Goal: Task Accomplishment & Management: Manage account settings

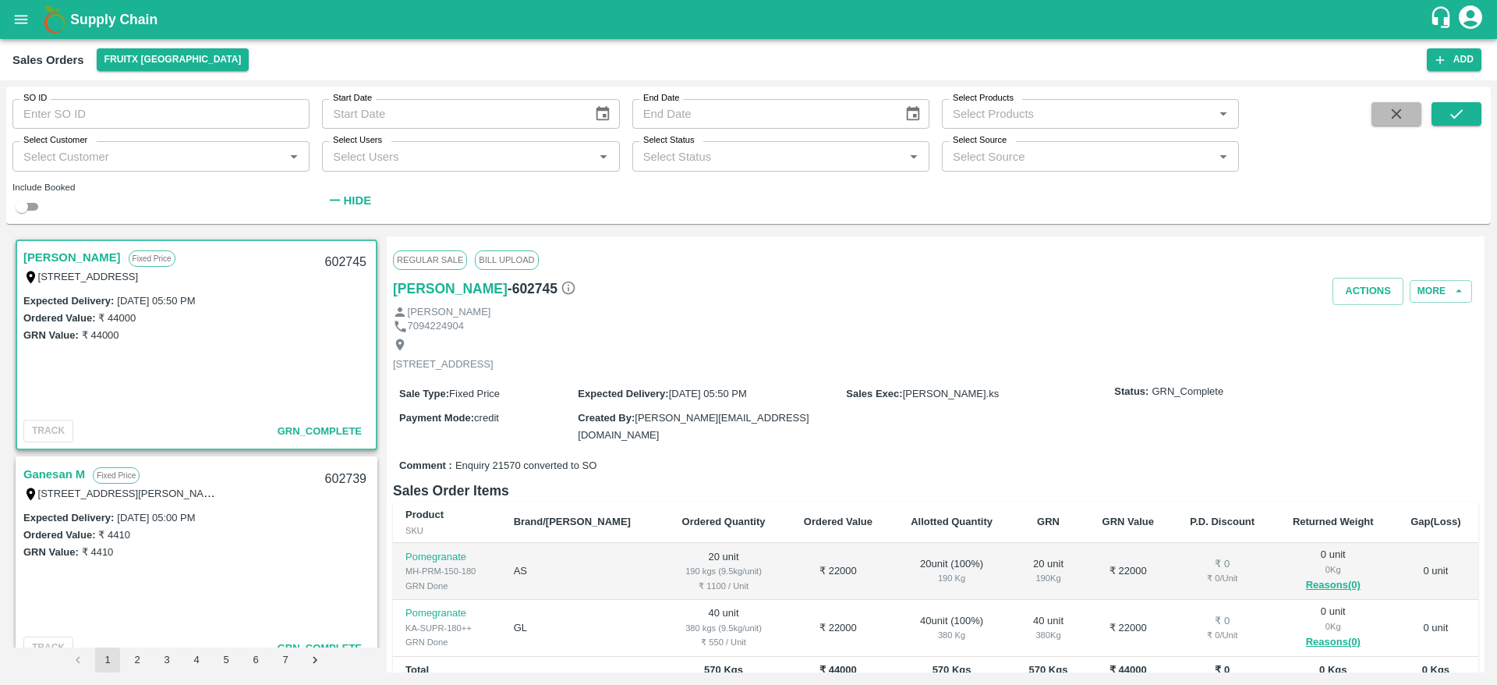
click at [1396, 122] on button "button" at bounding box center [1396, 113] width 50 height 23
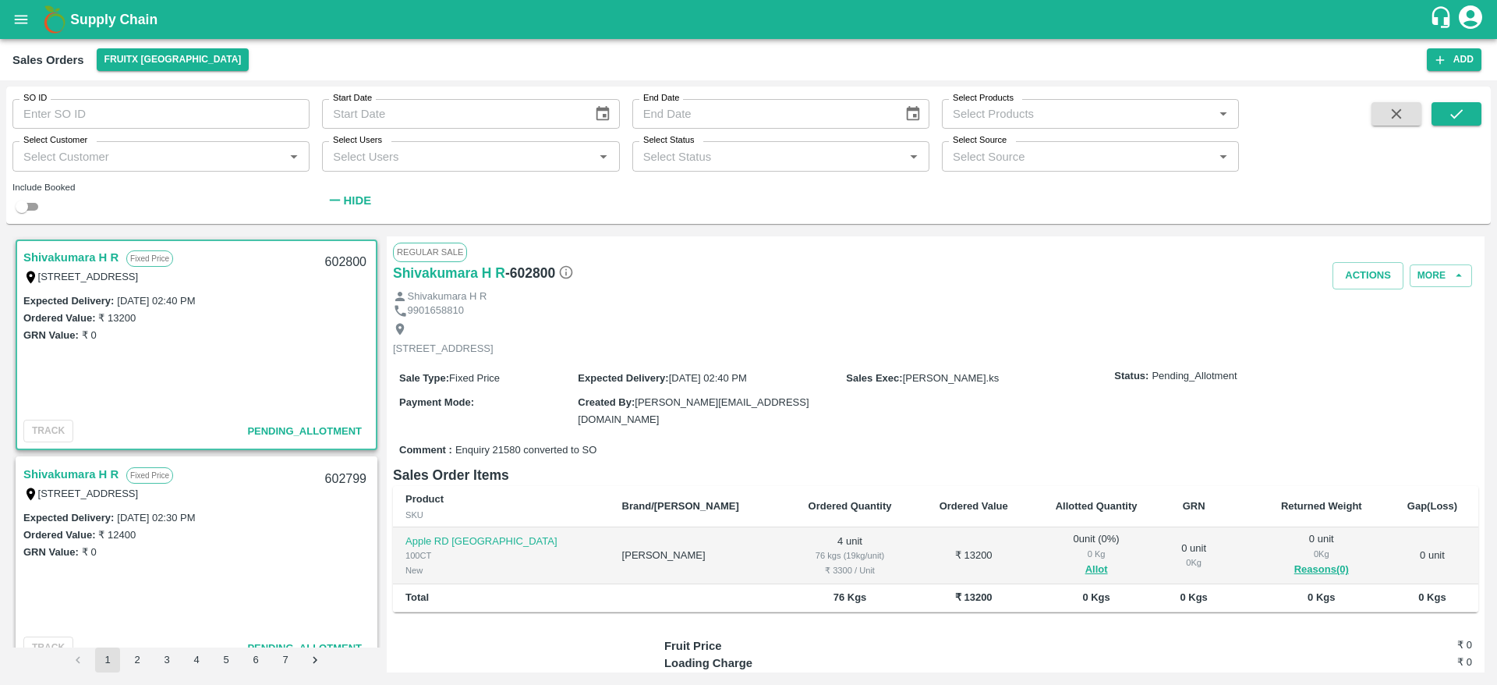
scroll to position [5, 0]
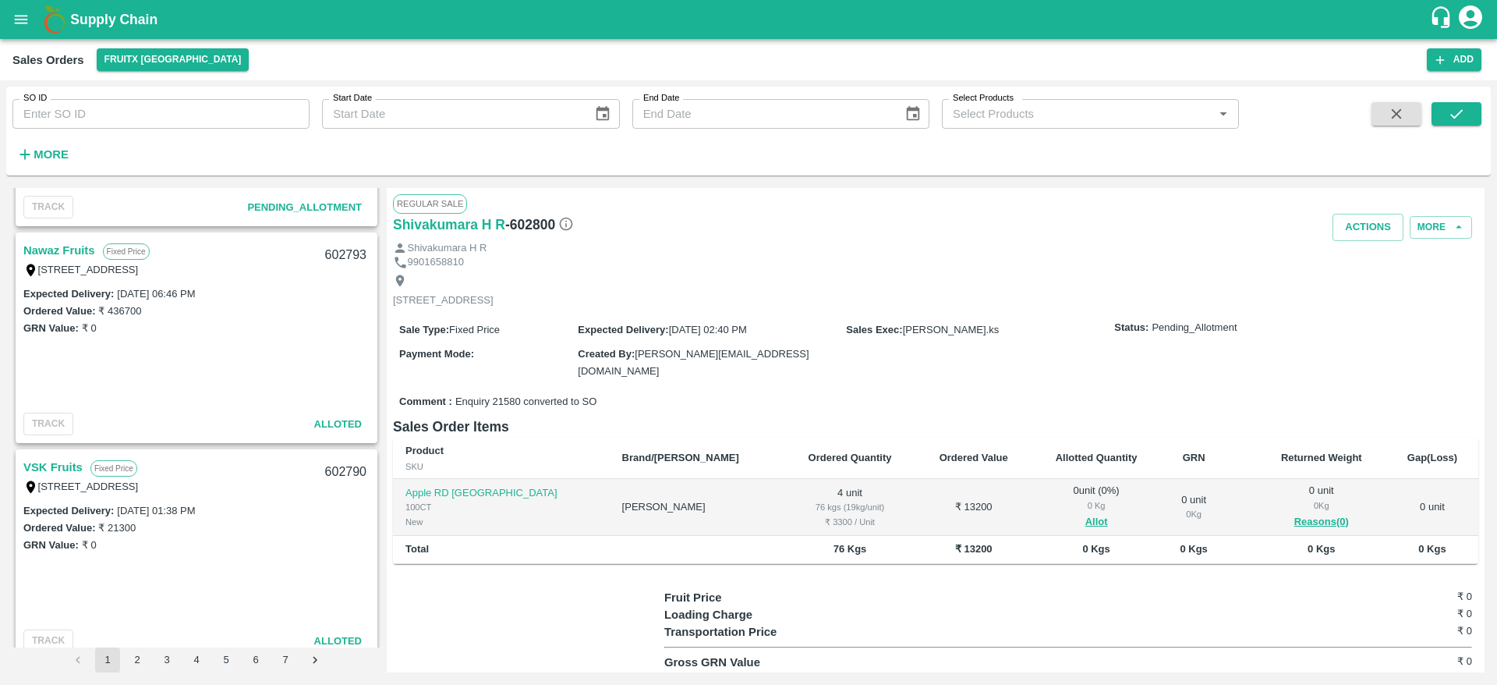
scroll to position [839, 0]
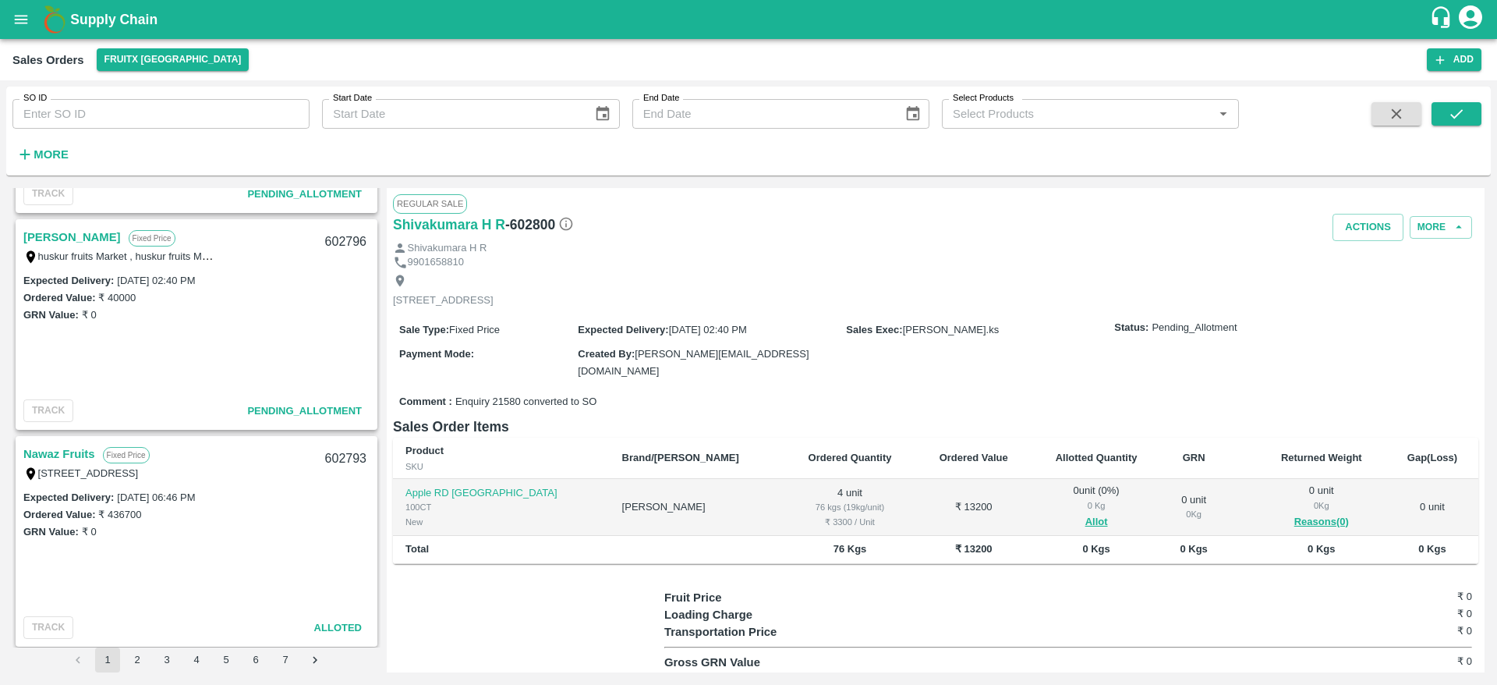
click at [58, 236] on link "[PERSON_NAME]" at bounding box center [71, 237] width 97 height 20
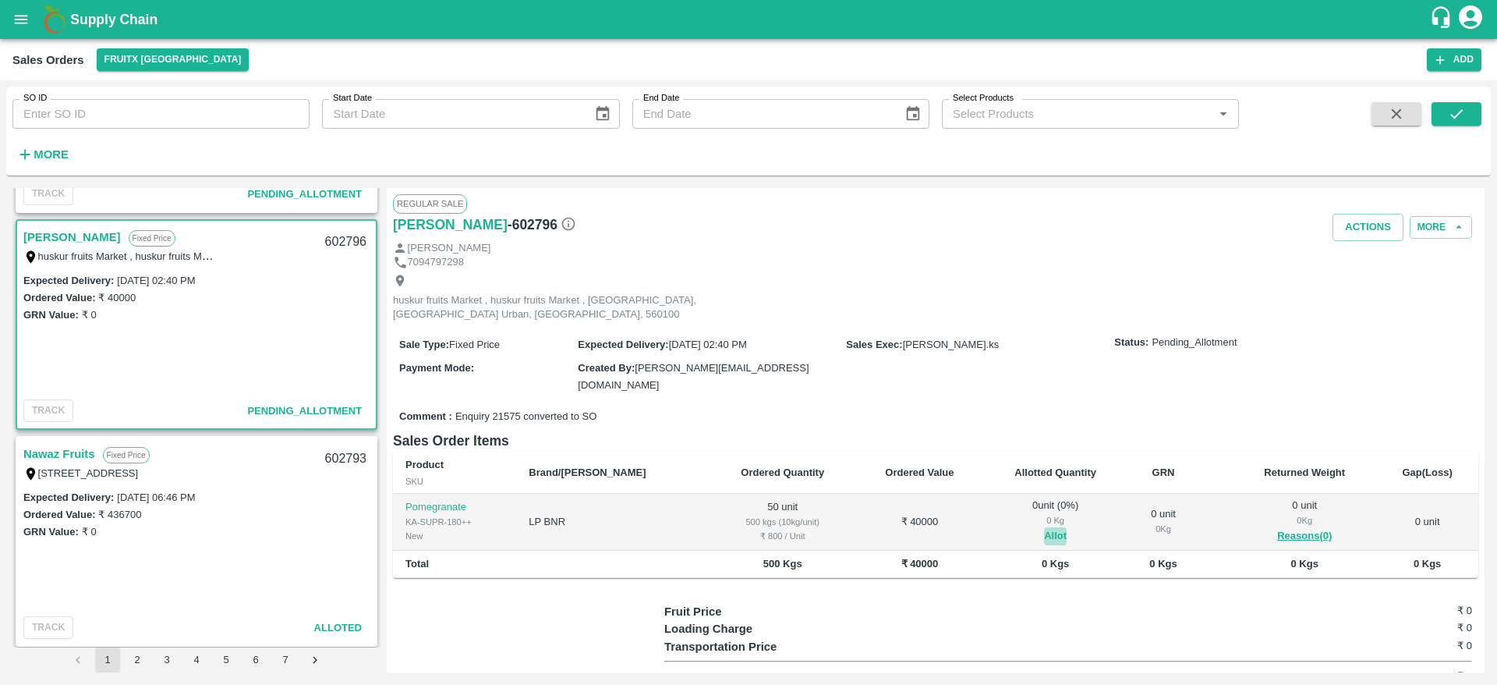
click at [1044, 527] on button "Allot" at bounding box center [1055, 536] width 23 height 18
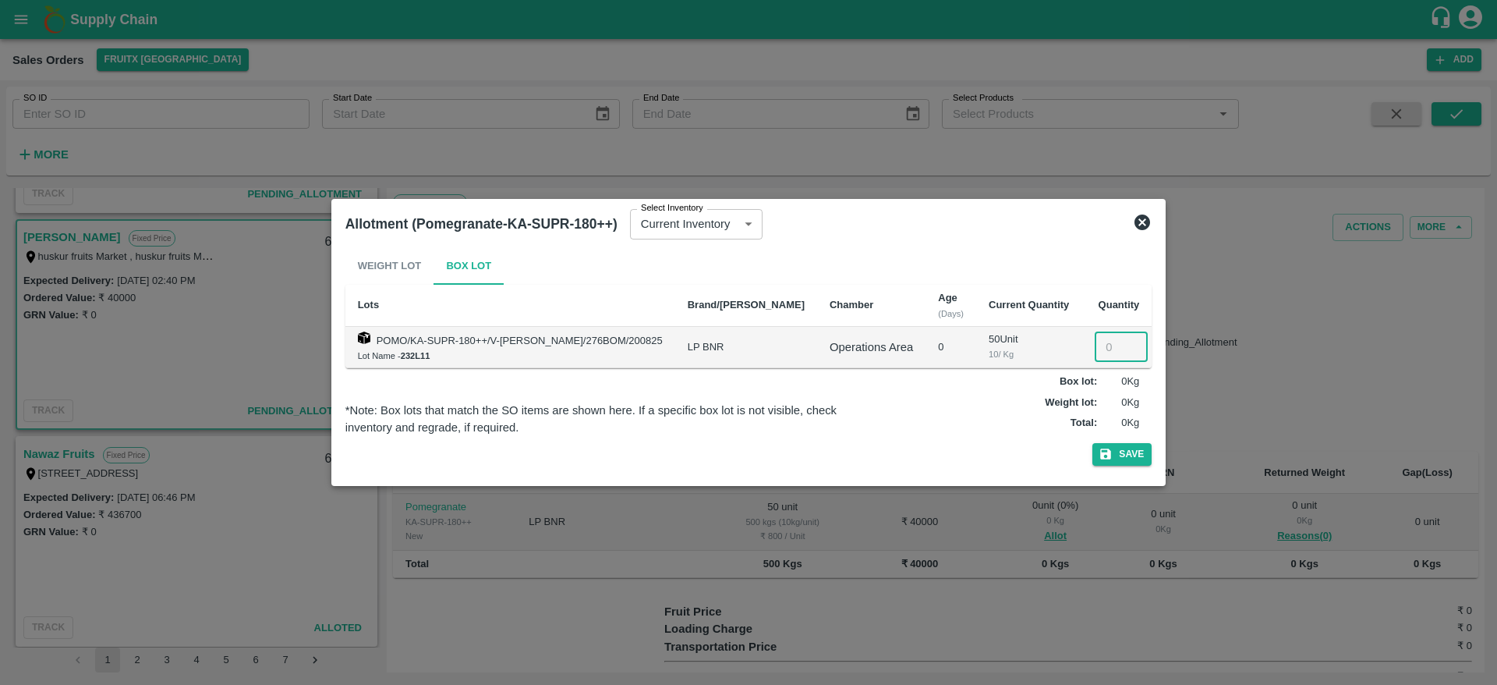
click at [1095, 341] on input "number" at bounding box center [1121, 347] width 53 height 30
type input "50"
click at [1092, 443] on button "Save" at bounding box center [1121, 454] width 59 height 23
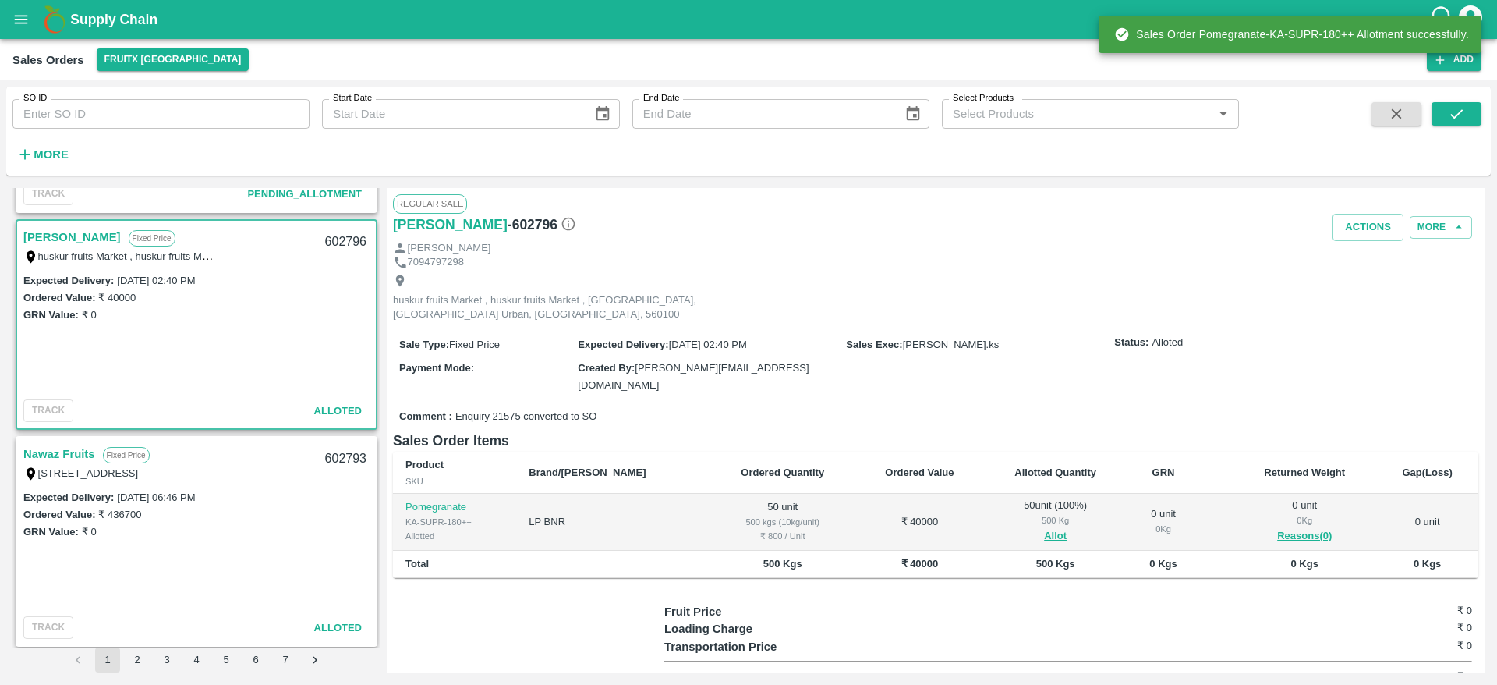
click at [334, 235] on div "602796" at bounding box center [346, 242] width 60 height 37
copy div "602796"
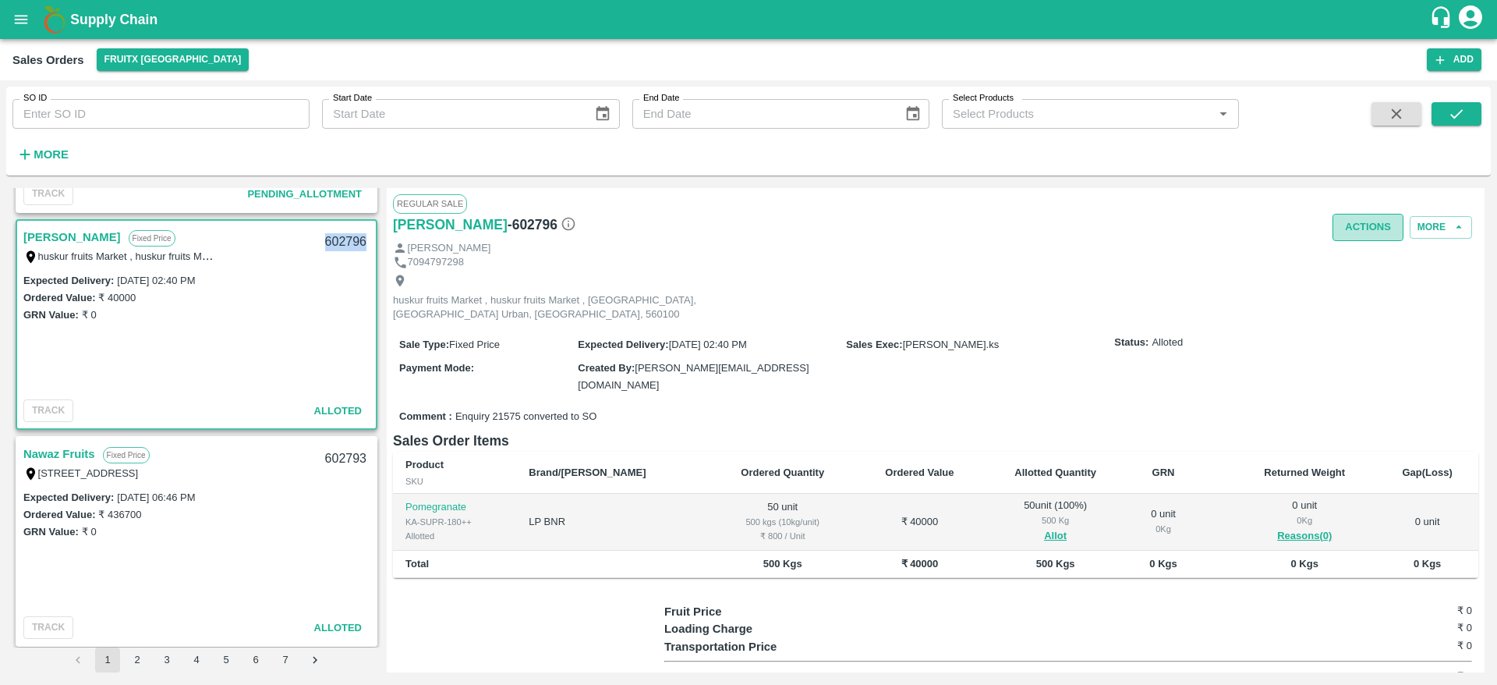
click at [1359, 222] on button "Actions" at bounding box center [1367, 227] width 71 height 27
click at [1346, 274] on li "Deliver" at bounding box center [1402, 287] width 165 height 27
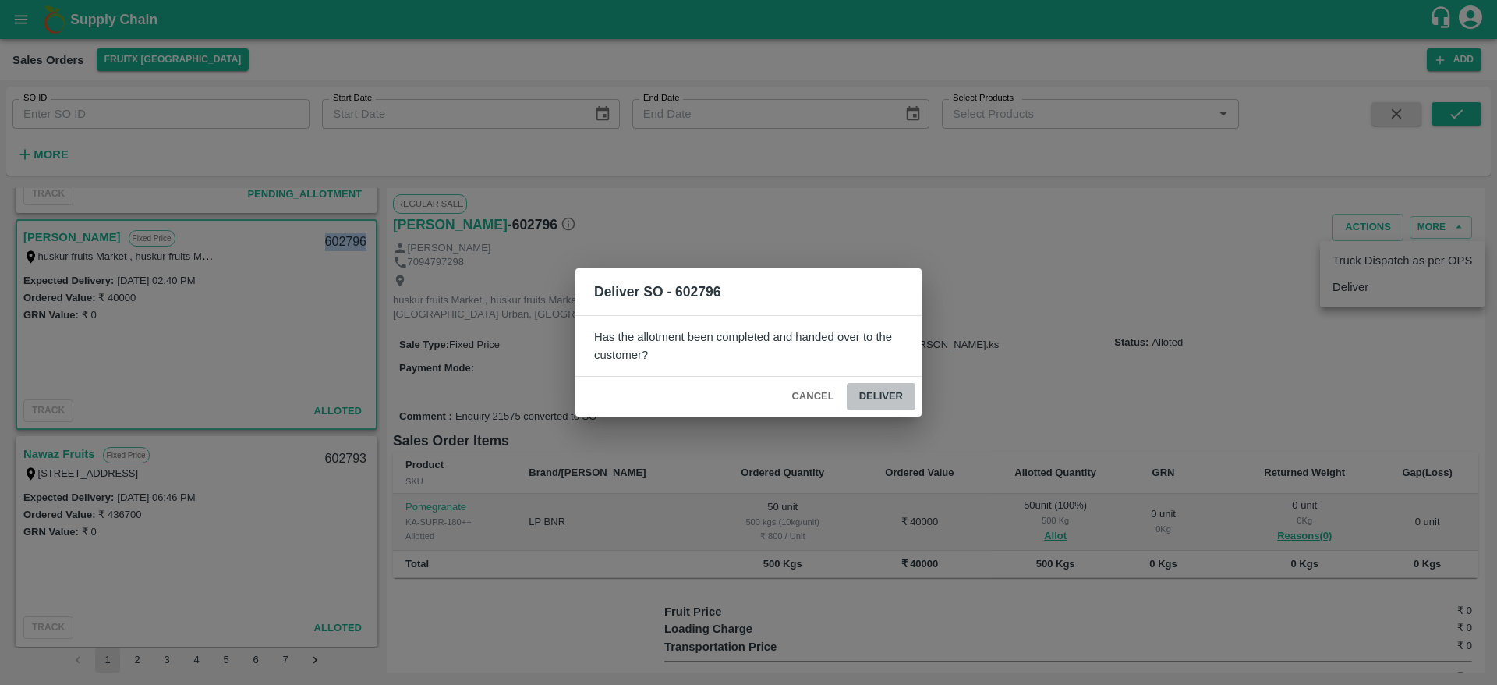
click at [878, 392] on button "Deliver" at bounding box center [881, 396] width 69 height 27
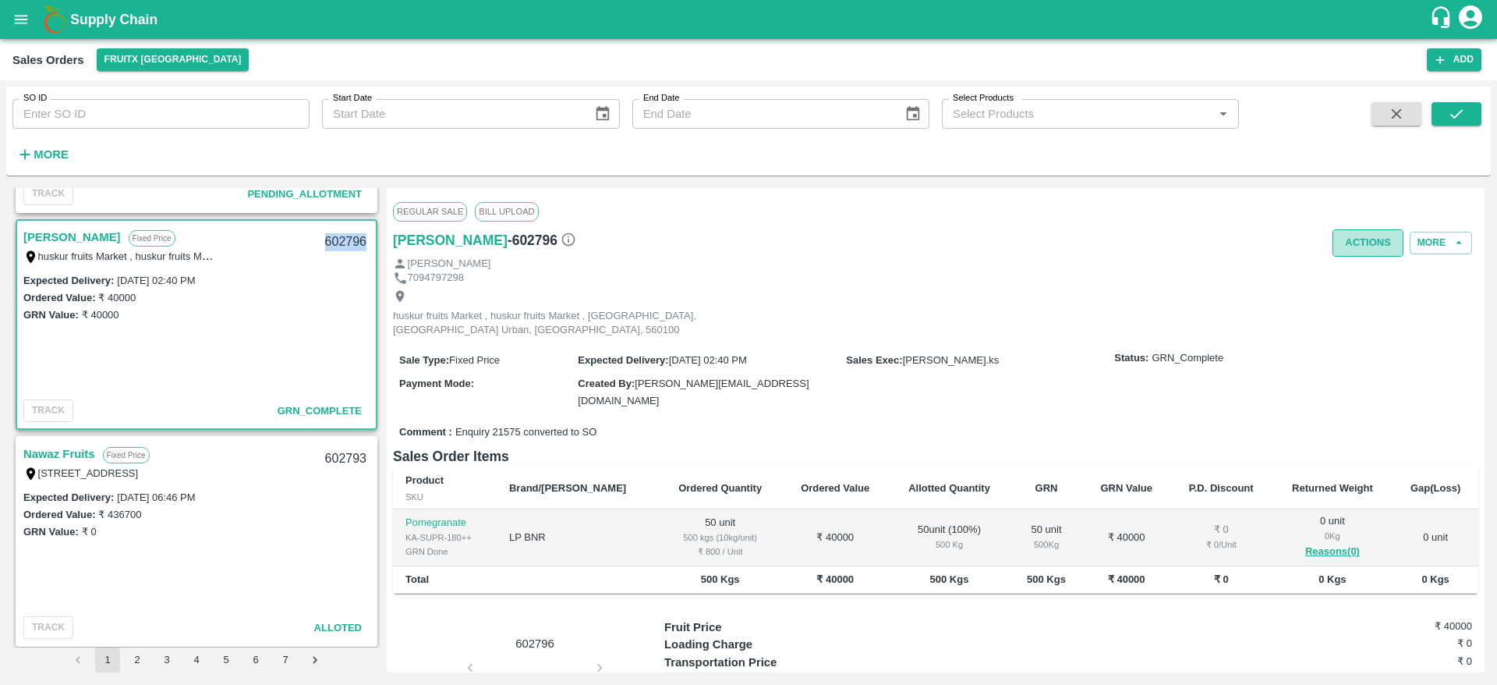
click at [1357, 235] on button "Actions" at bounding box center [1367, 242] width 71 height 27
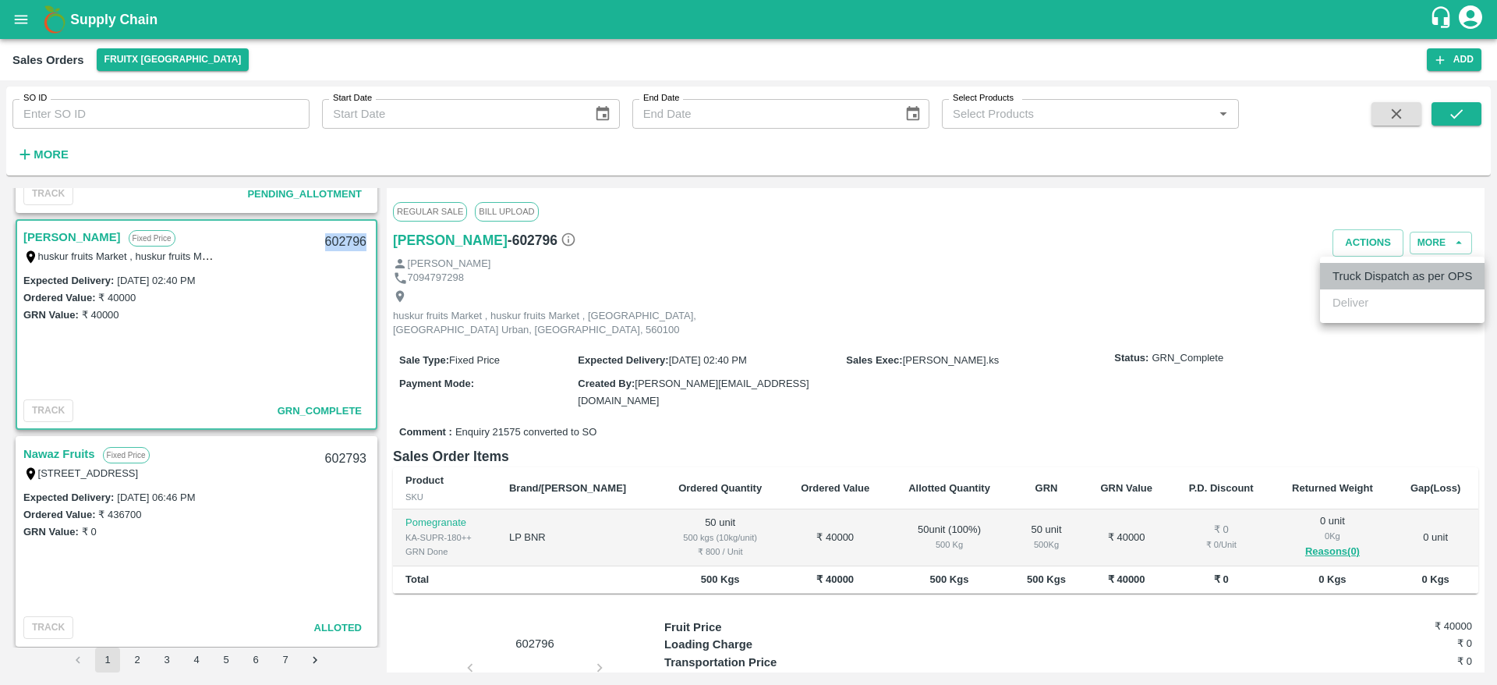
click at [1331, 276] on li "Truck Dispatch as per OPS" at bounding box center [1402, 276] width 165 height 27
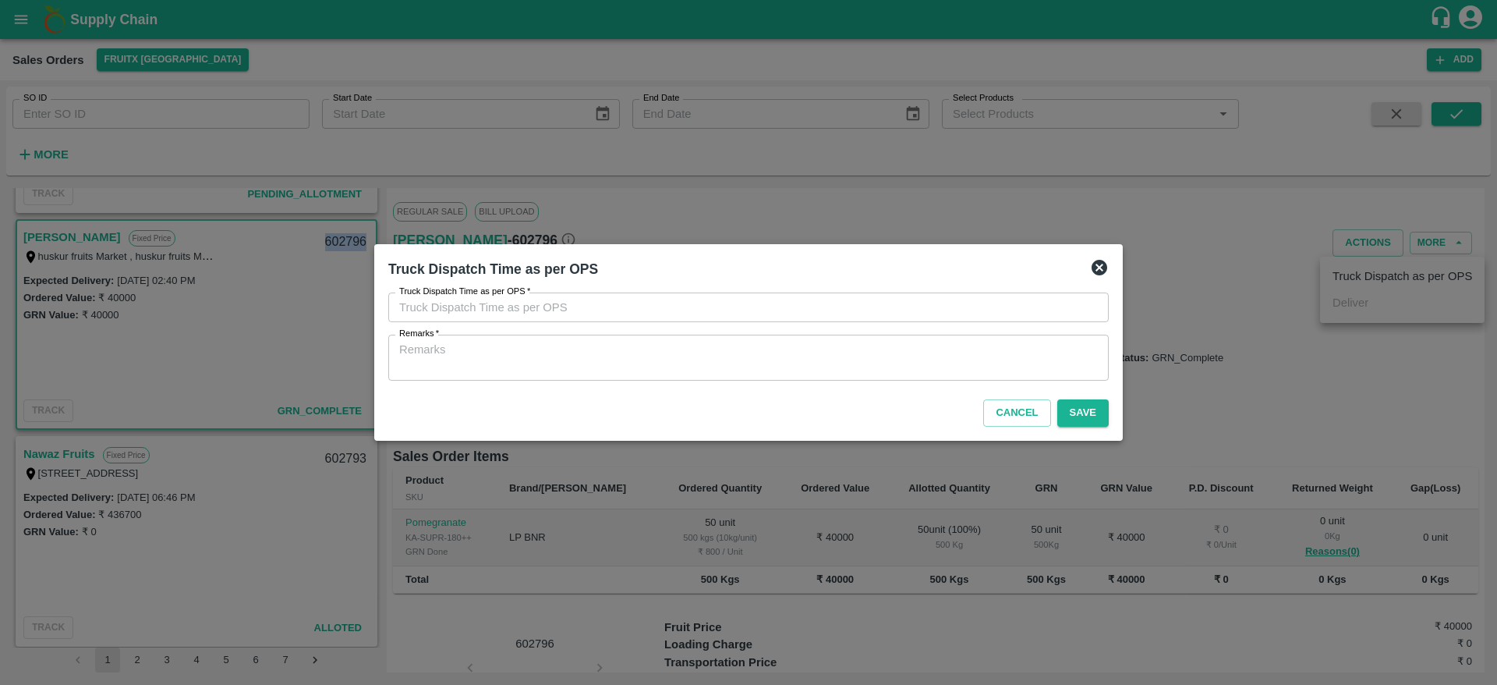
type input "20/08/2025 03:59 PM"
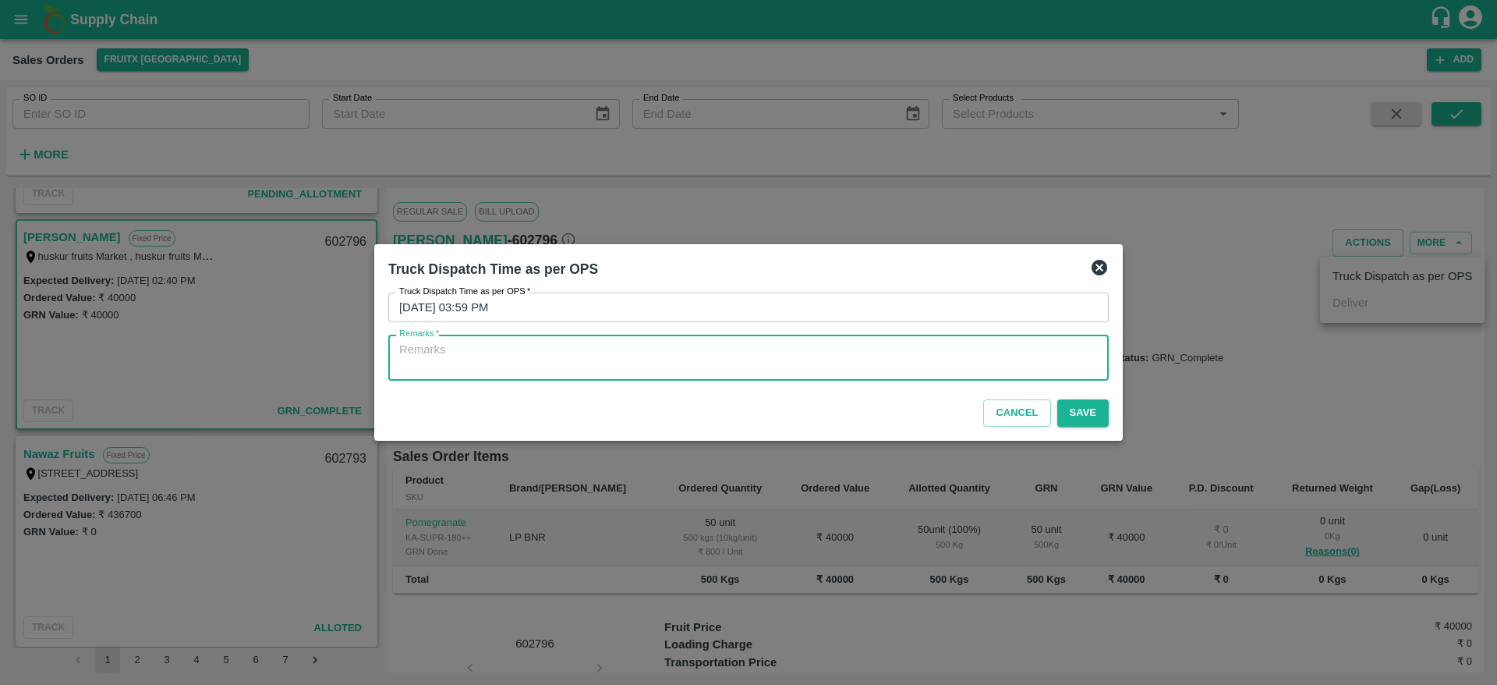
click at [1011, 352] on textarea "Remarks   *" at bounding box center [748, 357] width 699 height 33
type textarea "OTD"
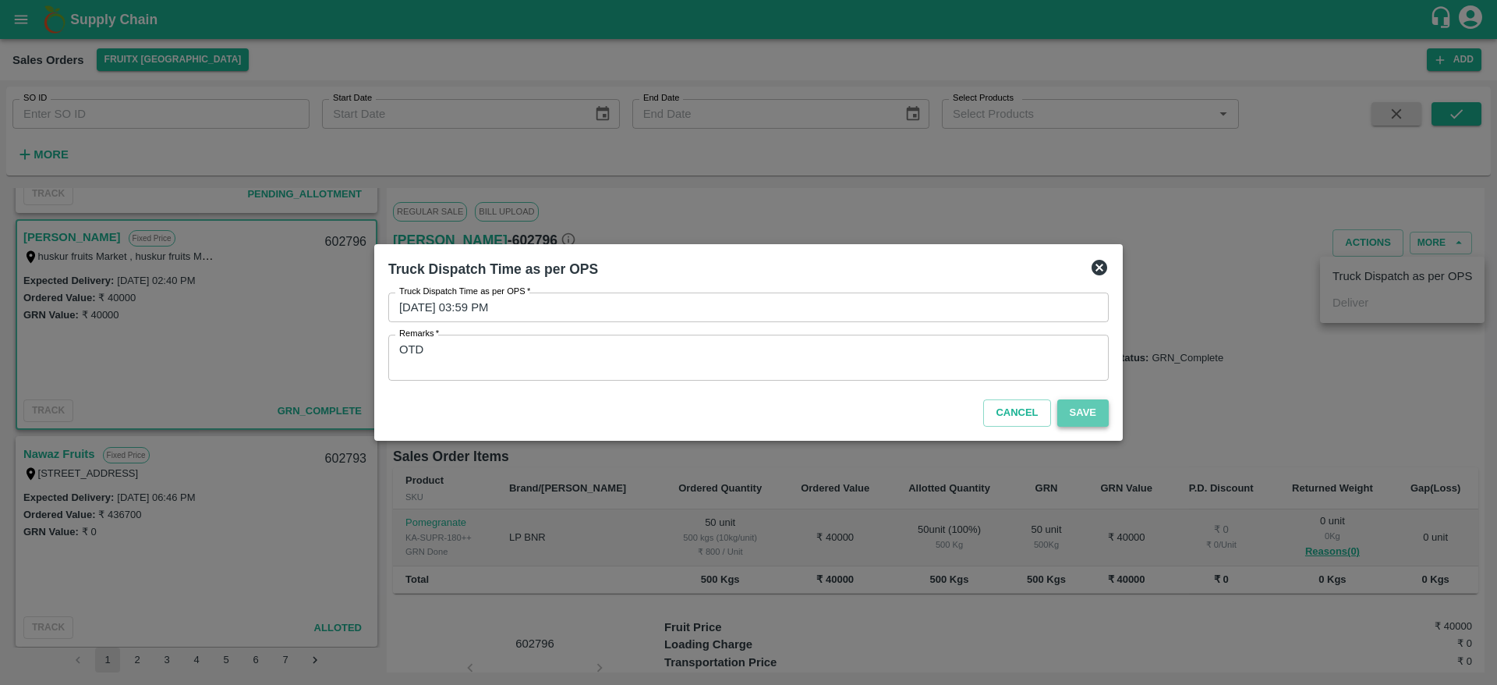
click at [1081, 412] on button "Save" at bounding box center [1082, 412] width 51 height 27
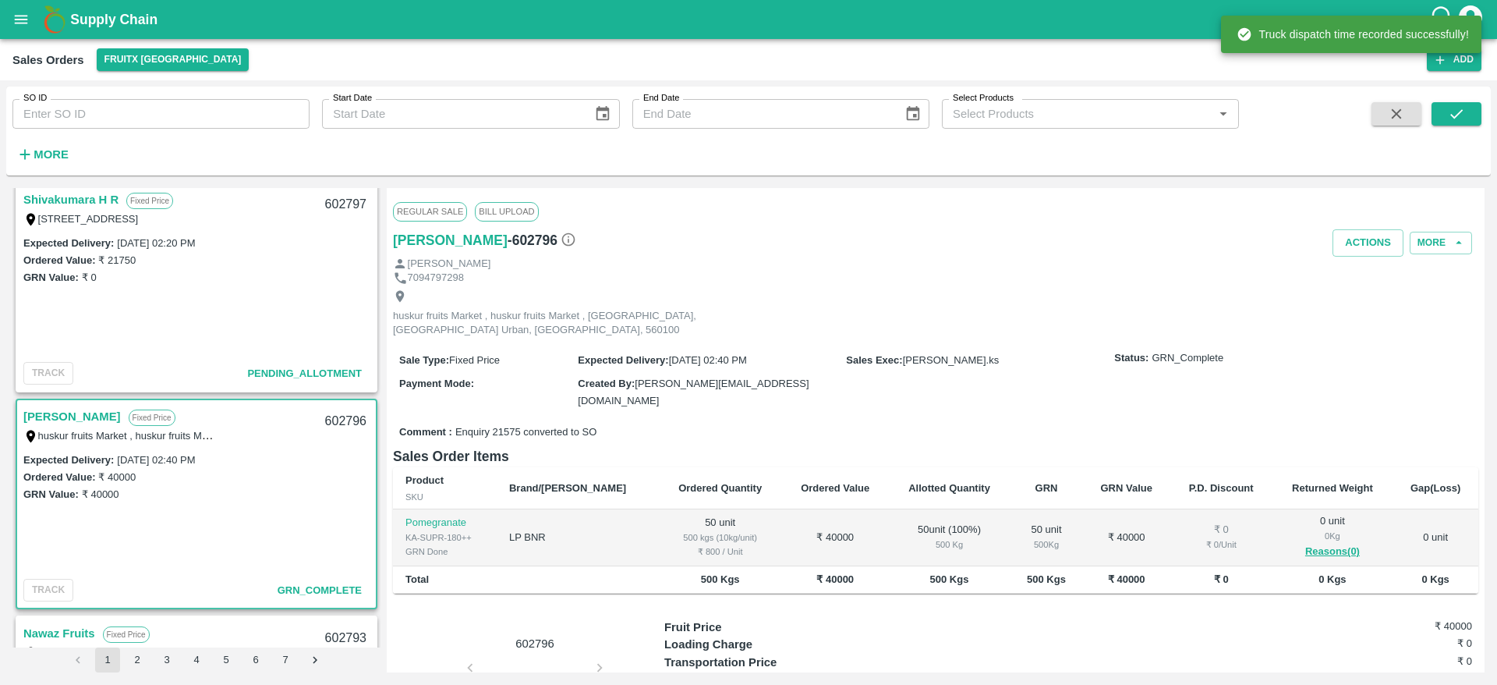
scroll to position [642, 0]
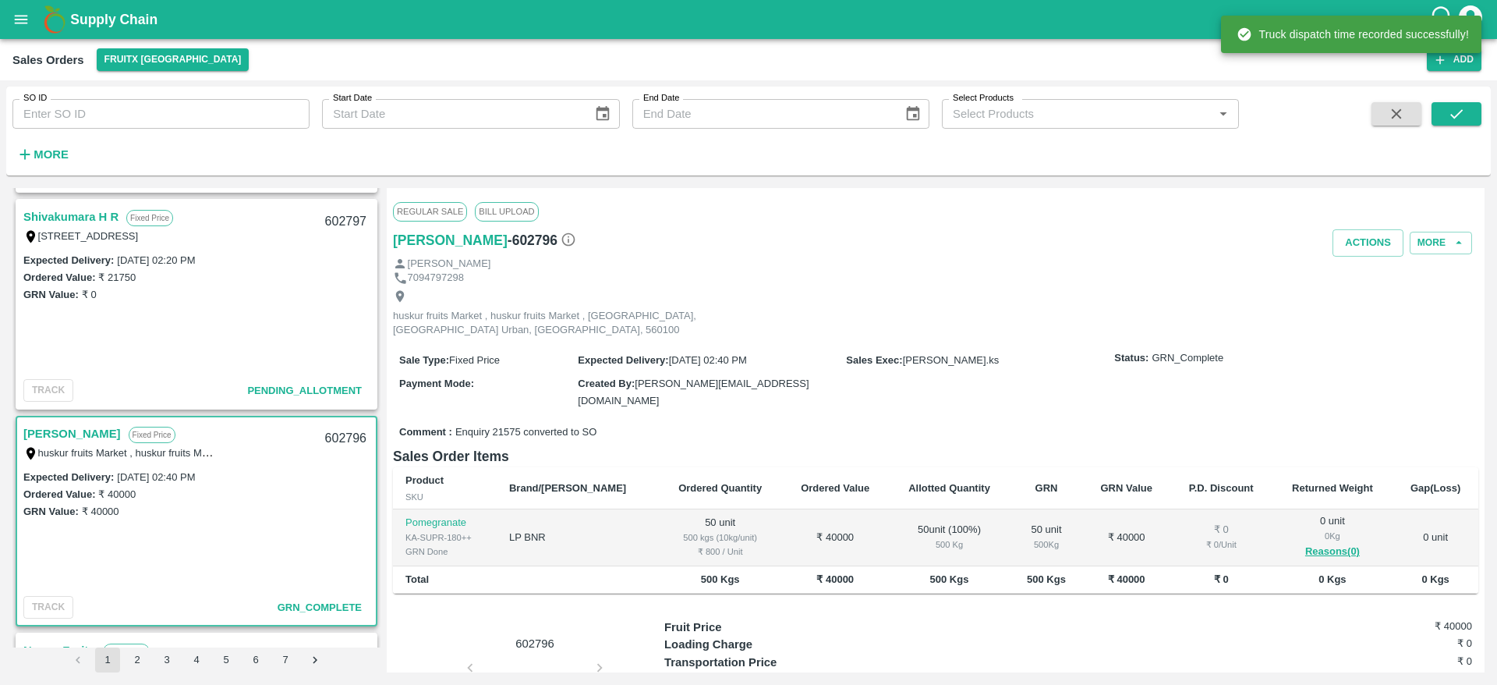
click at [102, 220] on link "Shivakumara H R" at bounding box center [70, 217] width 95 height 20
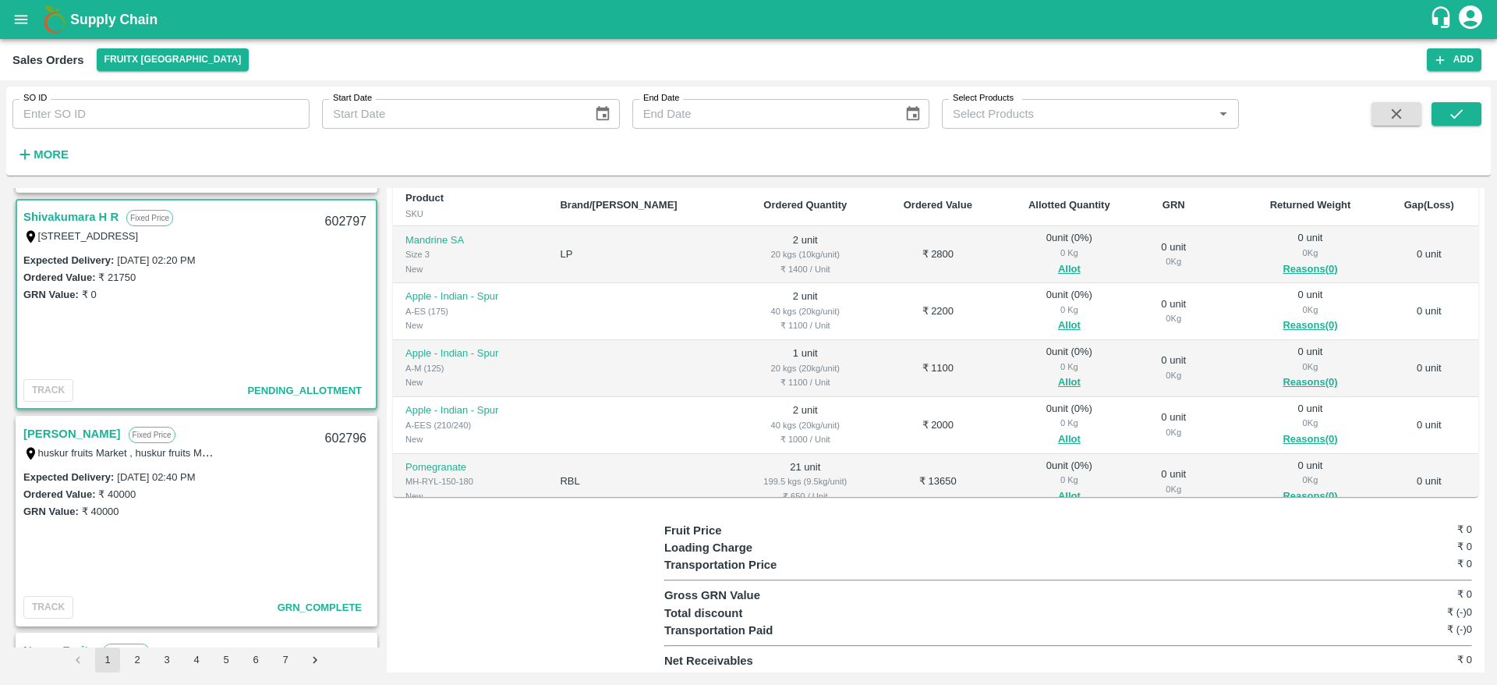
scroll to position [41, 0]
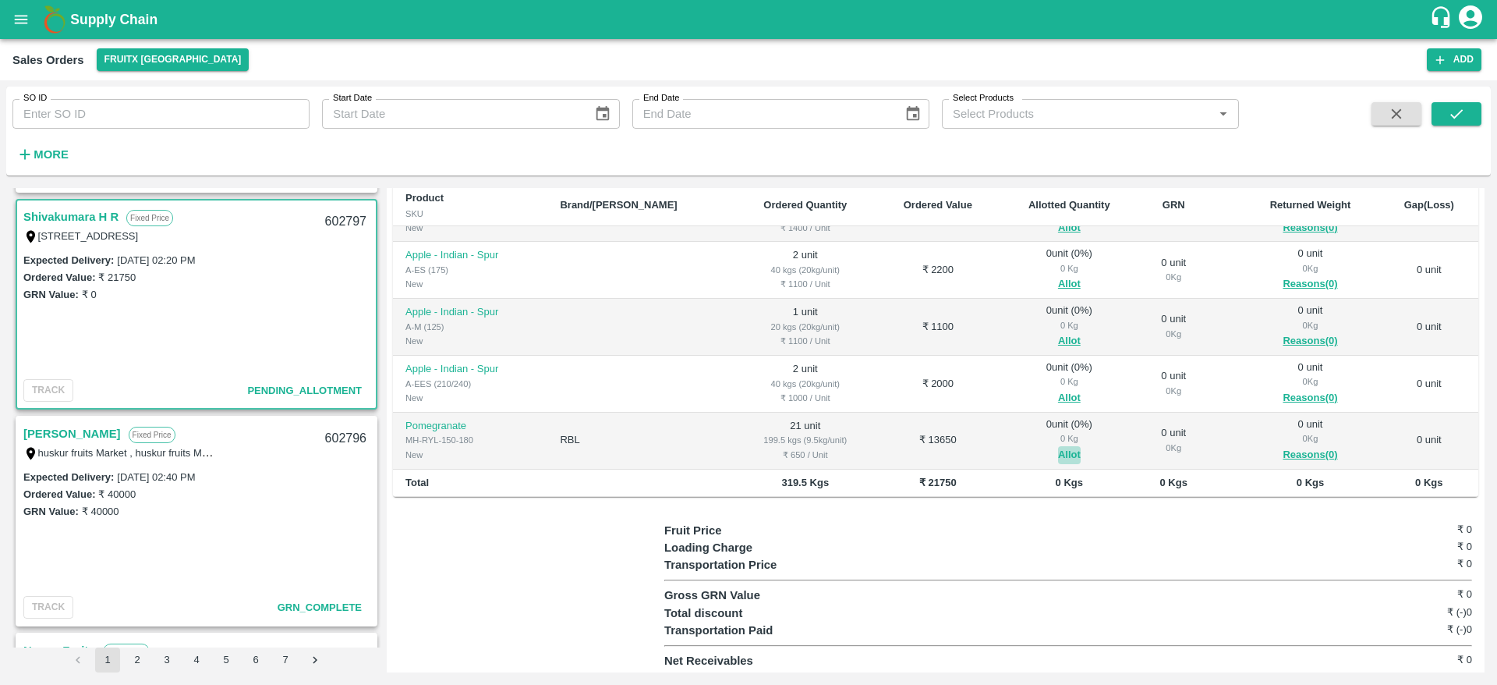
click at [1058, 452] on button "Allot" at bounding box center [1069, 455] width 23 height 18
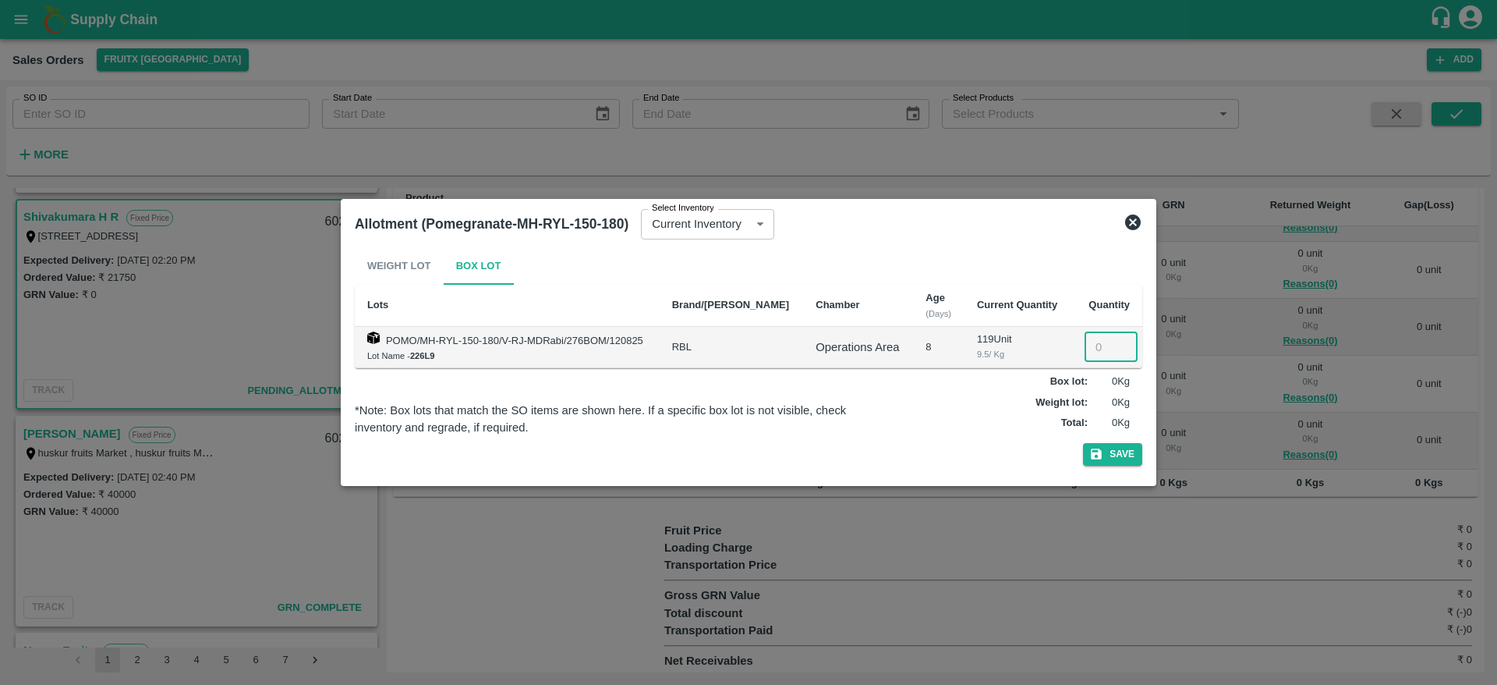
click at [1089, 350] on input "number" at bounding box center [1110, 347] width 53 height 30
type input "21"
click at [1083, 443] on button "Save" at bounding box center [1112, 454] width 59 height 23
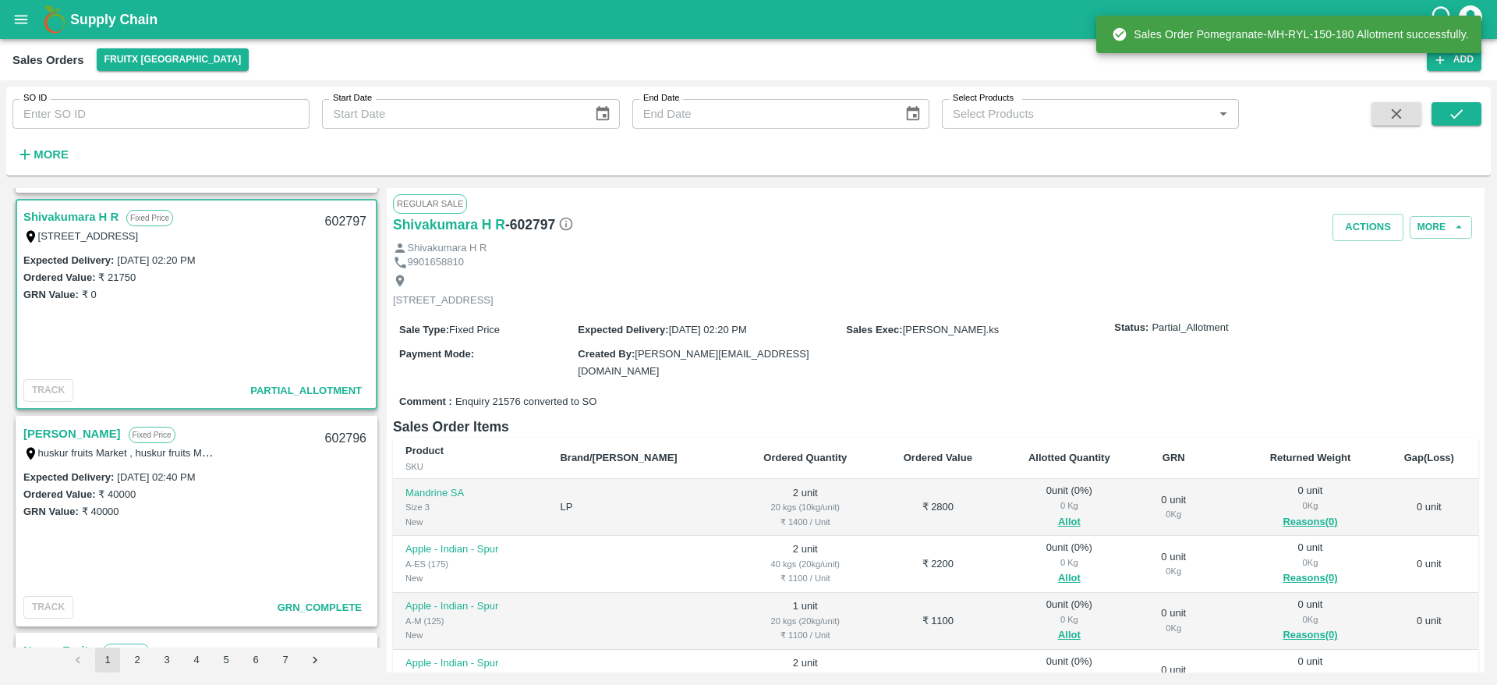
click at [331, 211] on div "602797" at bounding box center [346, 221] width 60 height 37
copy div "602797"
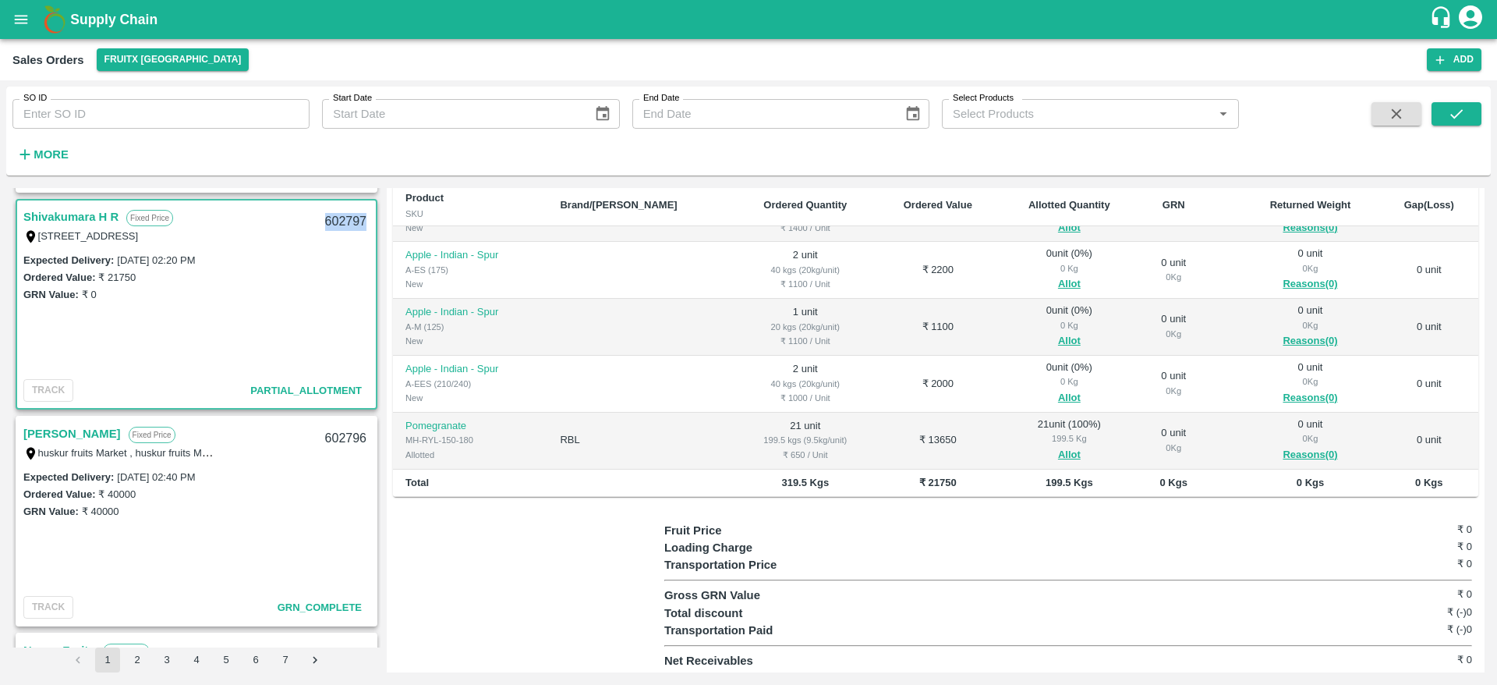
scroll to position [0, 0]
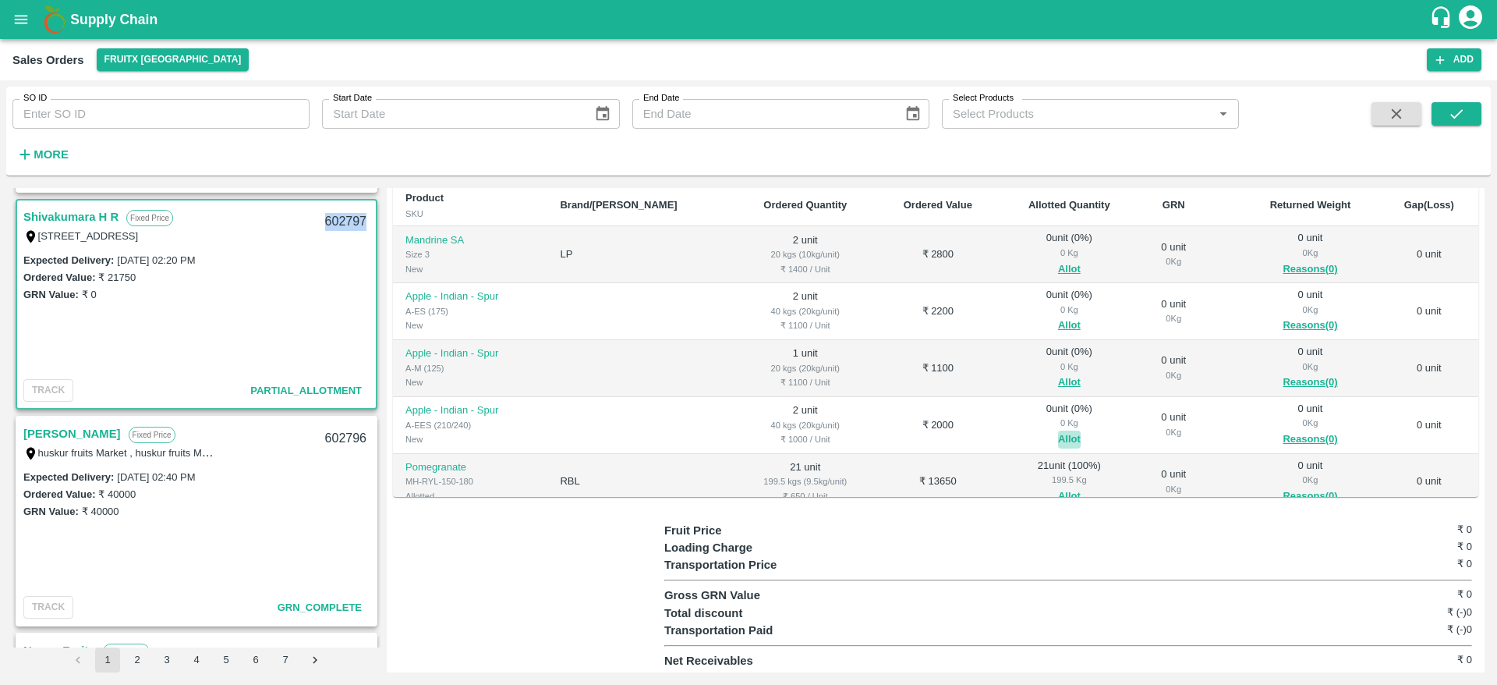
click at [1058, 437] on button "Allot" at bounding box center [1069, 439] width 23 height 18
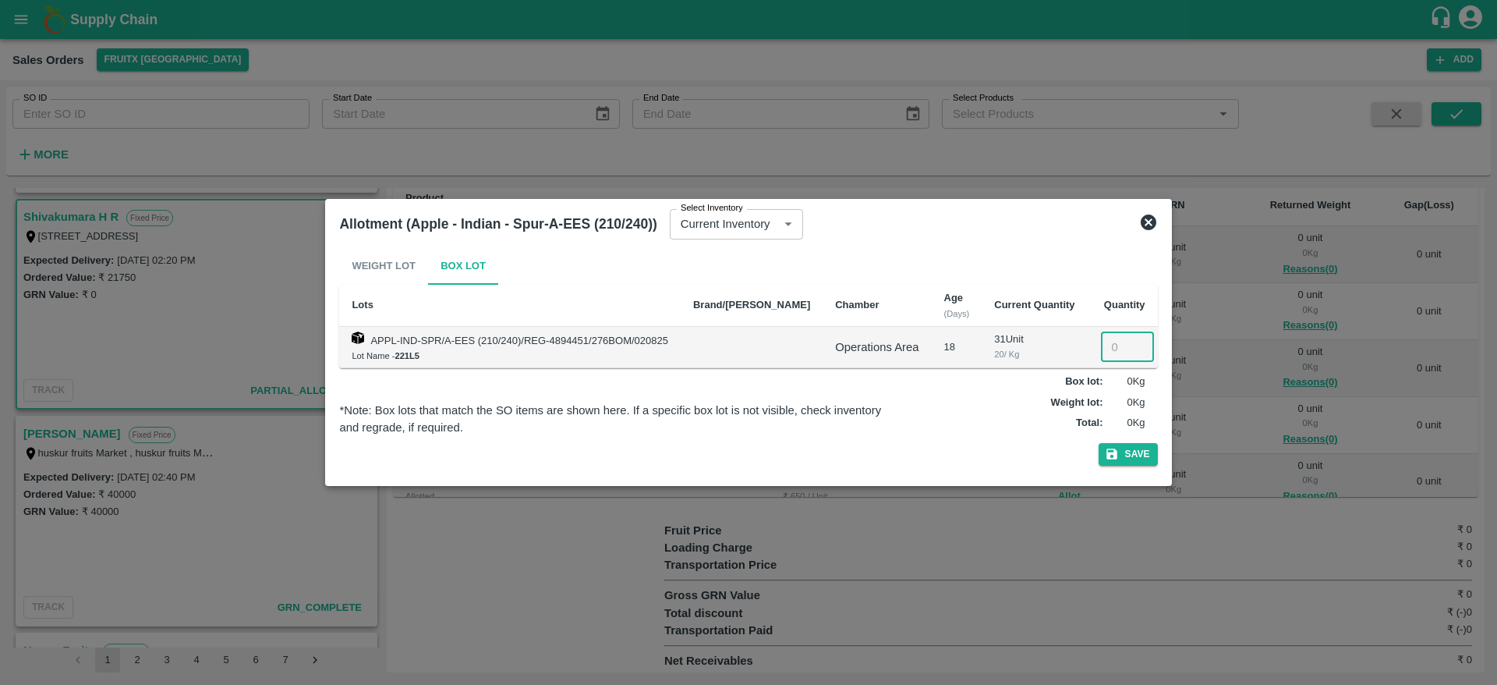
click at [1101, 342] on input "number" at bounding box center [1127, 347] width 53 height 30
type input "2"
click at [1099, 443] on button "Save" at bounding box center [1128, 454] width 59 height 23
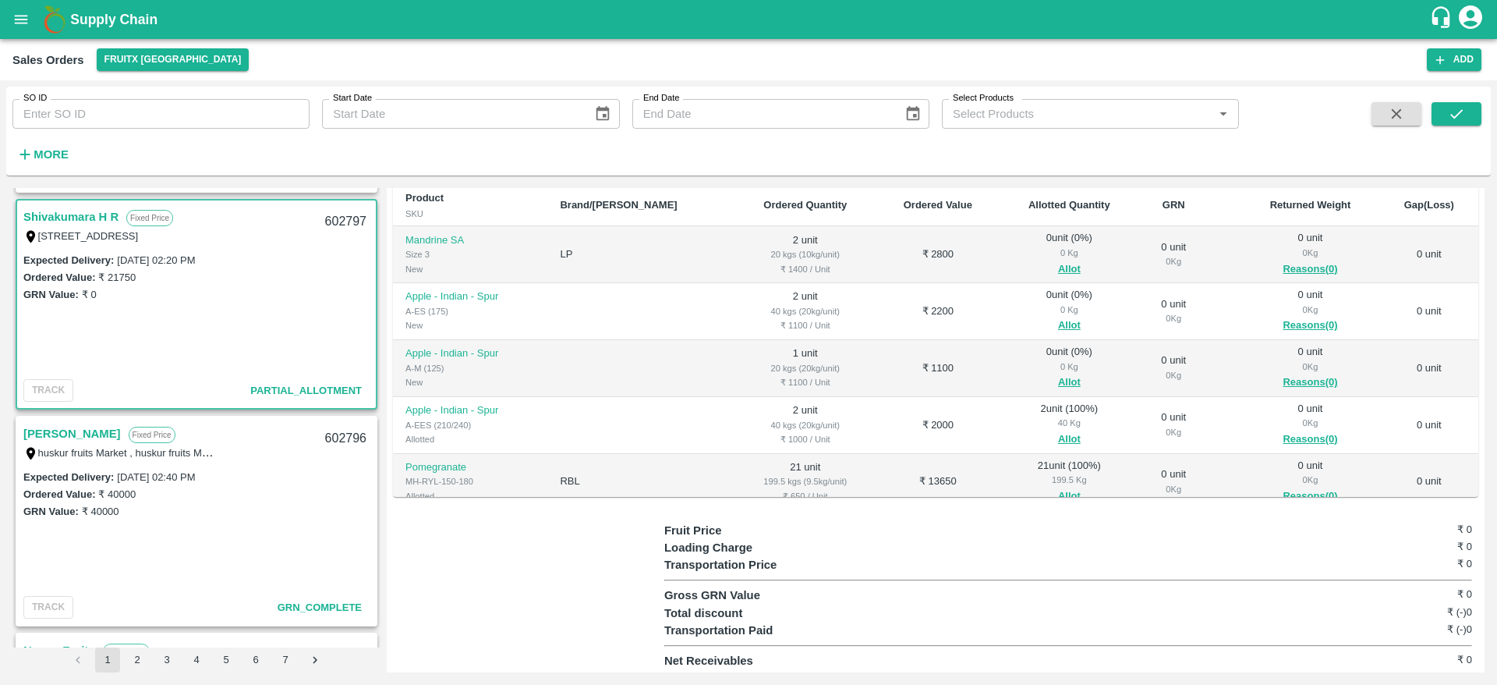
scroll to position [41, 0]
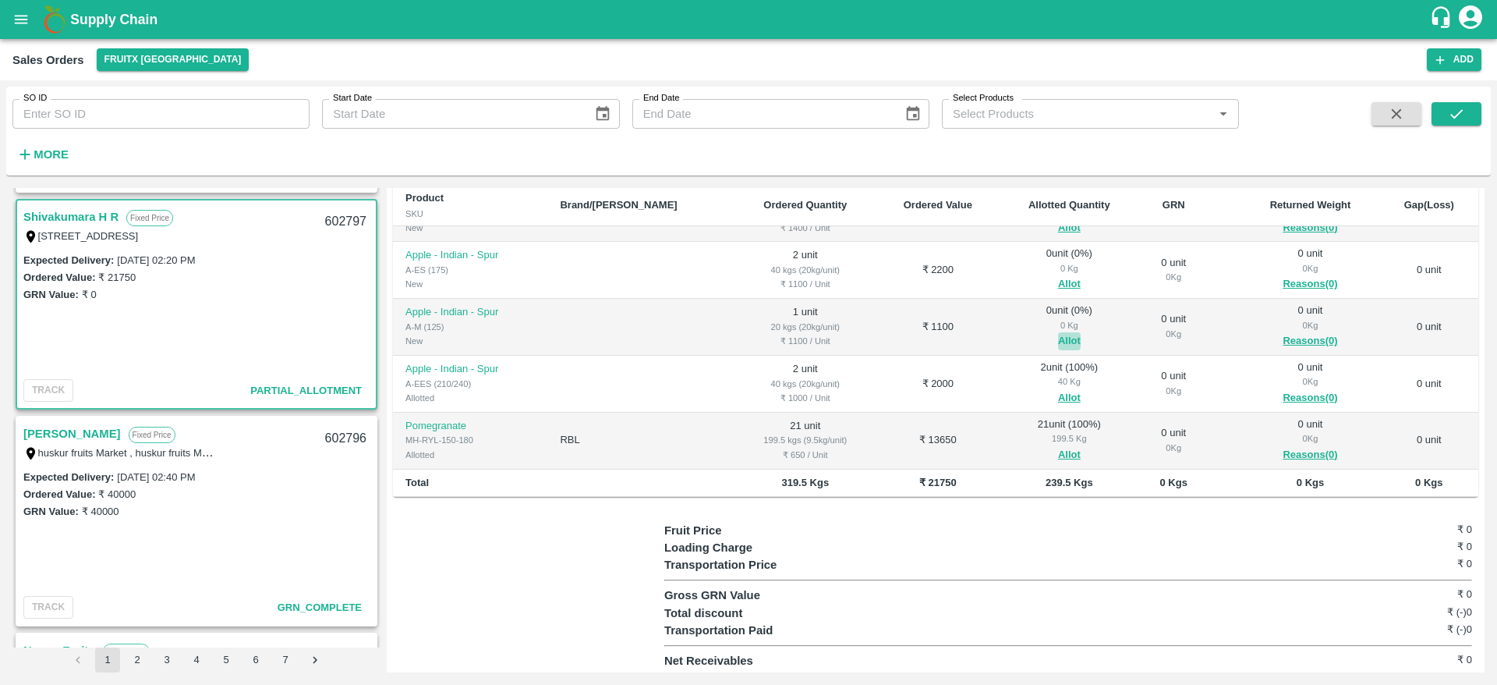
click at [1058, 334] on button "Allot" at bounding box center [1069, 341] width 23 height 18
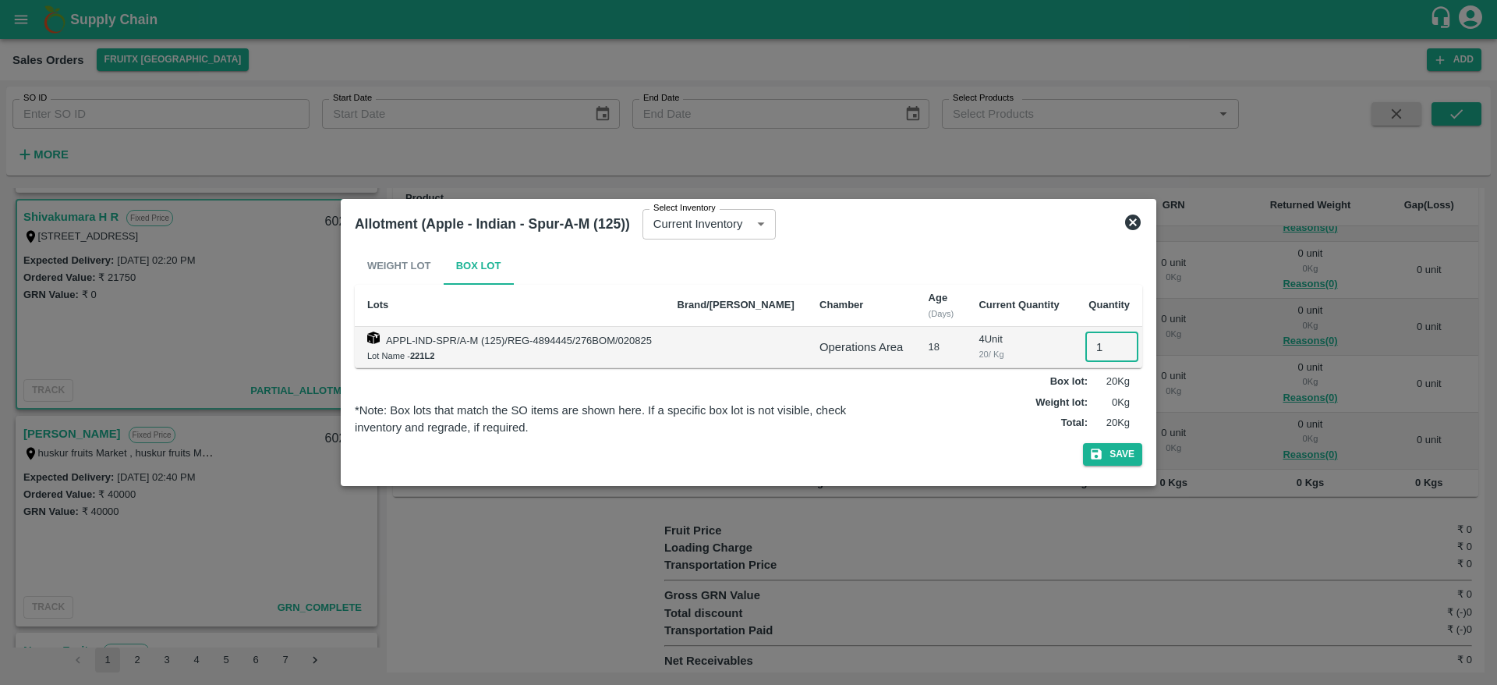
click at [1087, 337] on input "1" at bounding box center [1111, 347] width 53 height 30
type input "1"
click at [1083, 443] on button "Save" at bounding box center [1112, 454] width 59 height 23
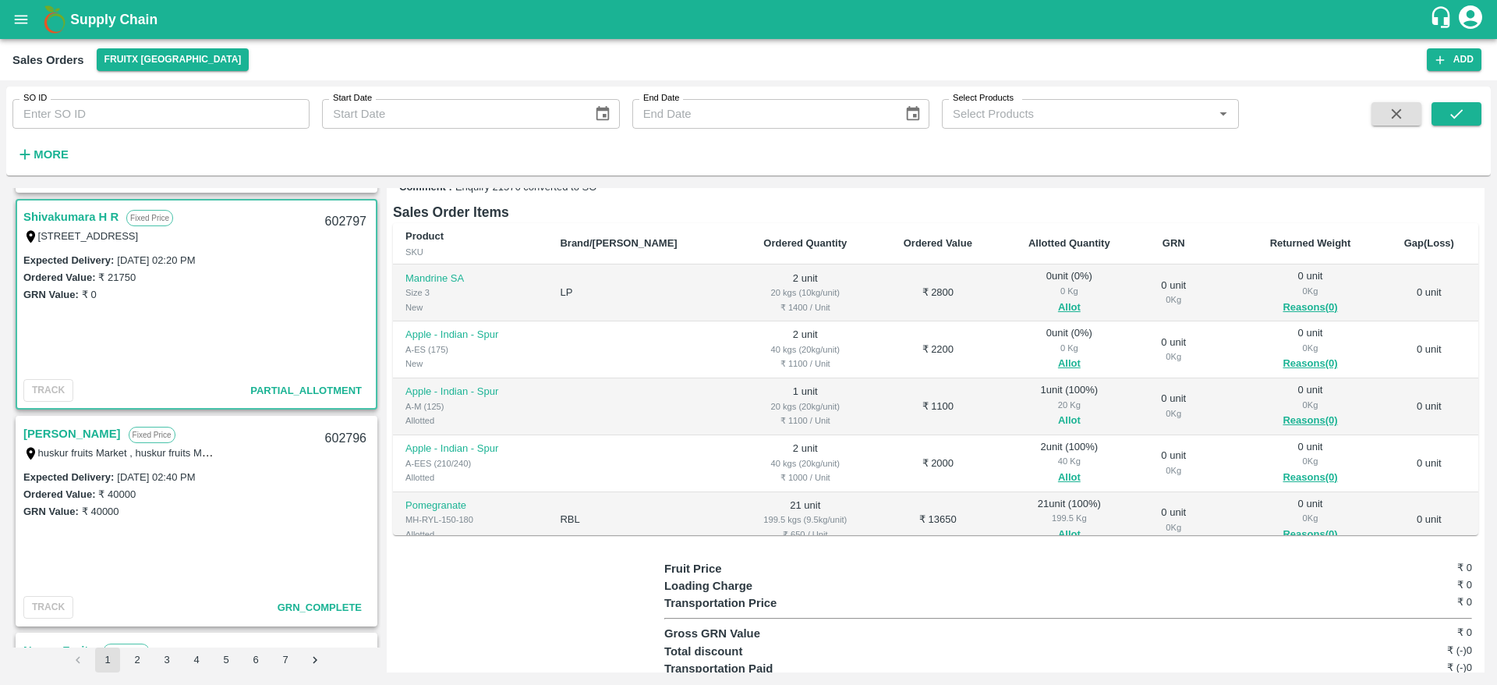
scroll to position [212, 0]
click at [1058, 359] on button "Allot" at bounding box center [1069, 366] width 23 height 18
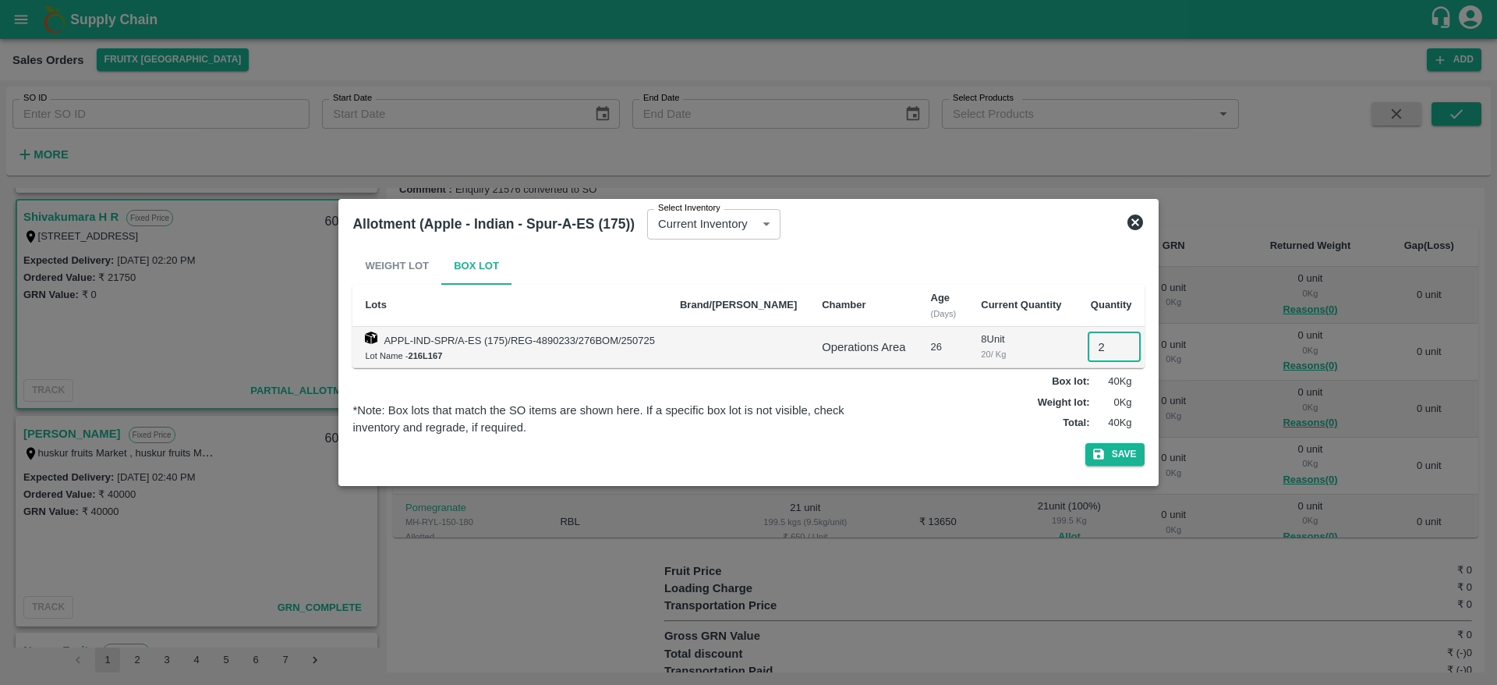
click at [1099, 340] on input "2" at bounding box center [1114, 347] width 53 height 30
type input "2"
click at [1085, 443] on button "Save" at bounding box center [1114, 454] width 59 height 23
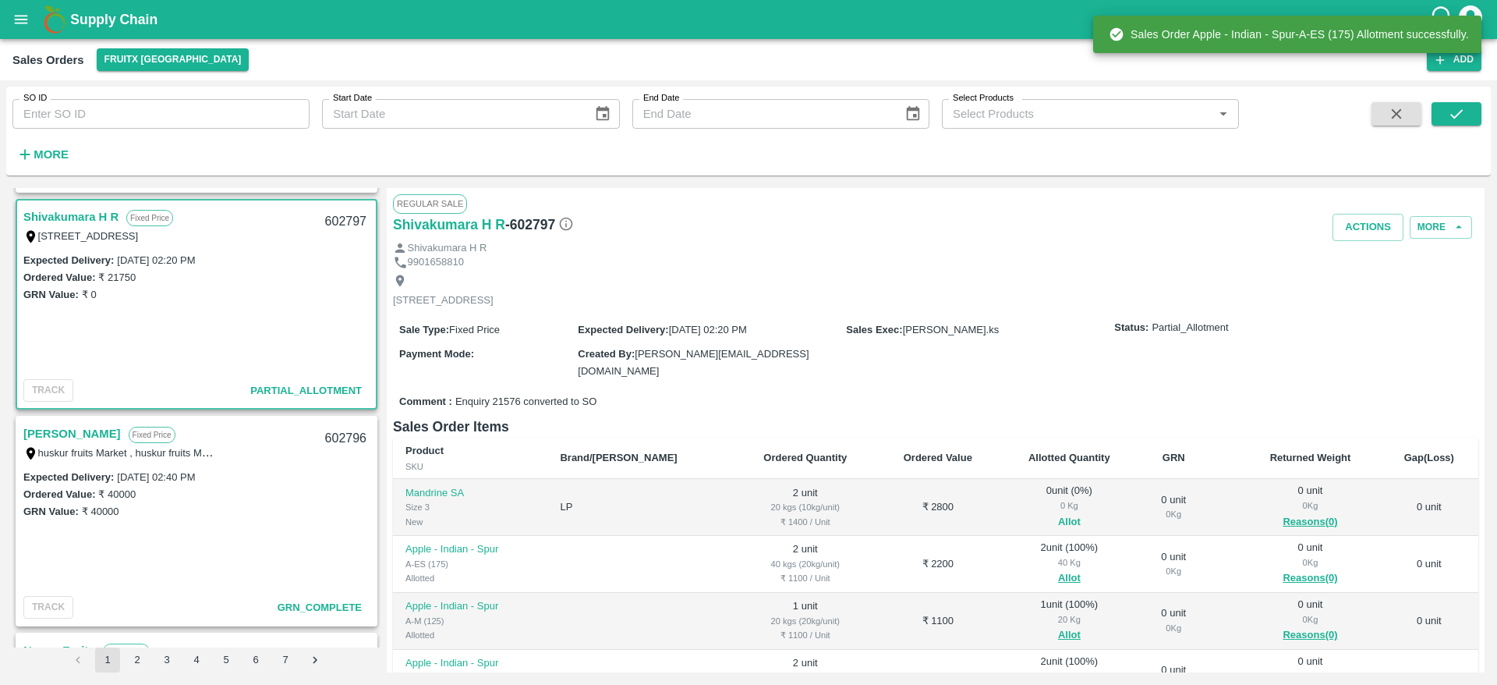
click at [1058, 519] on button "Allot" at bounding box center [1069, 522] width 23 height 18
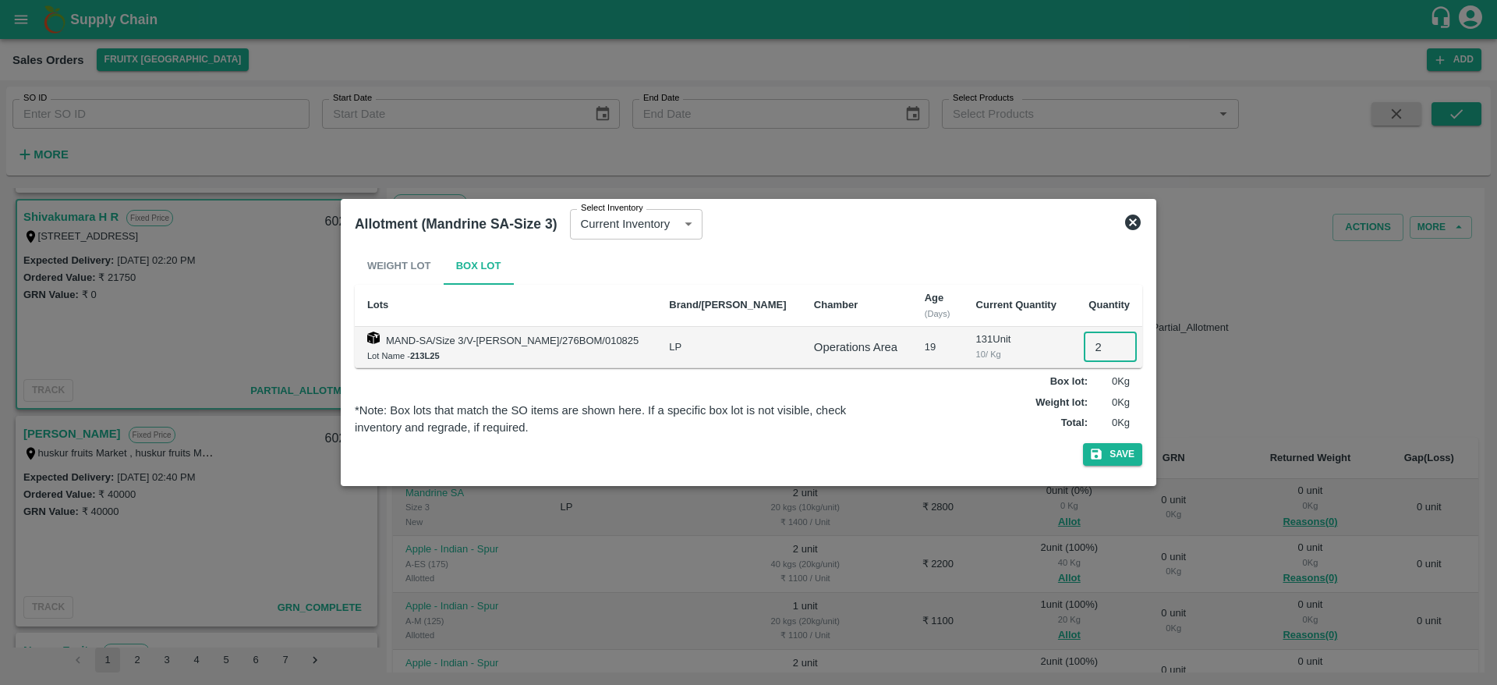
click at [1092, 348] on input "2" at bounding box center [1110, 347] width 53 height 30
type input "2"
click at [1083, 443] on button "Save" at bounding box center [1112, 454] width 59 height 23
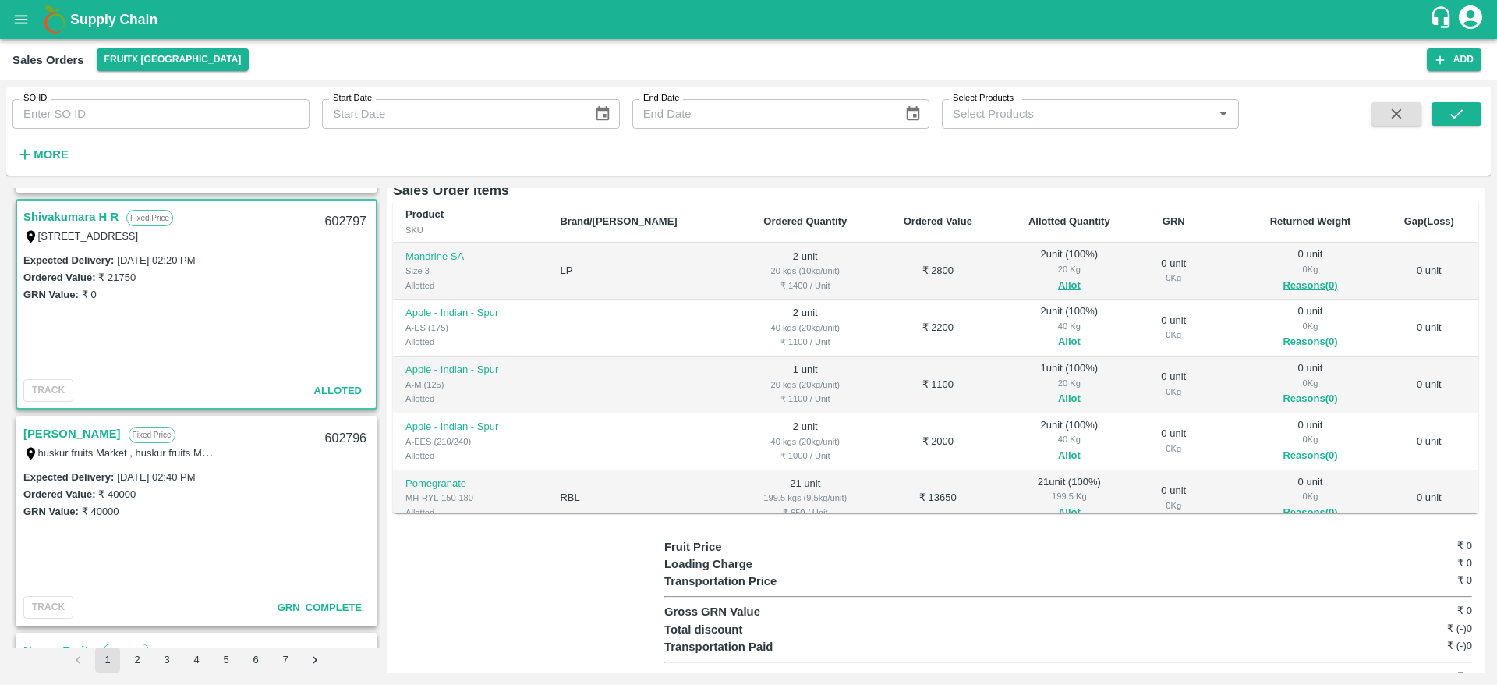
scroll to position [0, 0]
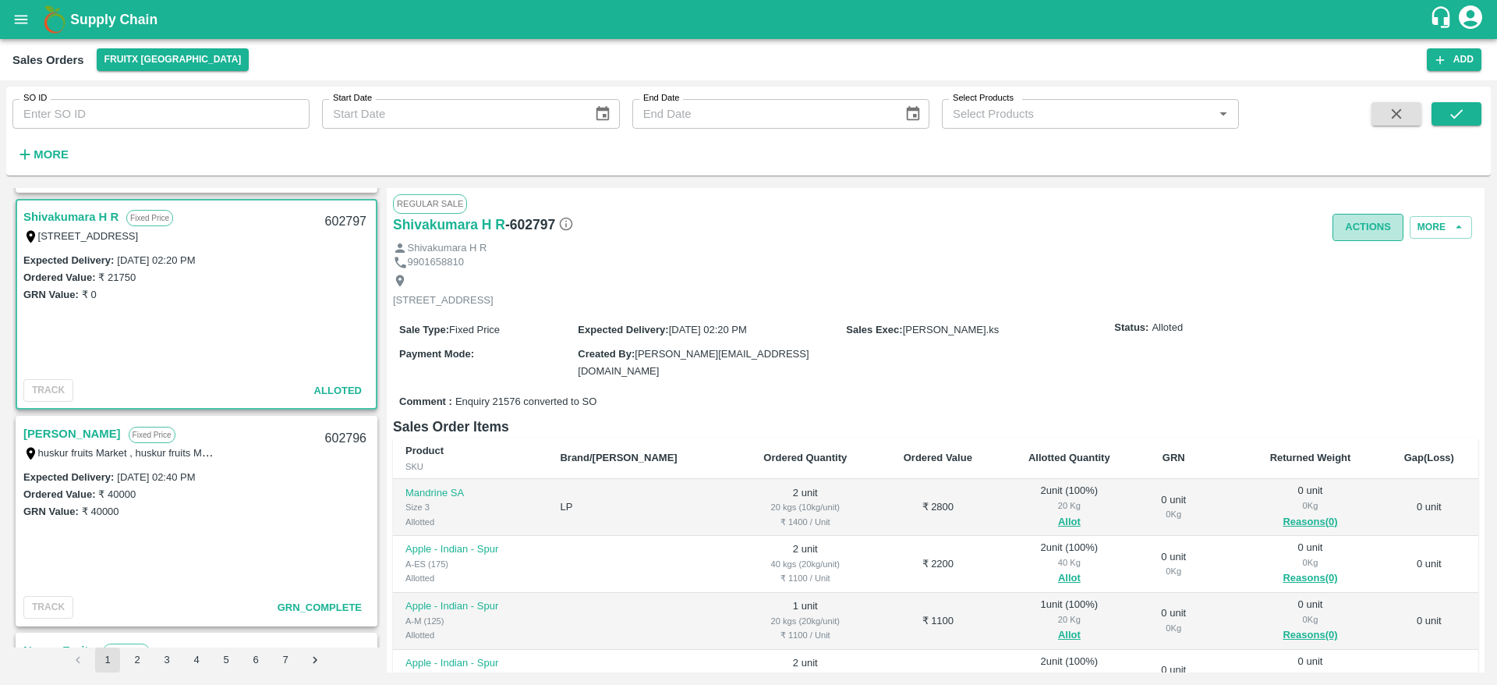
click at [1368, 226] on button "Actions" at bounding box center [1367, 227] width 71 height 27
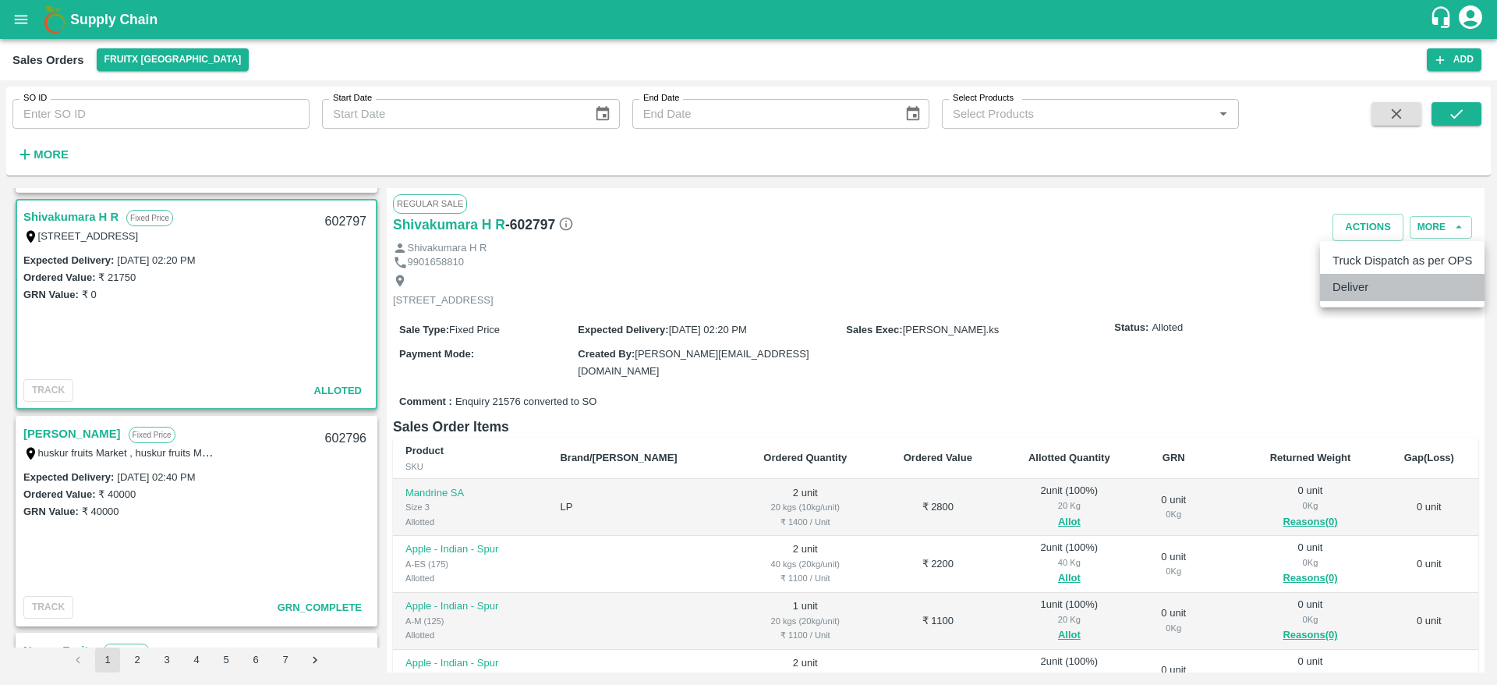
click at [1352, 281] on li "Deliver" at bounding box center [1402, 287] width 165 height 27
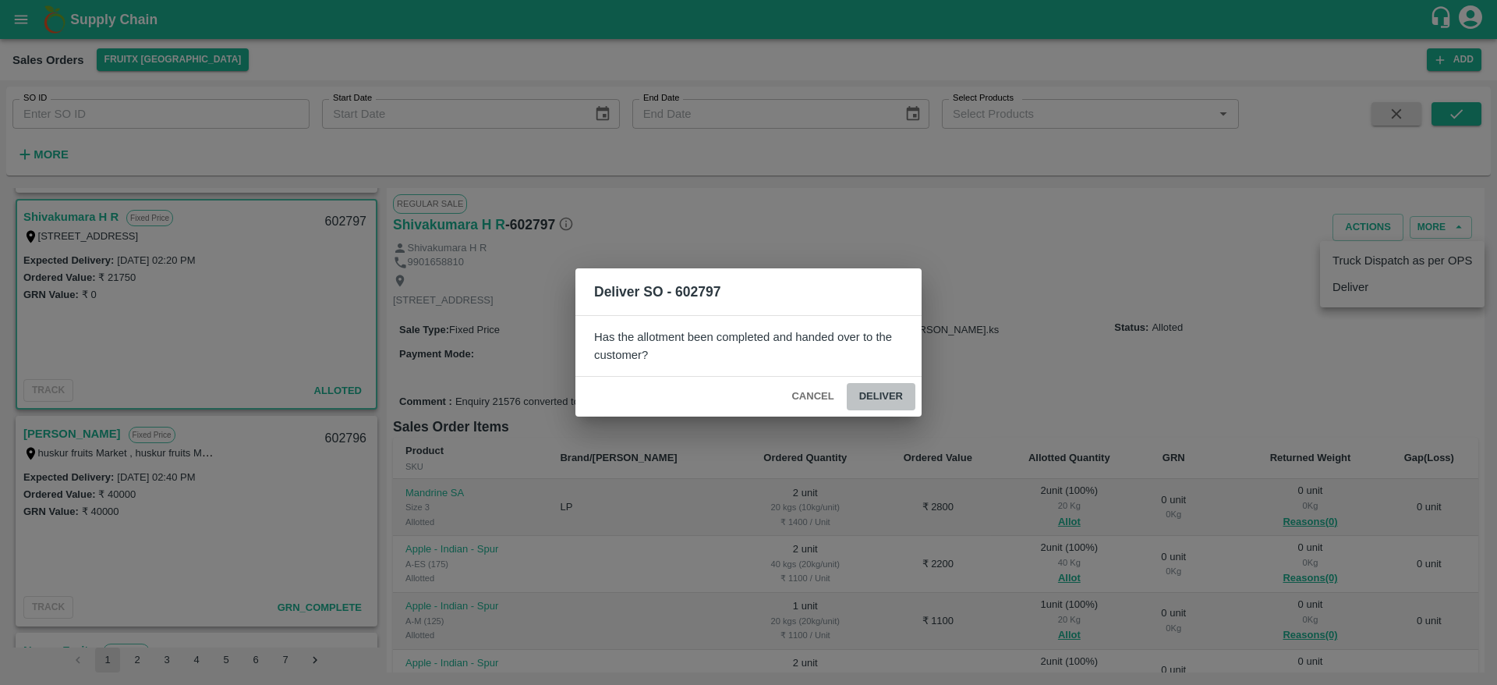
click at [876, 398] on button "Deliver" at bounding box center [881, 396] width 69 height 27
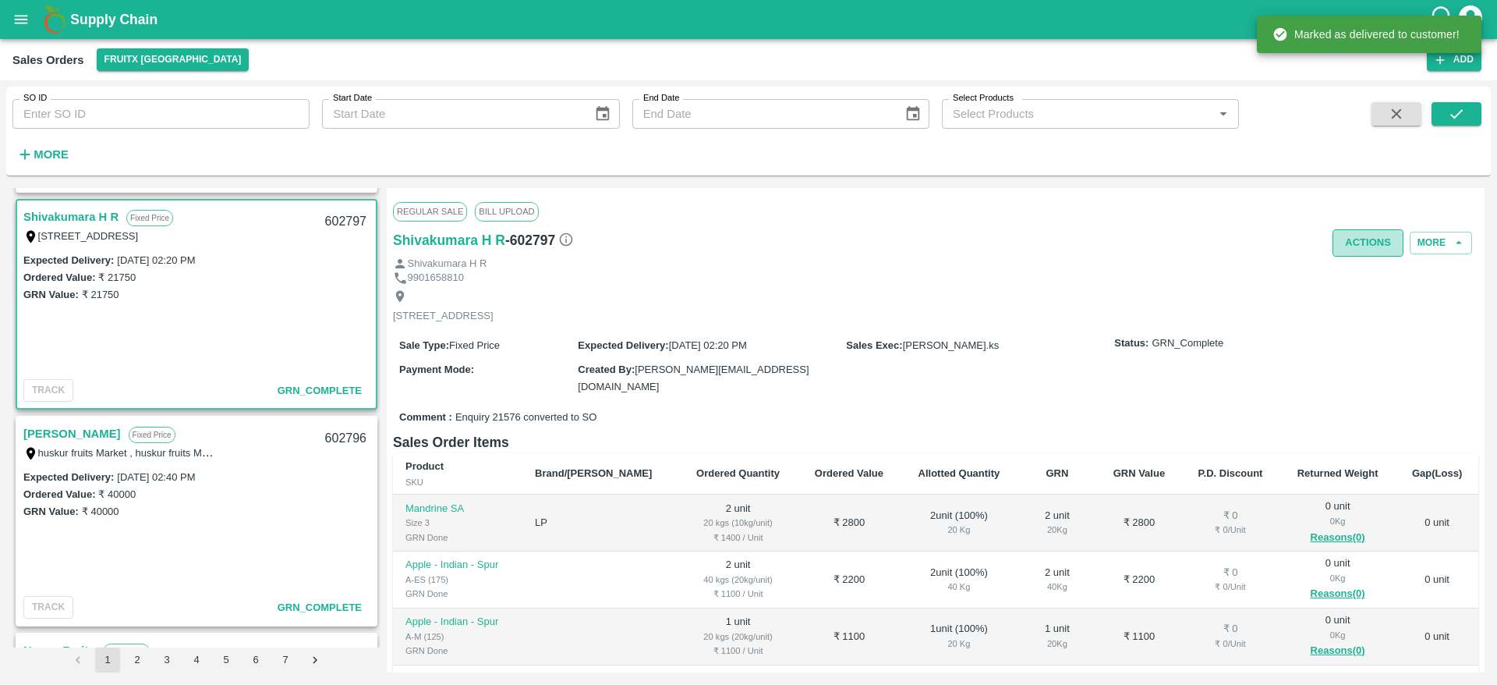
click at [1336, 242] on button "Actions" at bounding box center [1367, 242] width 71 height 27
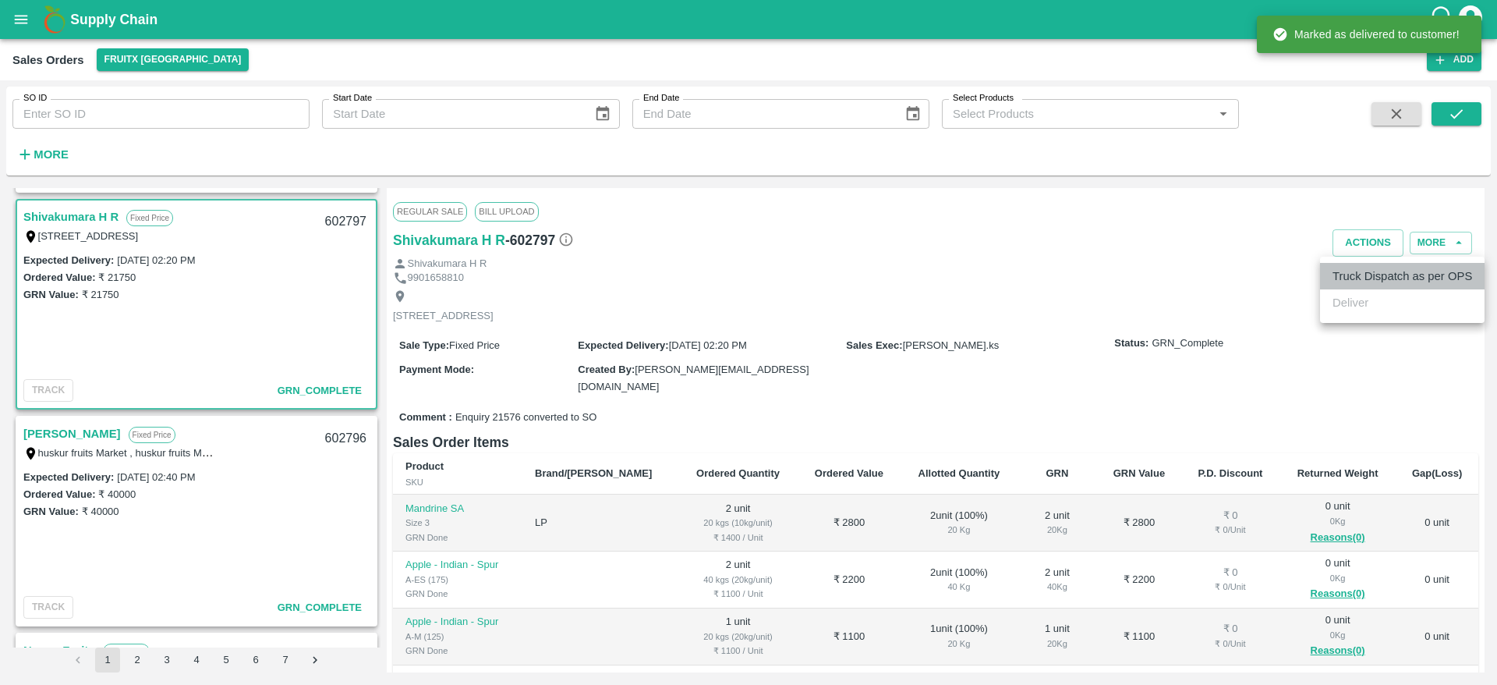
click at [1385, 282] on li "Truck Dispatch as per OPS" at bounding box center [1402, 276] width 165 height 27
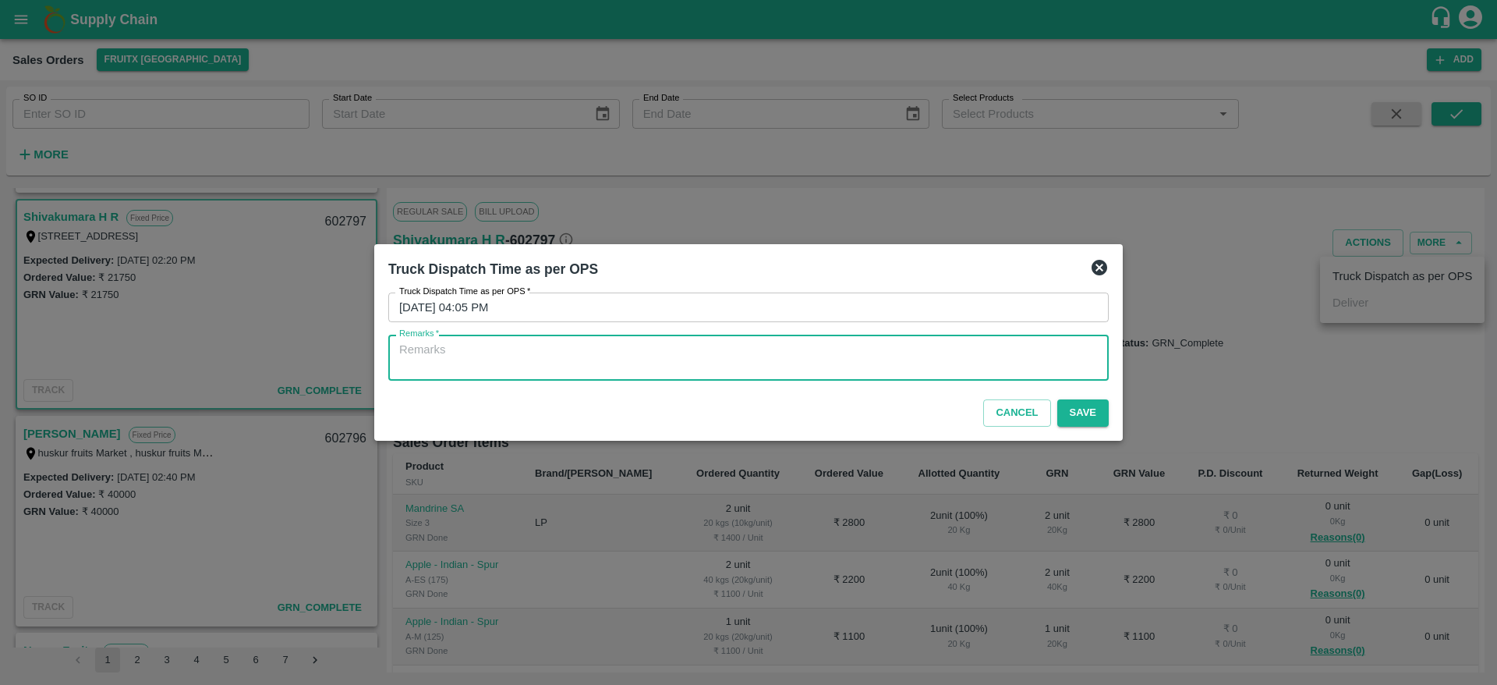
click at [932, 361] on textarea "Remarks   *" at bounding box center [748, 357] width 699 height 33
type textarea "P"
type textarea "OTD"
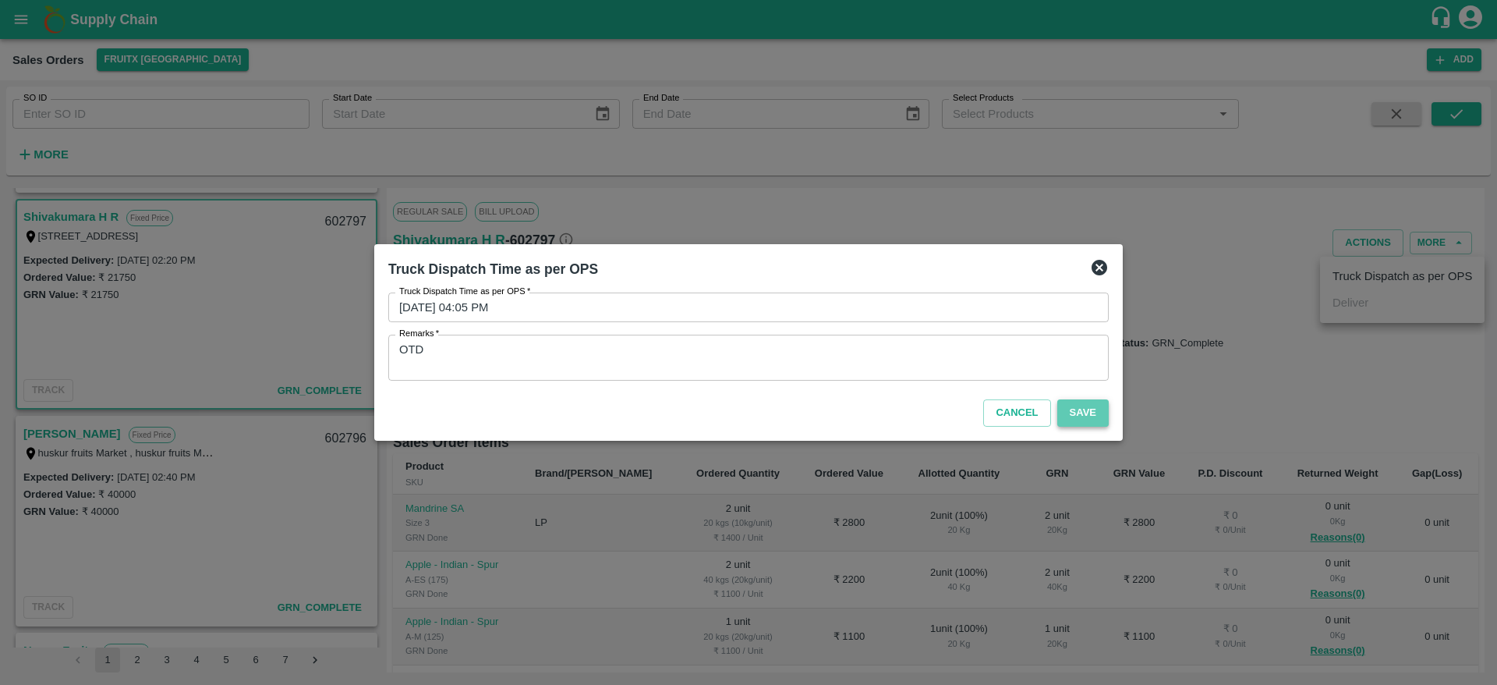
click at [1082, 420] on button "Save" at bounding box center [1082, 412] width 51 height 27
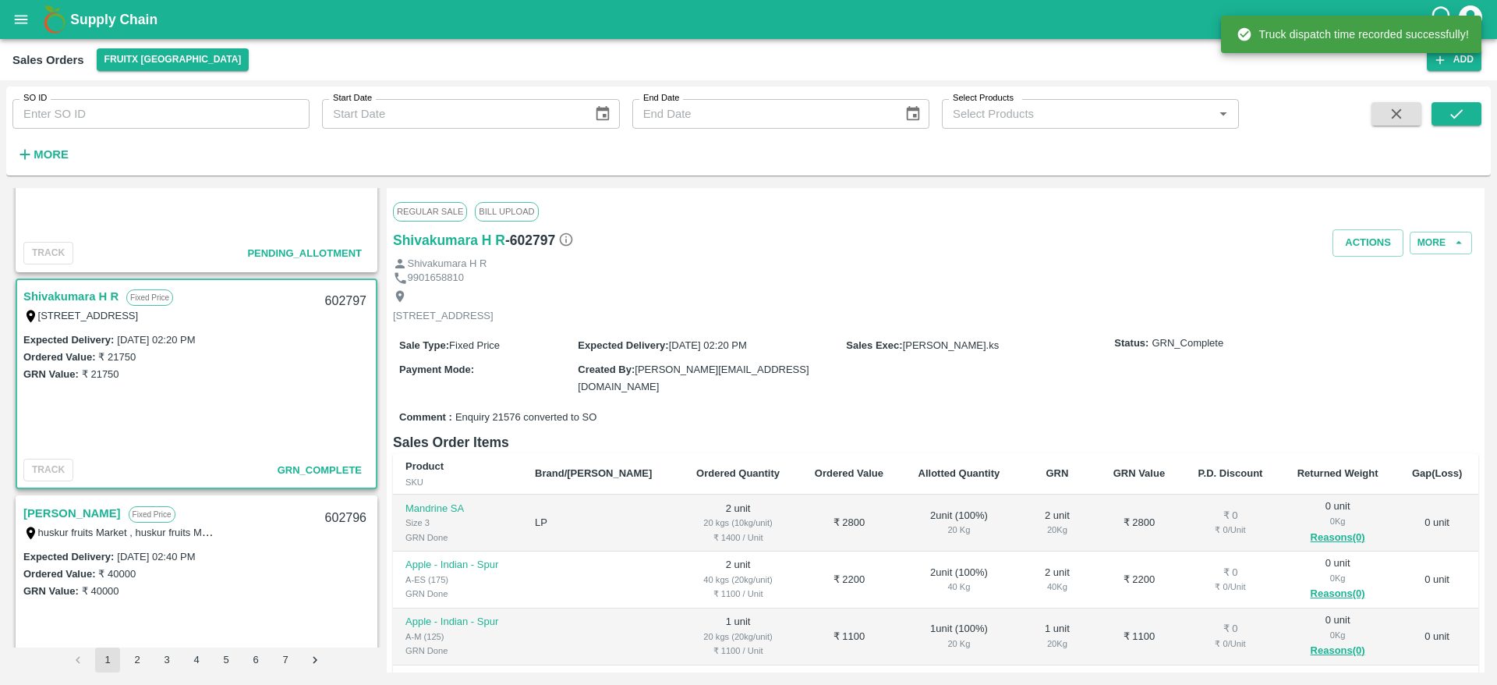
scroll to position [387, 0]
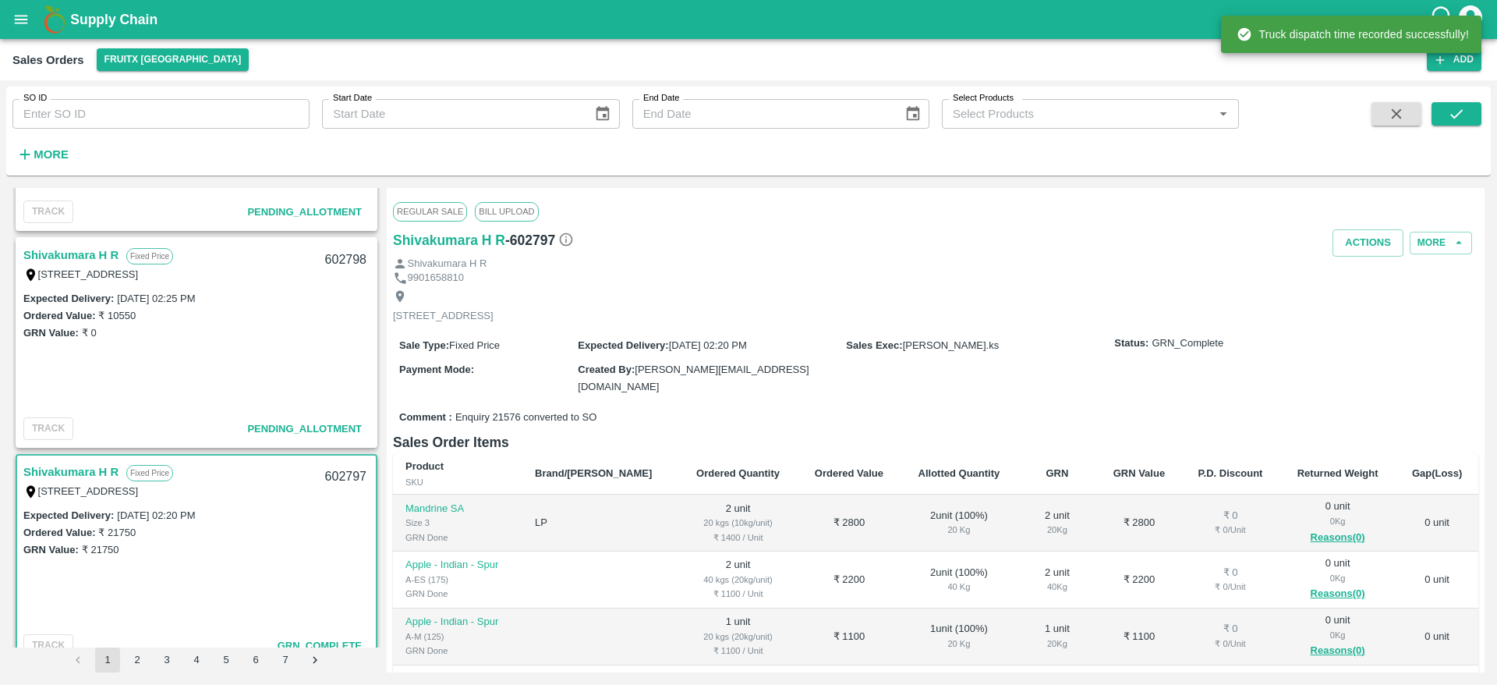
click at [84, 259] on link "Shivakumara H R" at bounding box center [70, 255] width 95 height 20
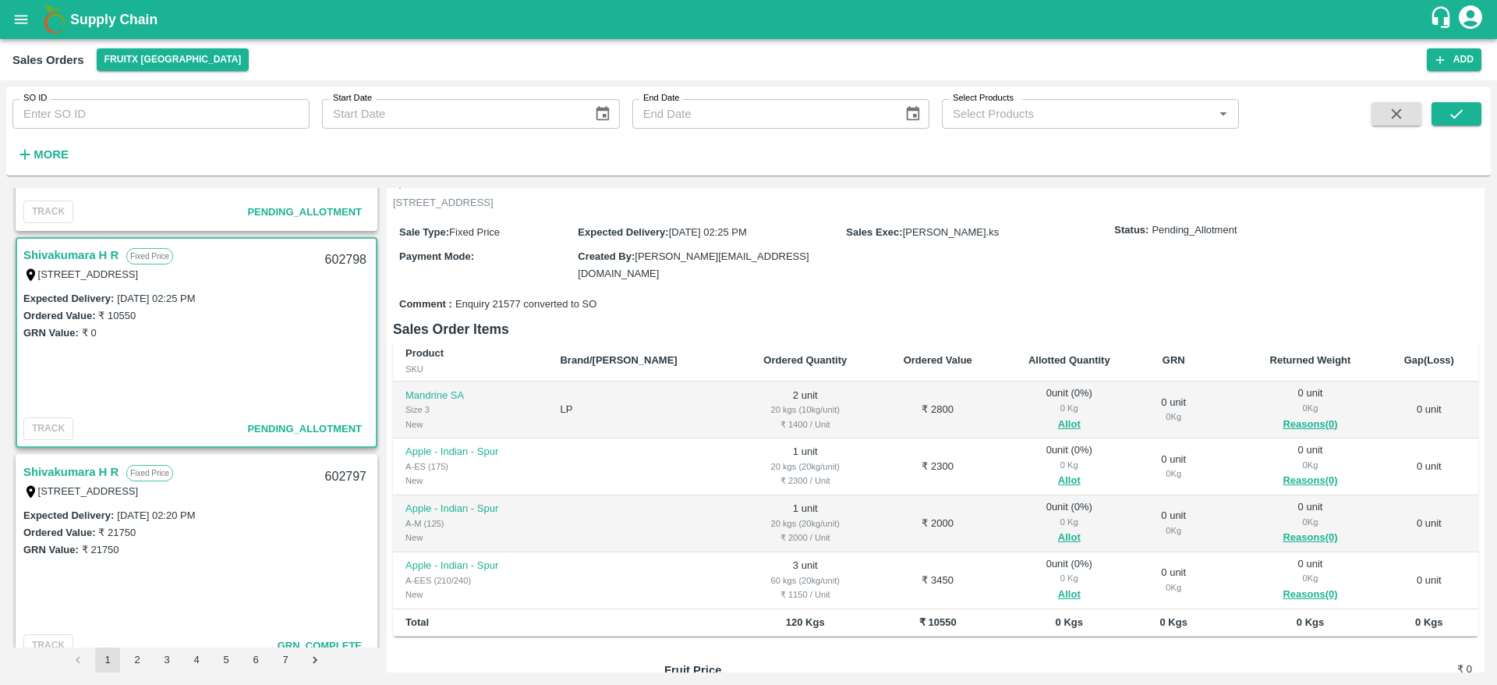
scroll to position [126, 0]
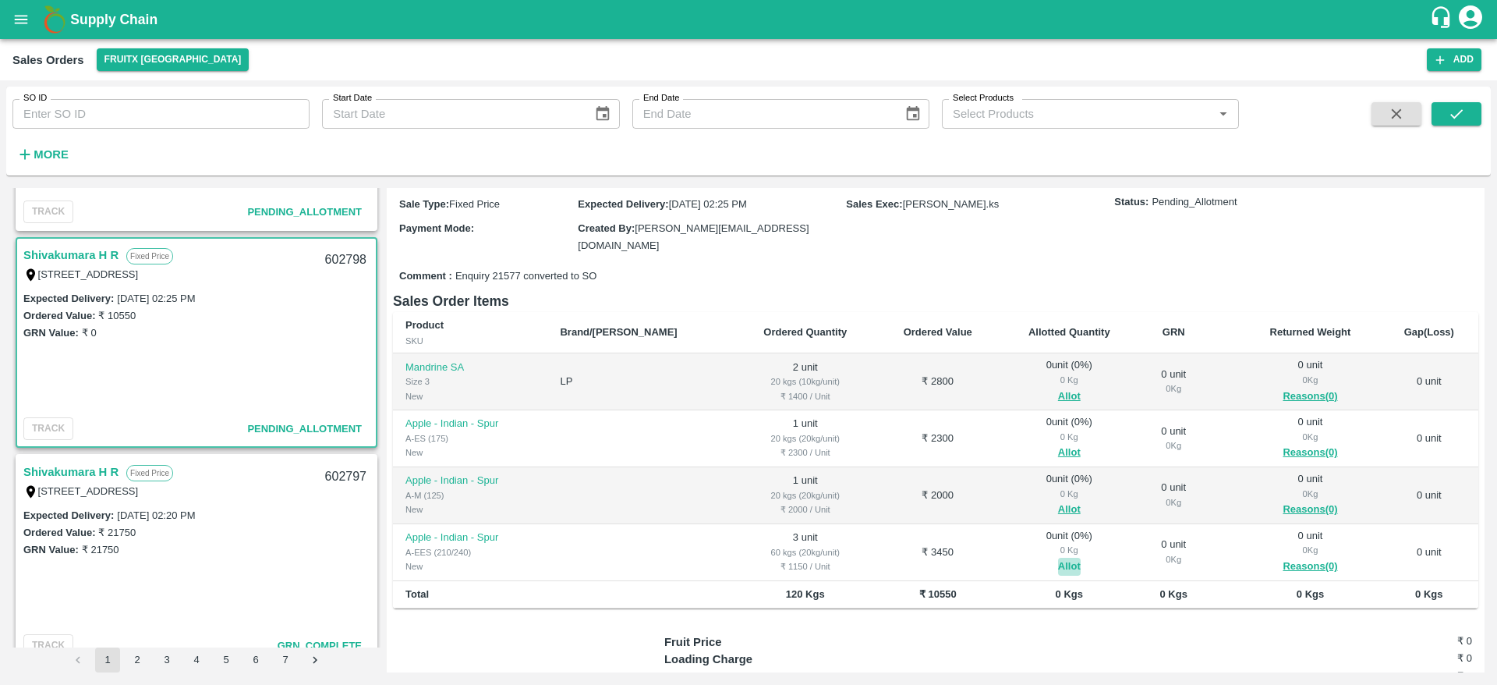
click at [1058, 557] on button "Allot" at bounding box center [1069, 566] width 23 height 18
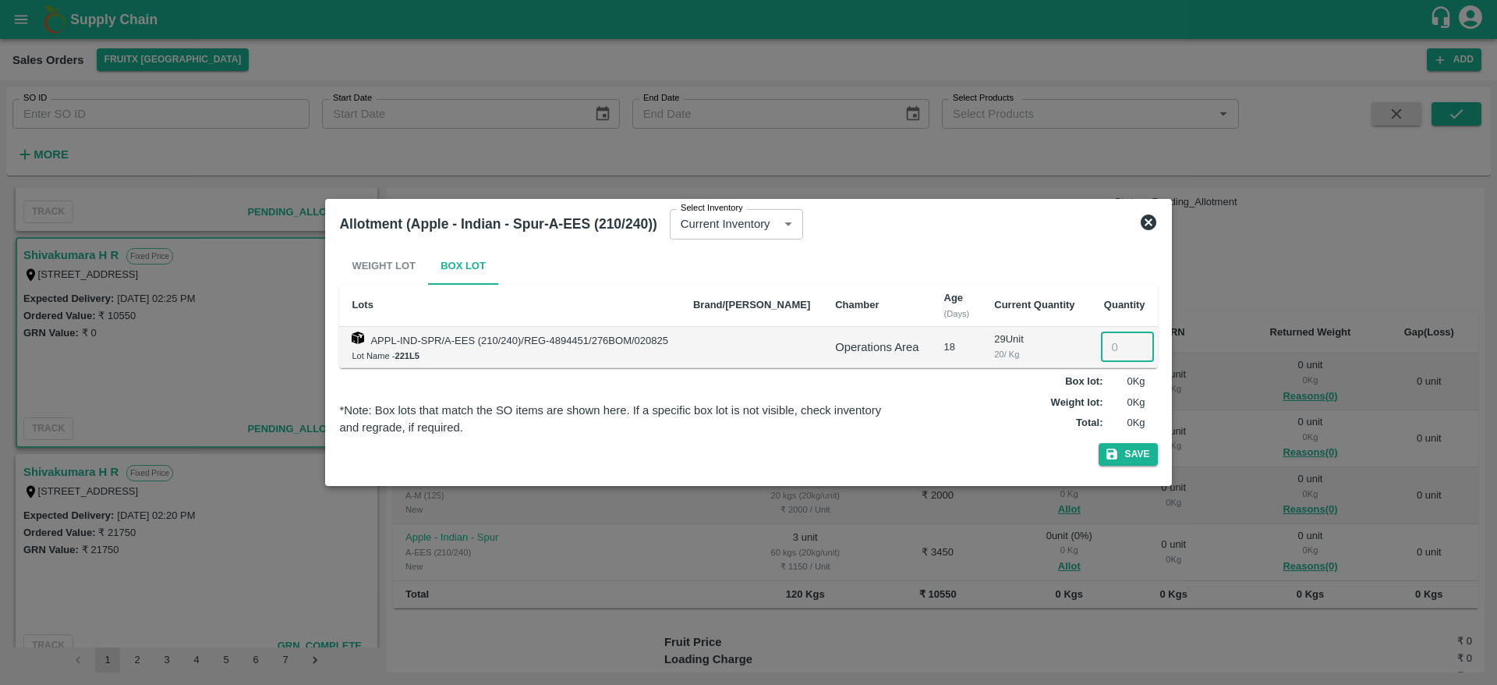
click at [1101, 349] on input "number" at bounding box center [1127, 347] width 53 height 30
type input "3"
click at [1099, 443] on button "Save" at bounding box center [1128, 454] width 59 height 23
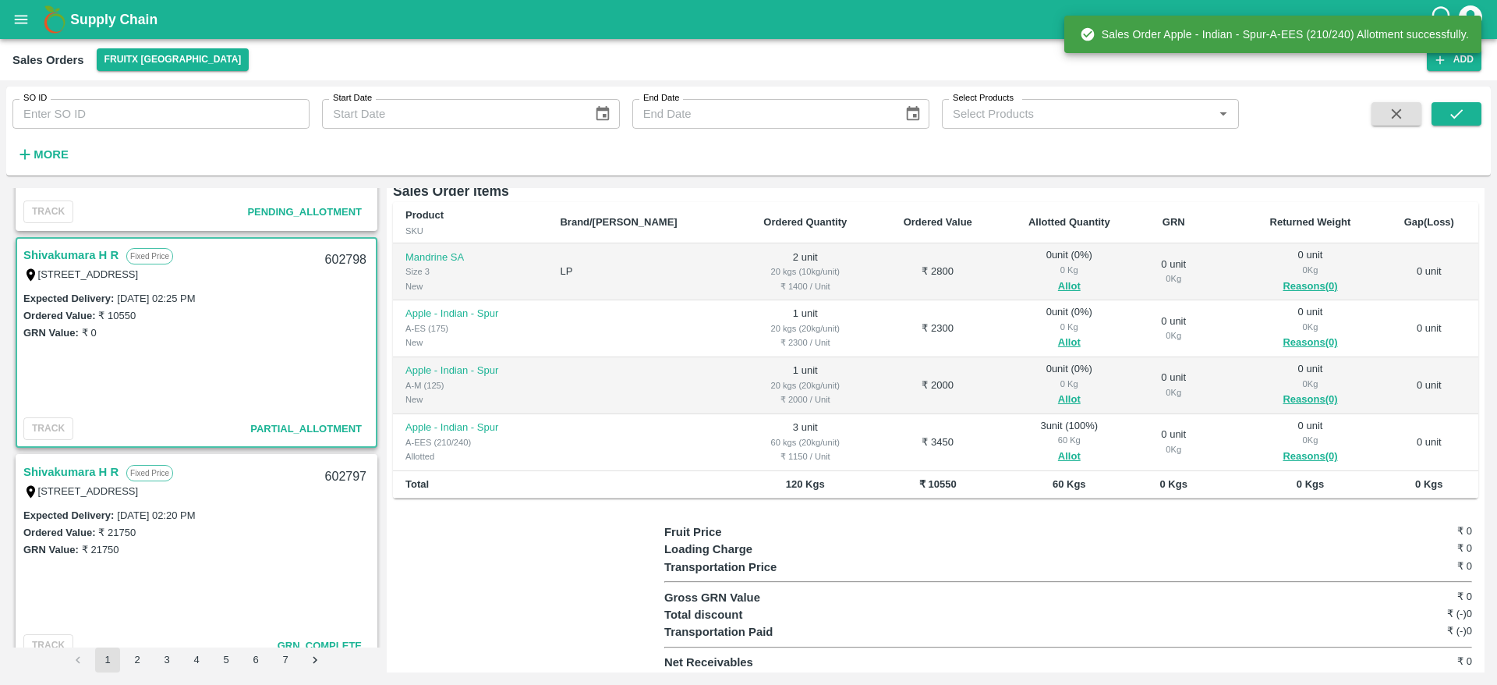
scroll to position [237, 0]
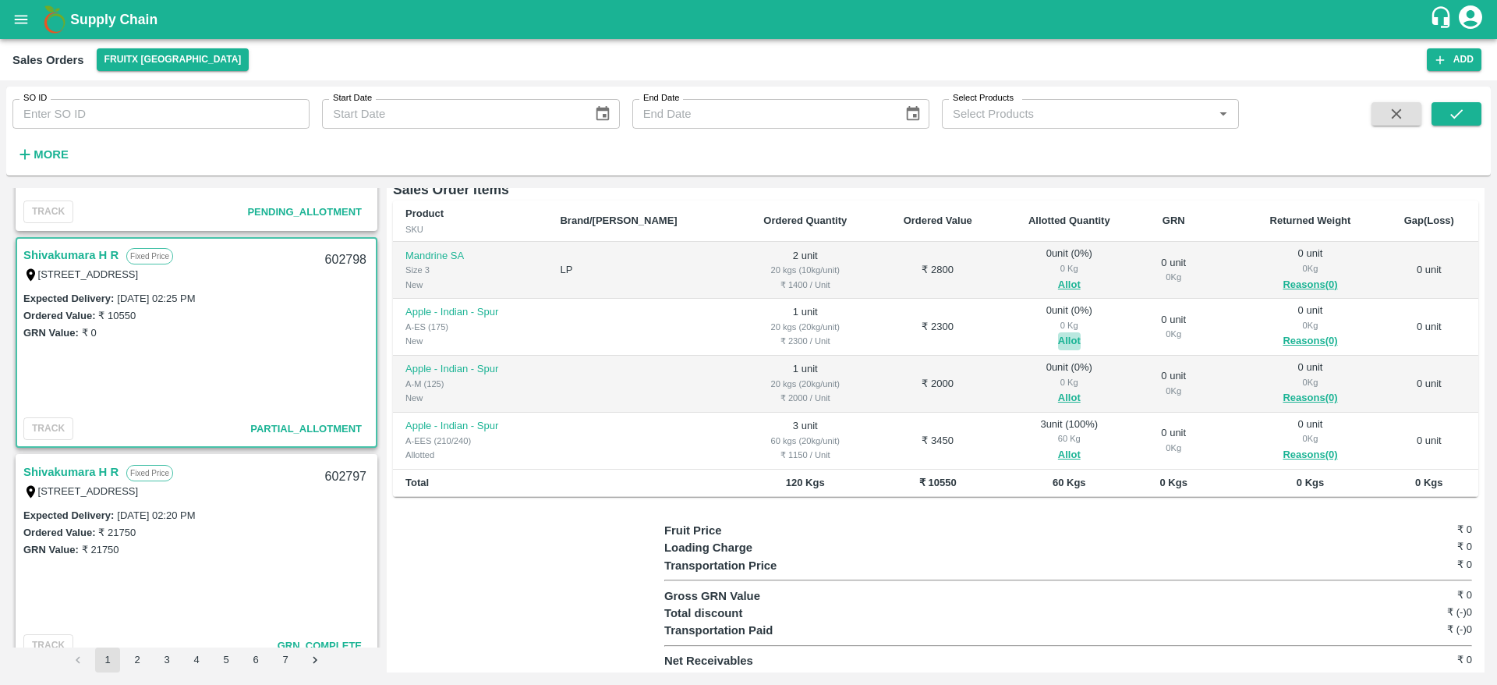
click at [1058, 332] on button "Allot" at bounding box center [1069, 341] width 23 height 18
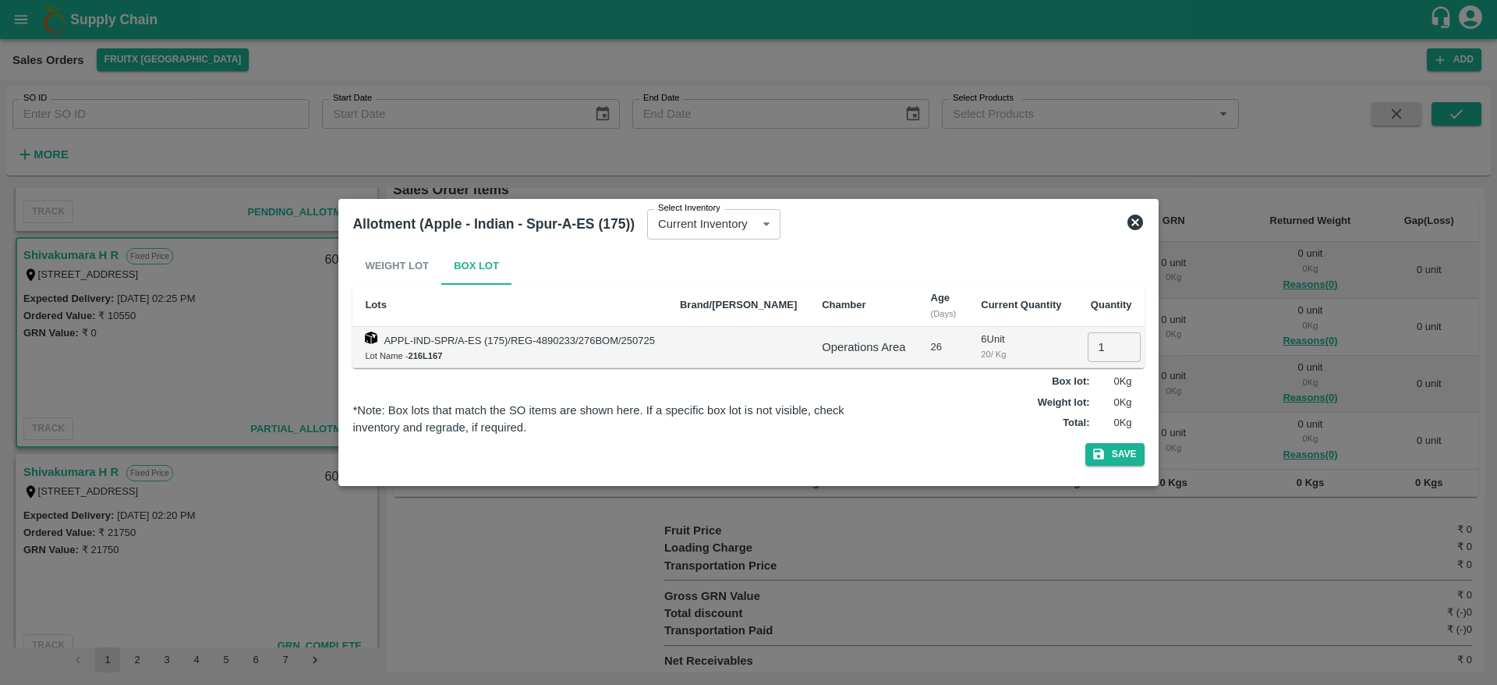
click at [1090, 353] on input "1" at bounding box center [1114, 347] width 53 height 30
type input "1"
click at [1085, 443] on button "Save" at bounding box center [1114, 454] width 59 height 23
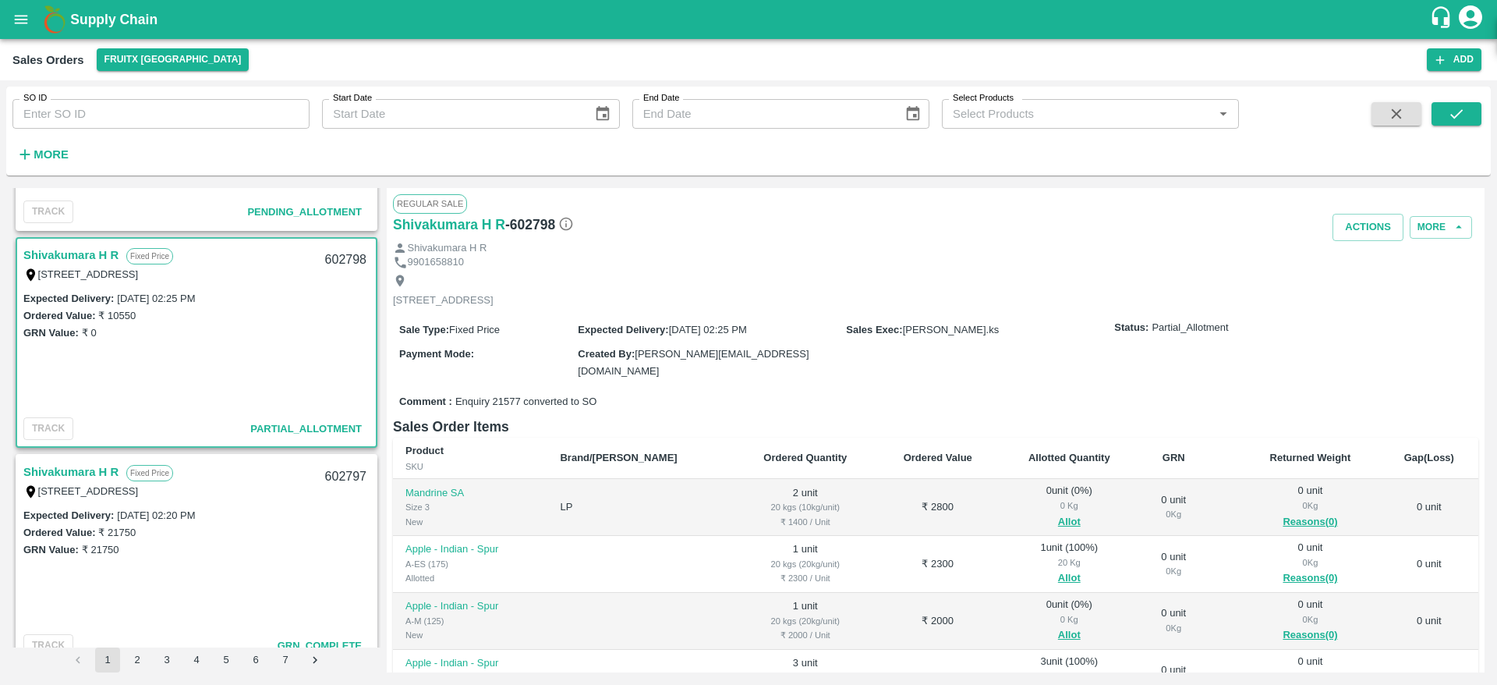
click at [332, 262] on div "602798" at bounding box center [346, 260] width 60 height 37
copy div "602798"
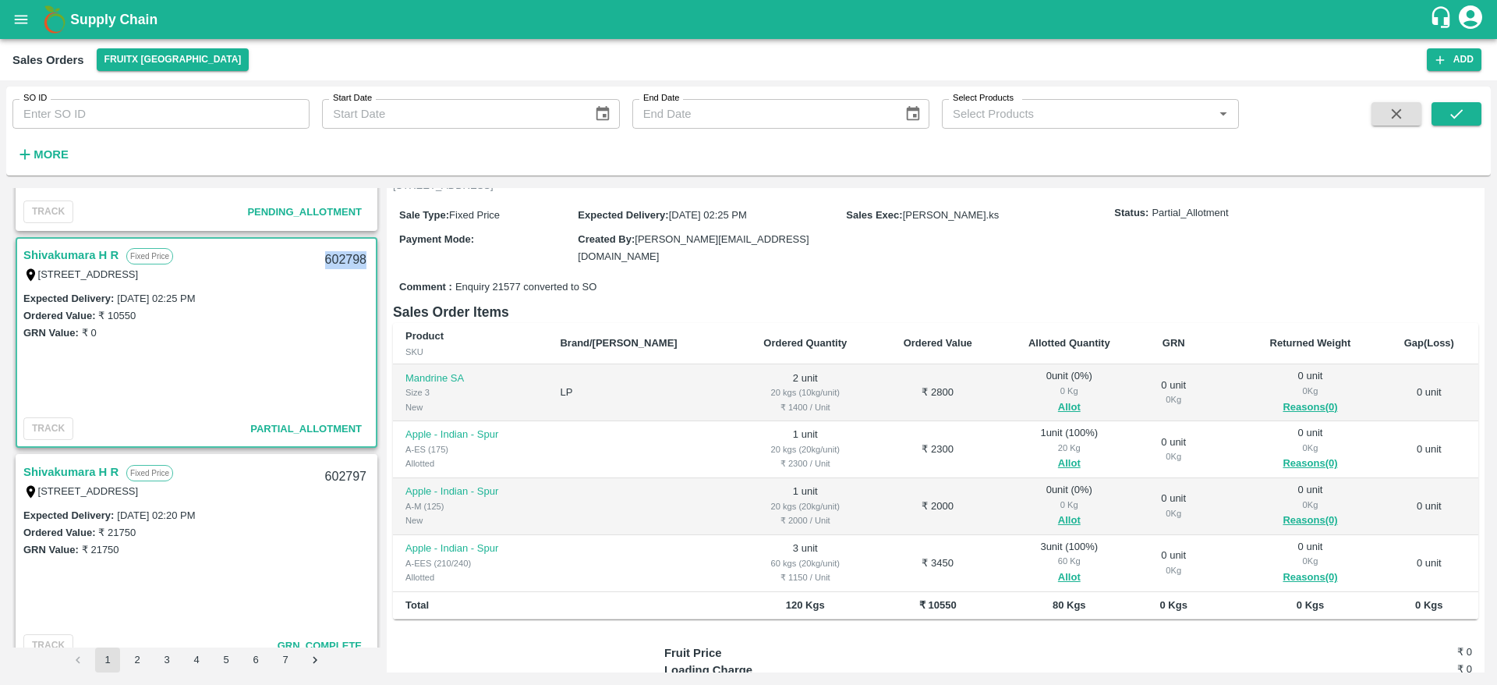
scroll to position [119, 0]
click at [1039, 503] on div "0 Kg" at bounding box center [1069, 501] width 115 height 14
click at [1058, 512] on button "Allot" at bounding box center [1069, 517] width 23 height 18
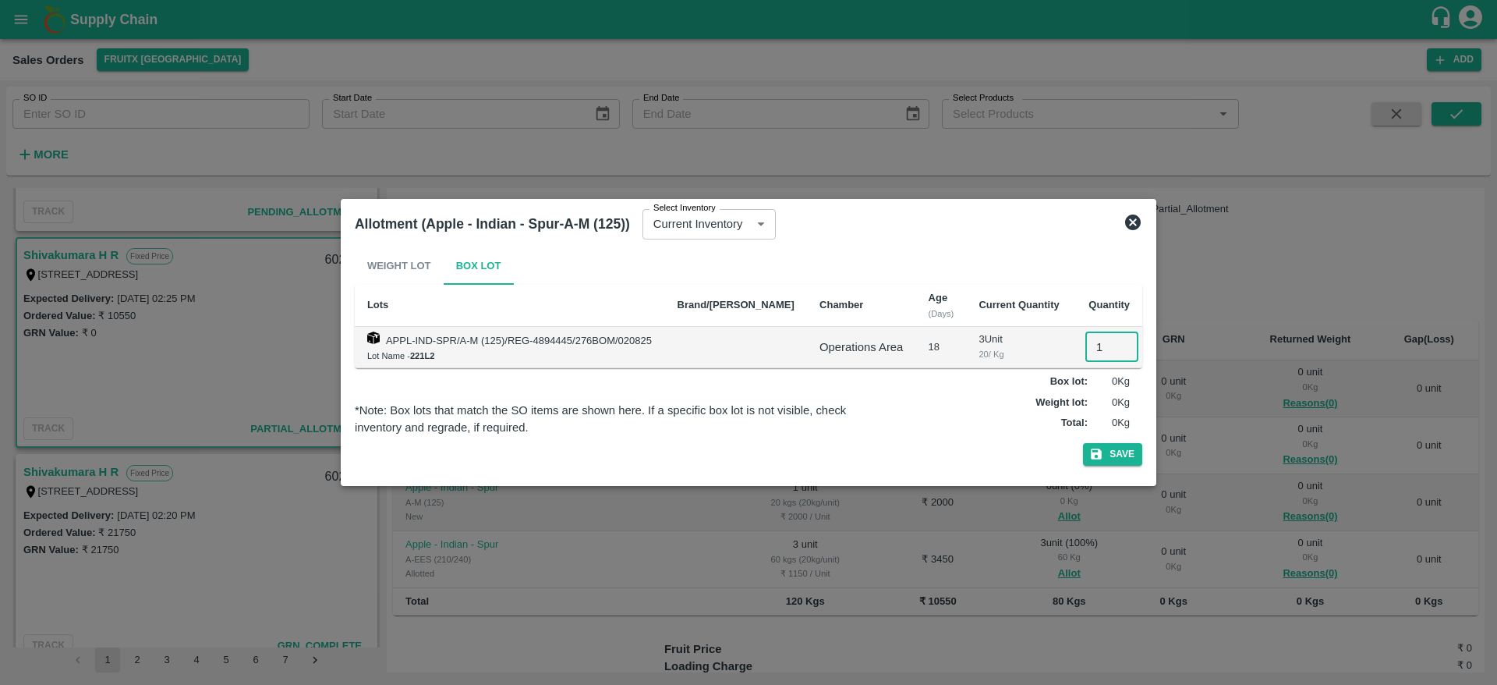
click at [1098, 345] on input "1" at bounding box center [1111, 347] width 53 height 30
type input "1"
click at [1083, 443] on button "Save" at bounding box center [1112, 454] width 59 height 23
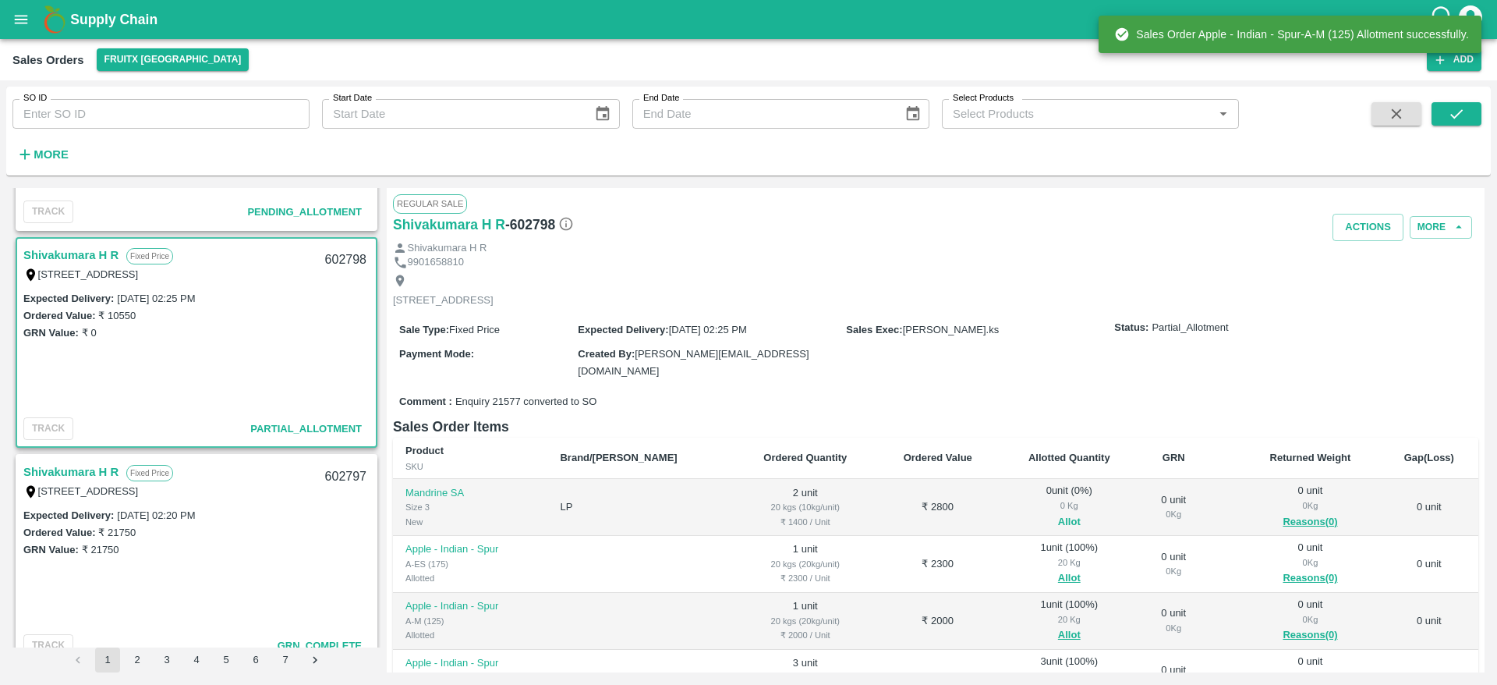
click at [1058, 515] on button "Allot" at bounding box center [1069, 522] width 23 height 18
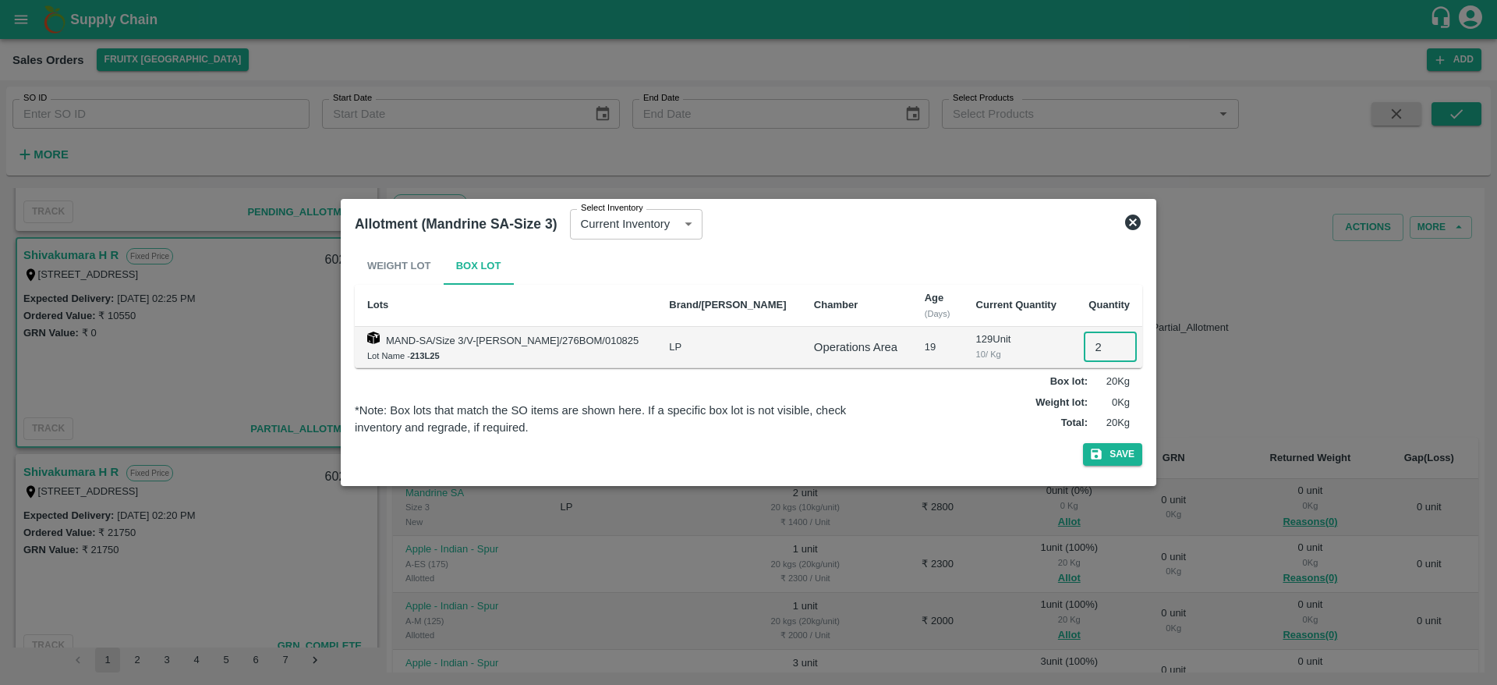
click at [1084, 355] on input "2" at bounding box center [1110, 347] width 53 height 30
type input "2"
click at [1083, 443] on button "Save" at bounding box center [1112, 454] width 59 height 23
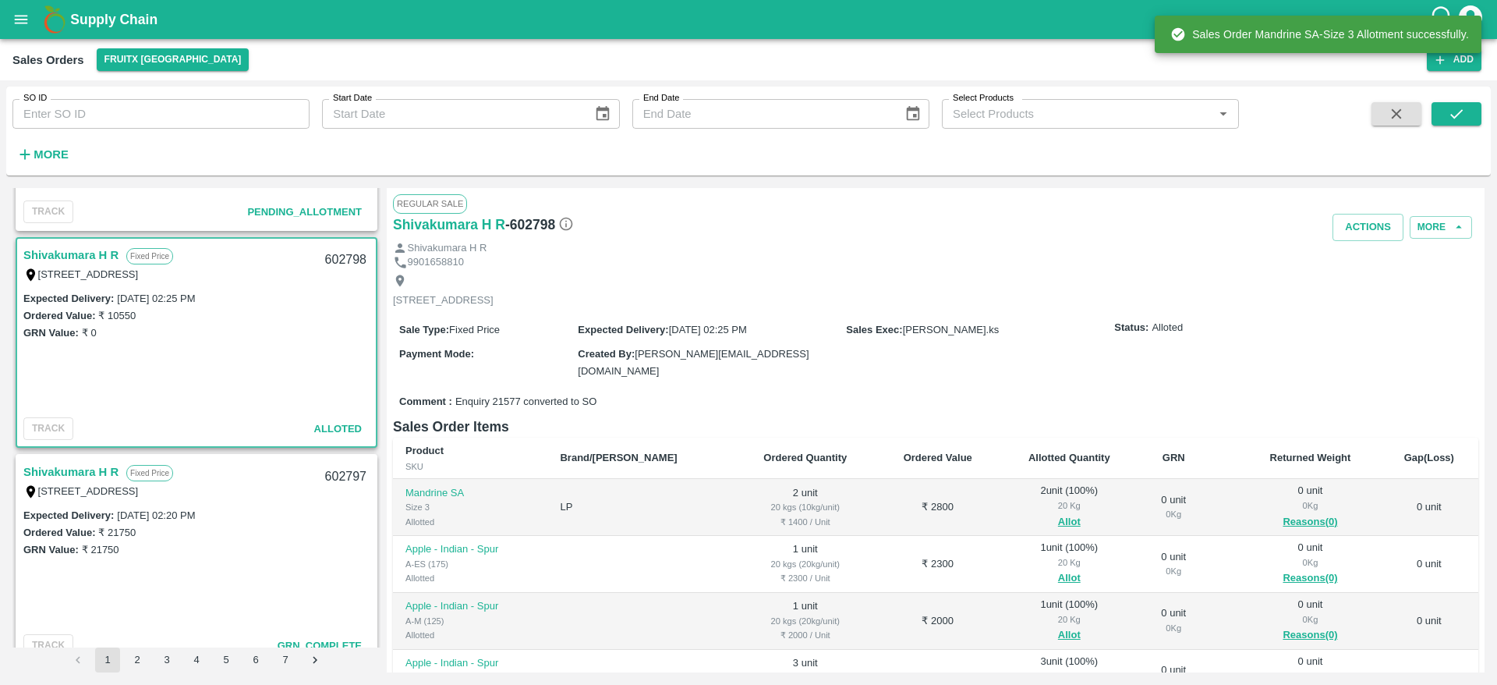
click at [343, 258] on div "602798" at bounding box center [346, 260] width 60 height 37
copy div "602798"
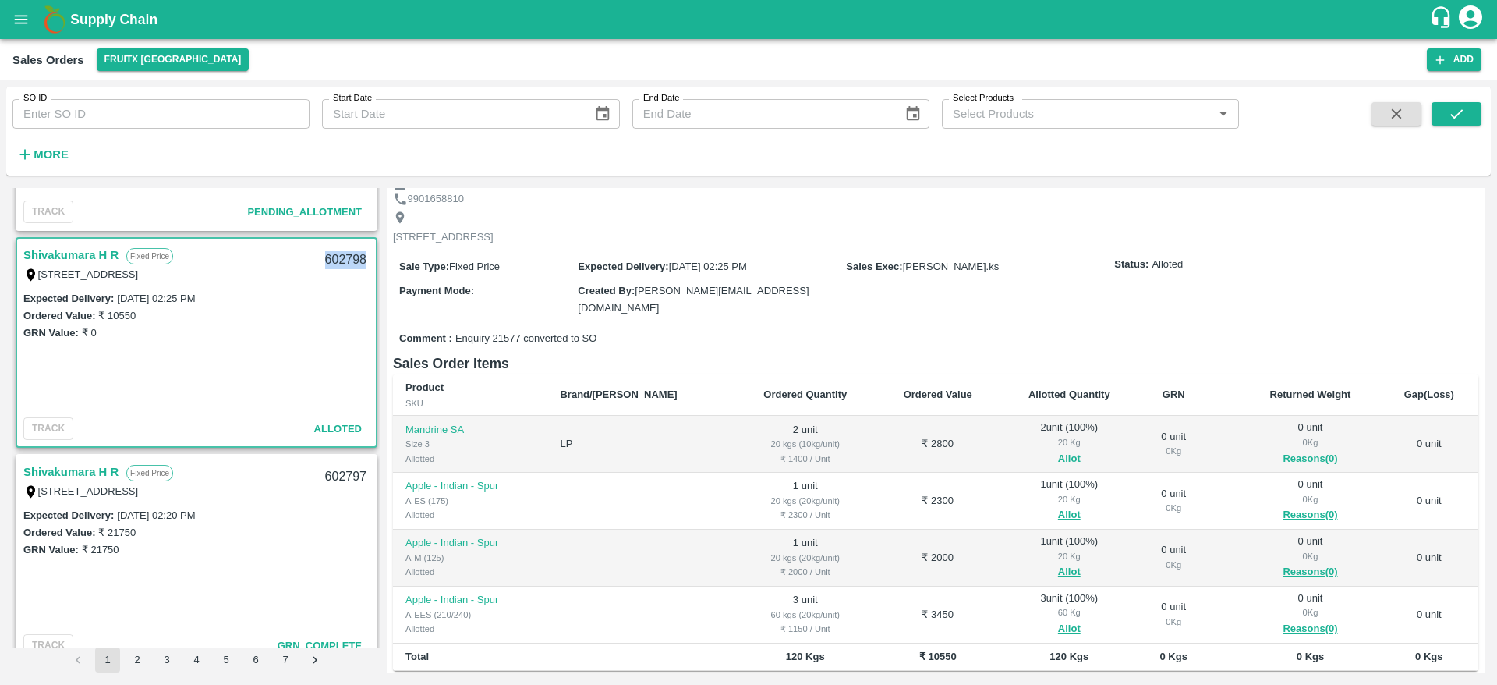
scroll to position [0, 0]
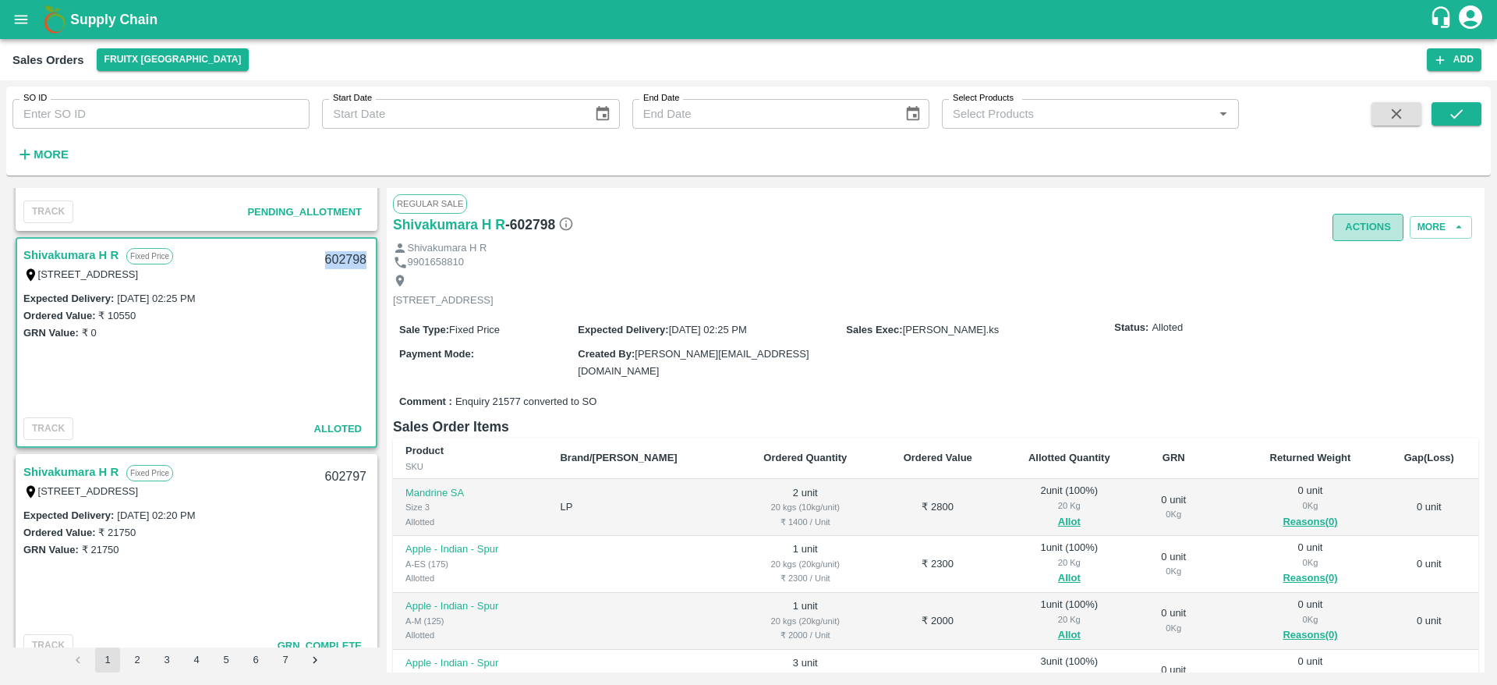
click at [1368, 227] on button "Actions" at bounding box center [1367, 227] width 71 height 27
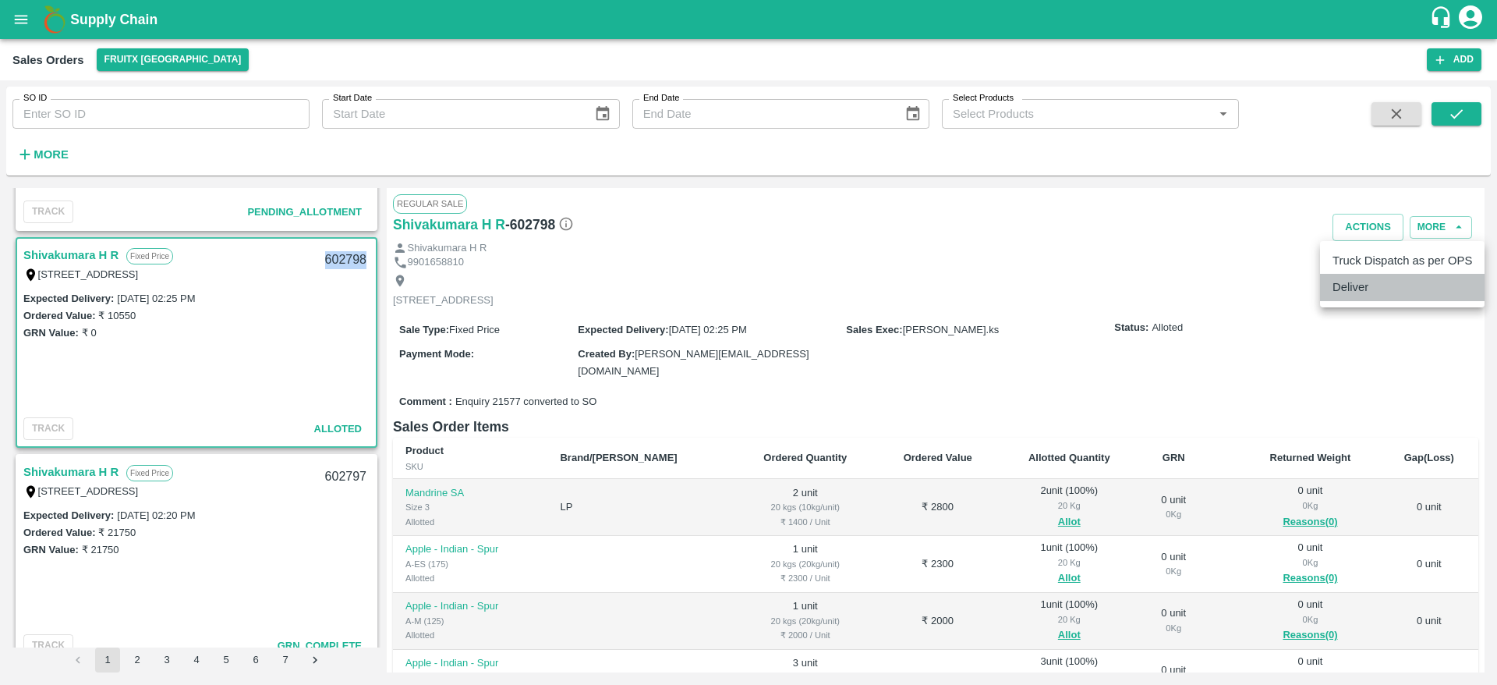
click at [1378, 278] on li "Deliver" at bounding box center [1402, 287] width 165 height 27
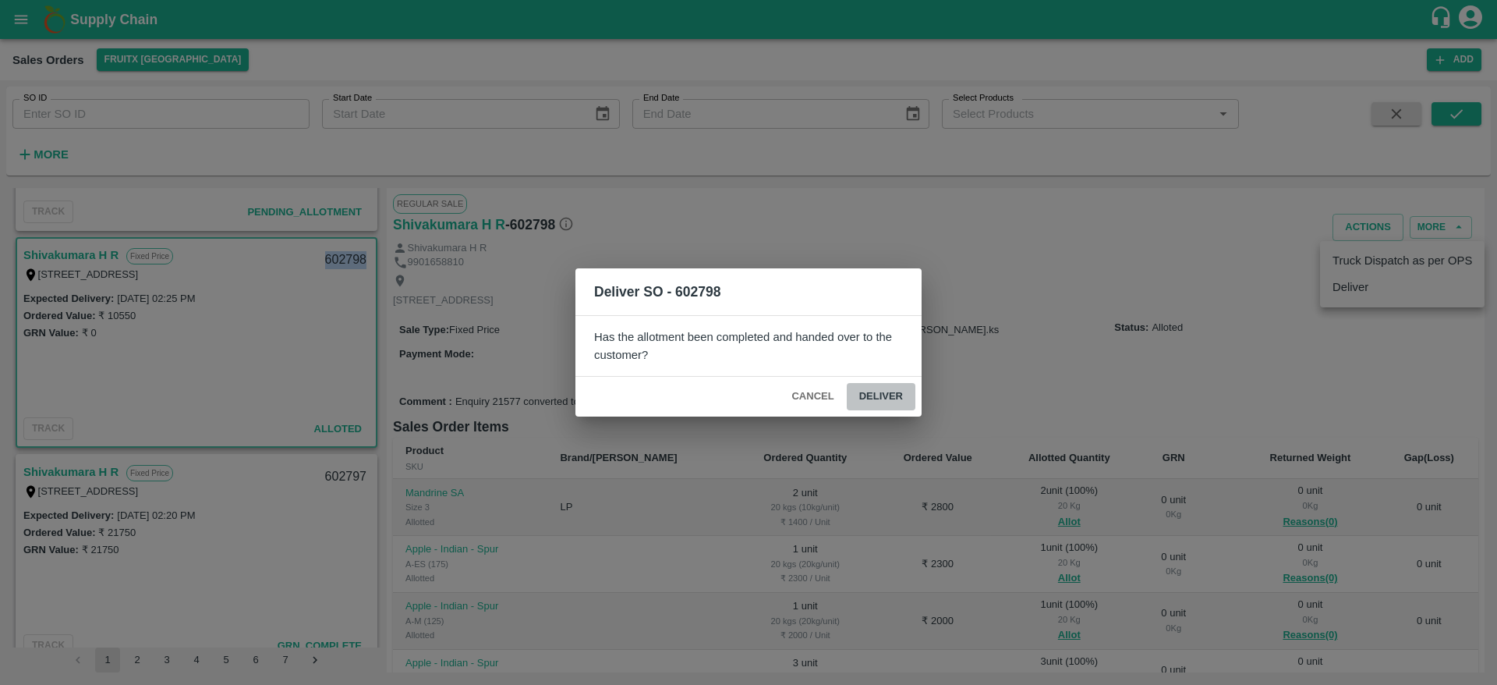
click at [902, 387] on button "Deliver" at bounding box center [881, 396] width 69 height 27
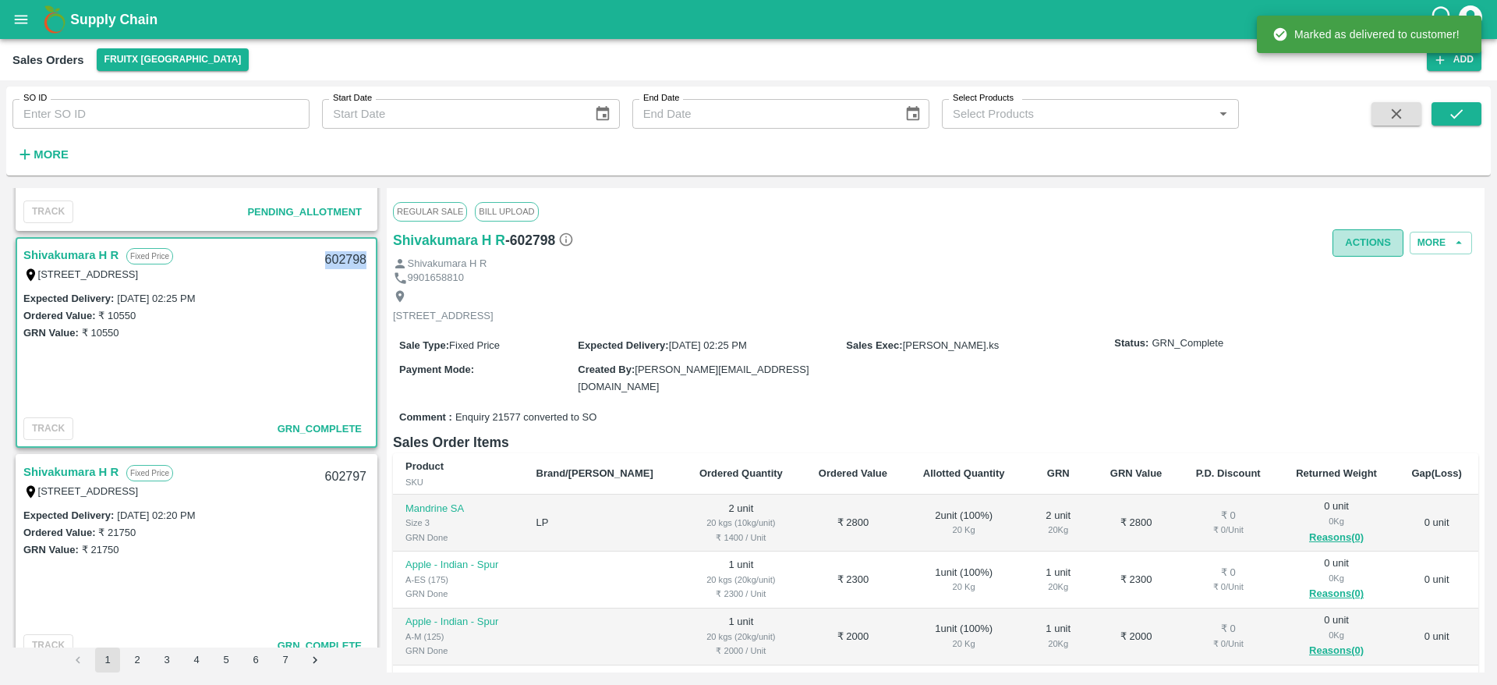
click at [1358, 239] on button "Actions" at bounding box center [1367, 242] width 71 height 27
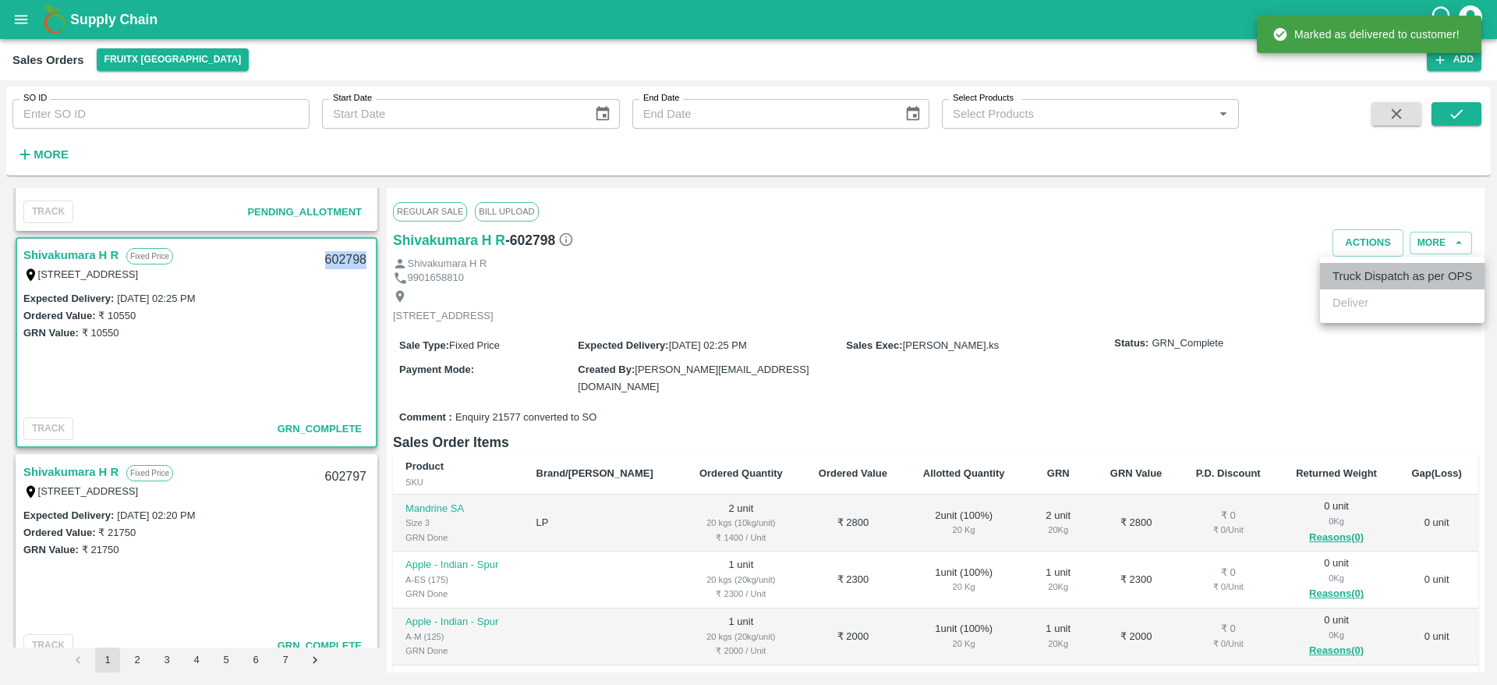
click at [1359, 280] on li "Truck Dispatch as per OPS" at bounding box center [1402, 276] width 165 height 27
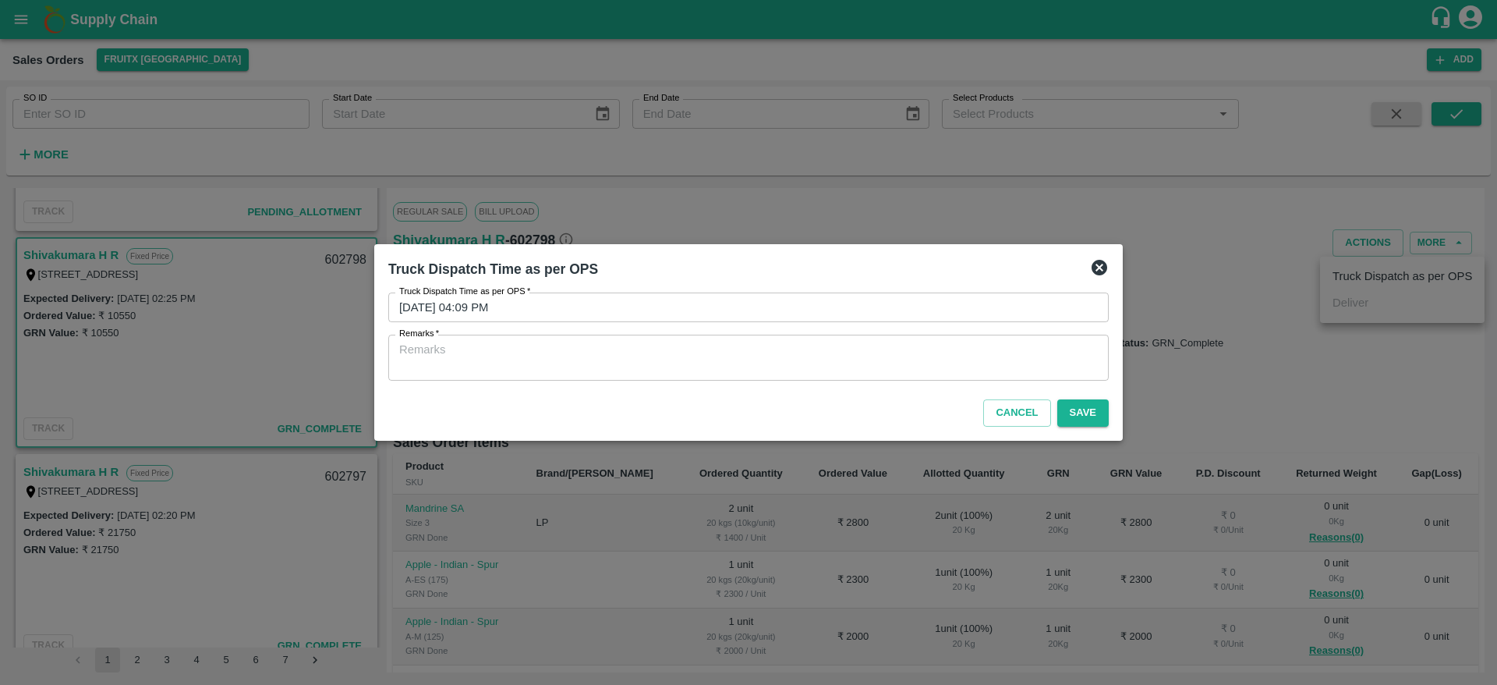
click at [867, 377] on div "x Remarks" at bounding box center [748, 357] width 720 height 46
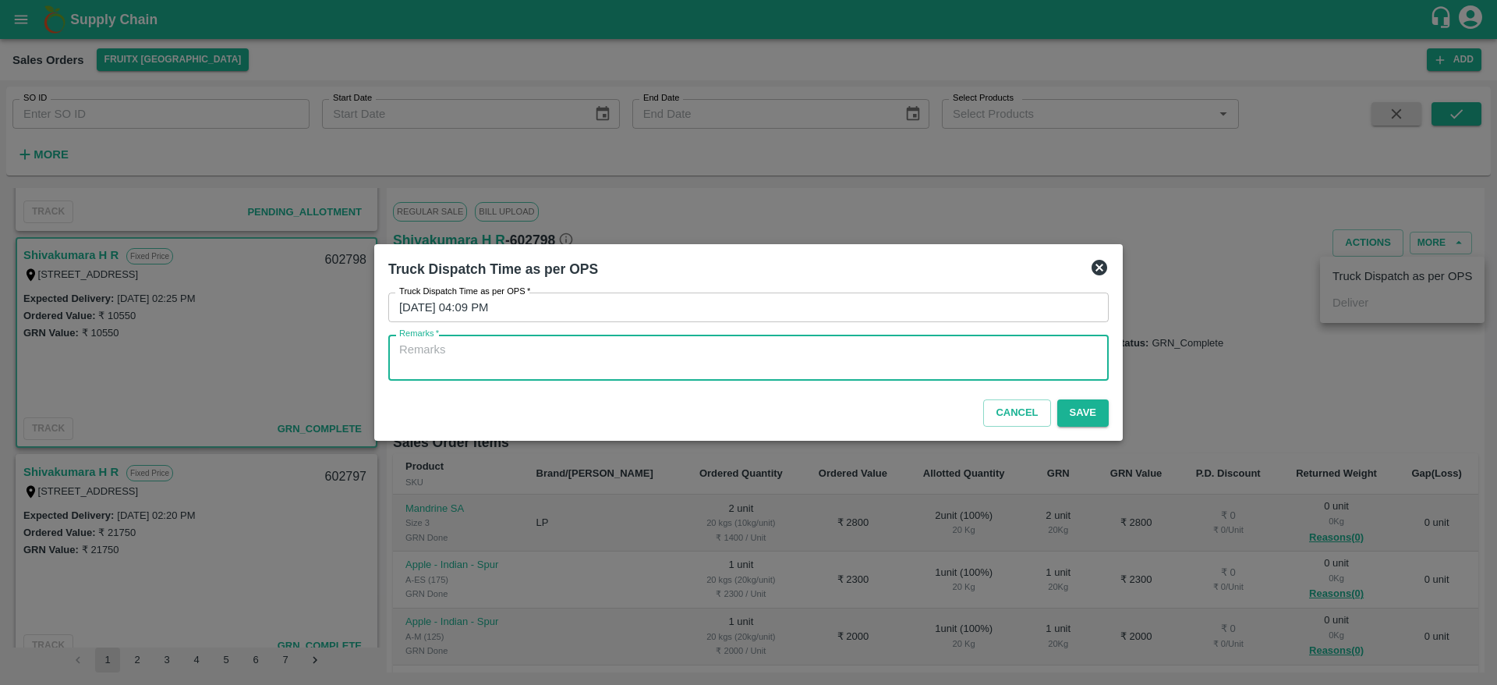
type textarea "P"
type textarea "OTD"
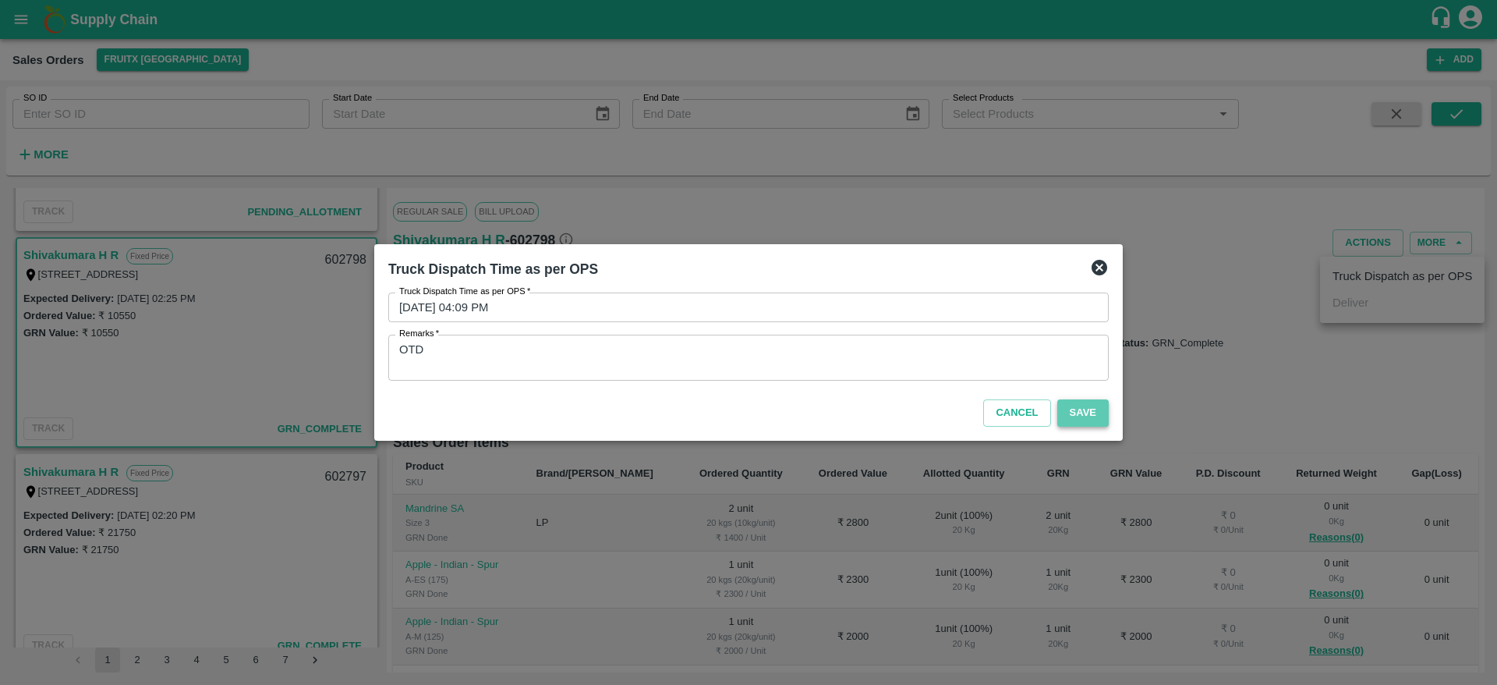
click at [1088, 419] on button "Save" at bounding box center [1082, 412] width 51 height 27
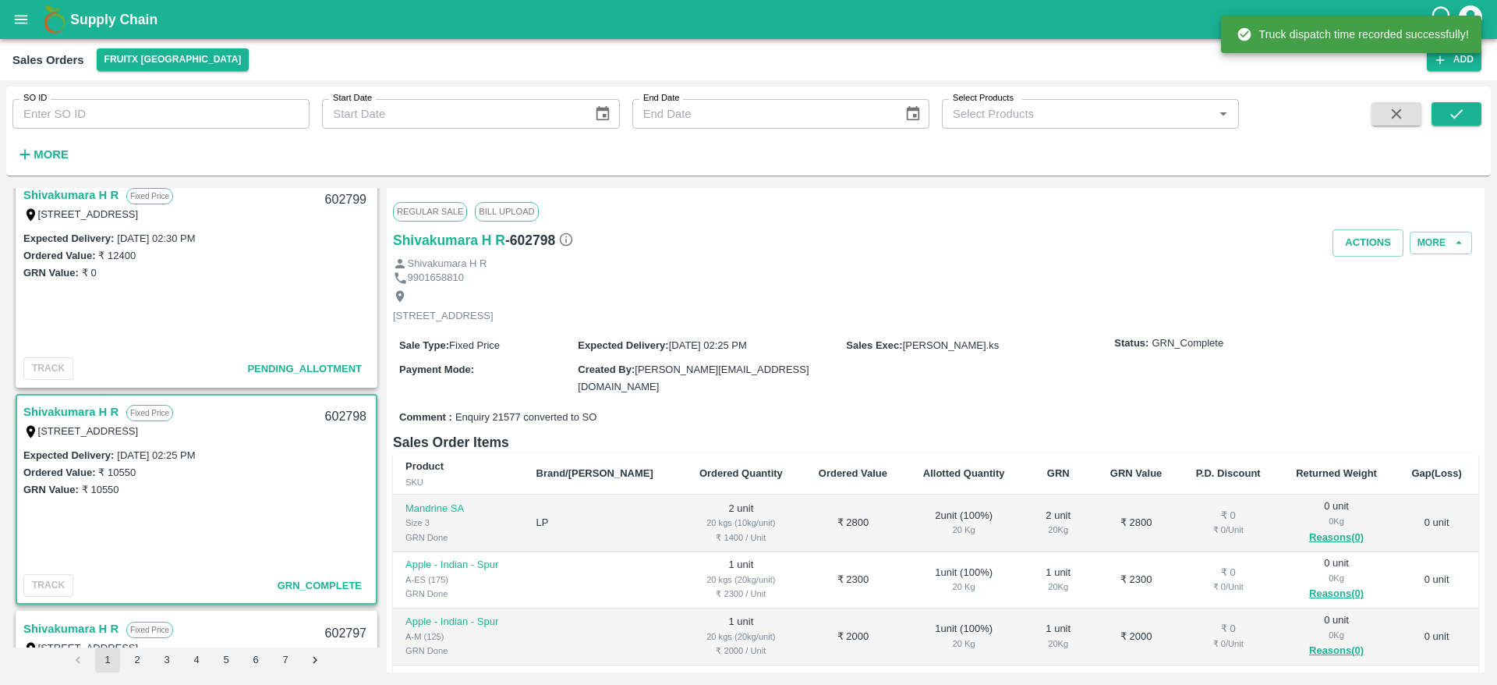
scroll to position [67, 0]
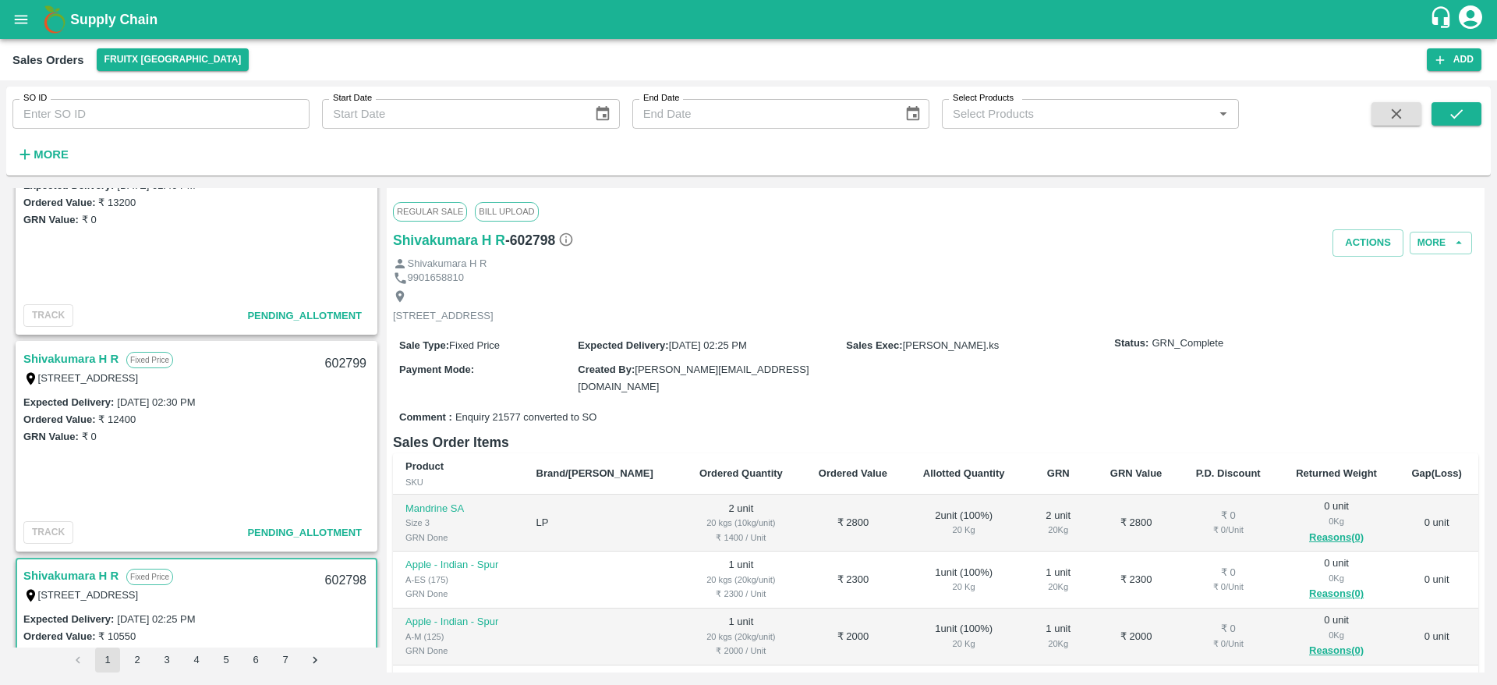
click at [74, 355] on link "Shivakumara H R" at bounding box center [70, 359] width 95 height 20
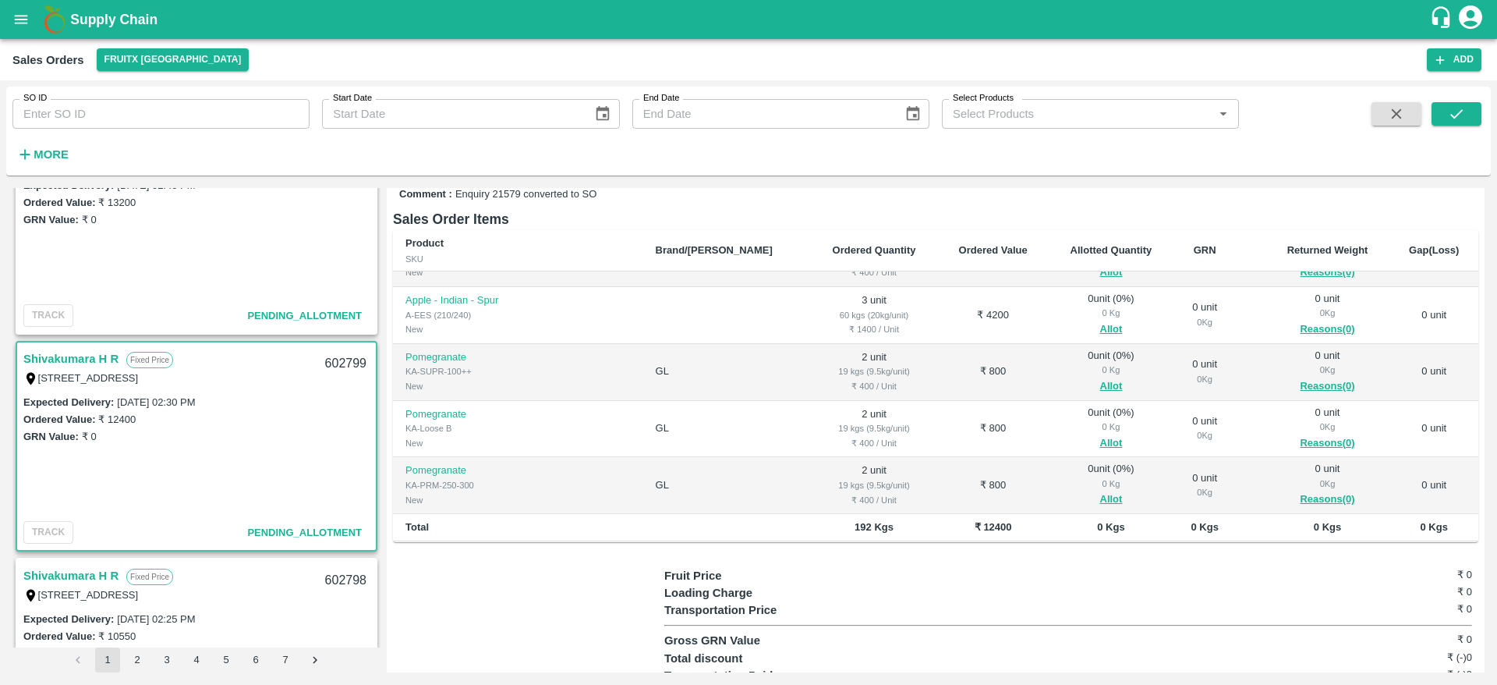
scroll to position [208, 0]
click at [1100, 381] on button "Allot" at bounding box center [1111, 386] width 23 height 18
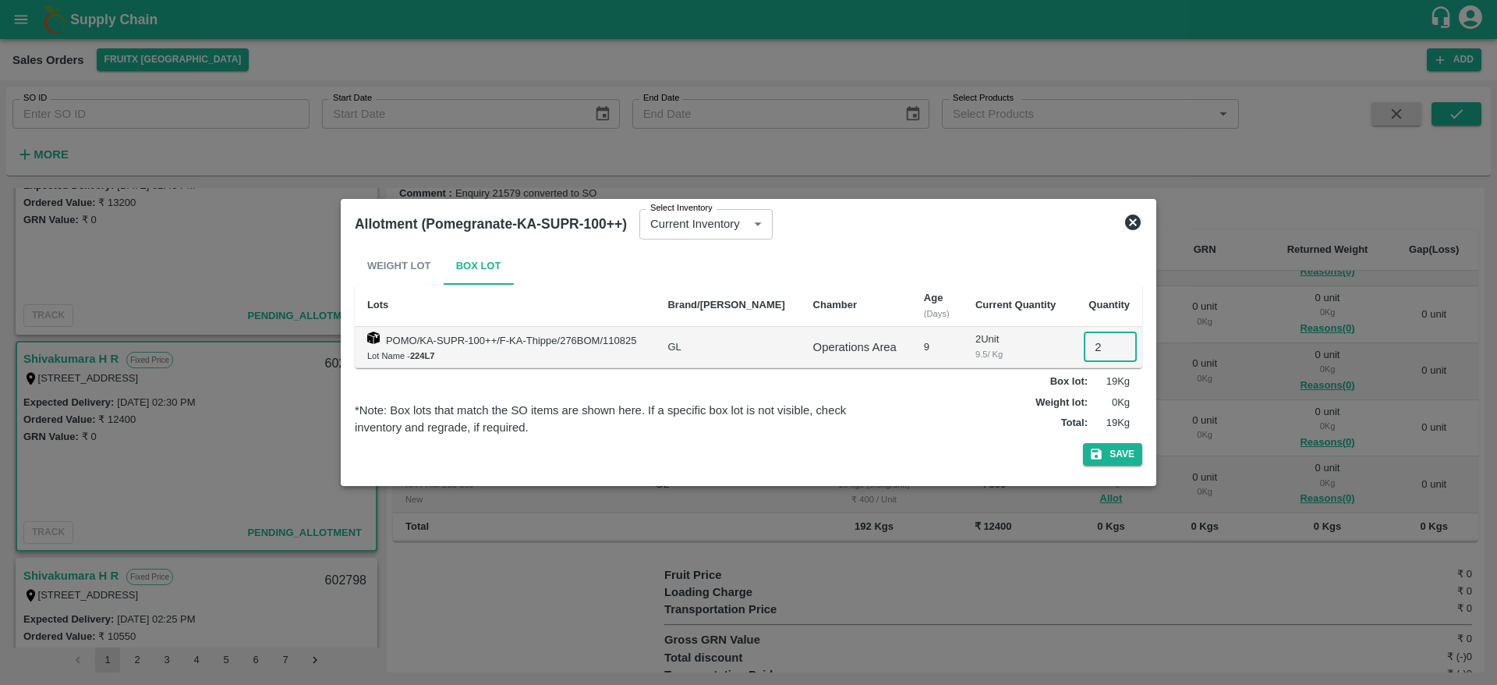
click at [1084, 343] on input "2" at bounding box center [1110, 347] width 53 height 30
type input "2"
click at [1083, 443] on button "Save" at bounding box center [1112, 454] width 59 height 23
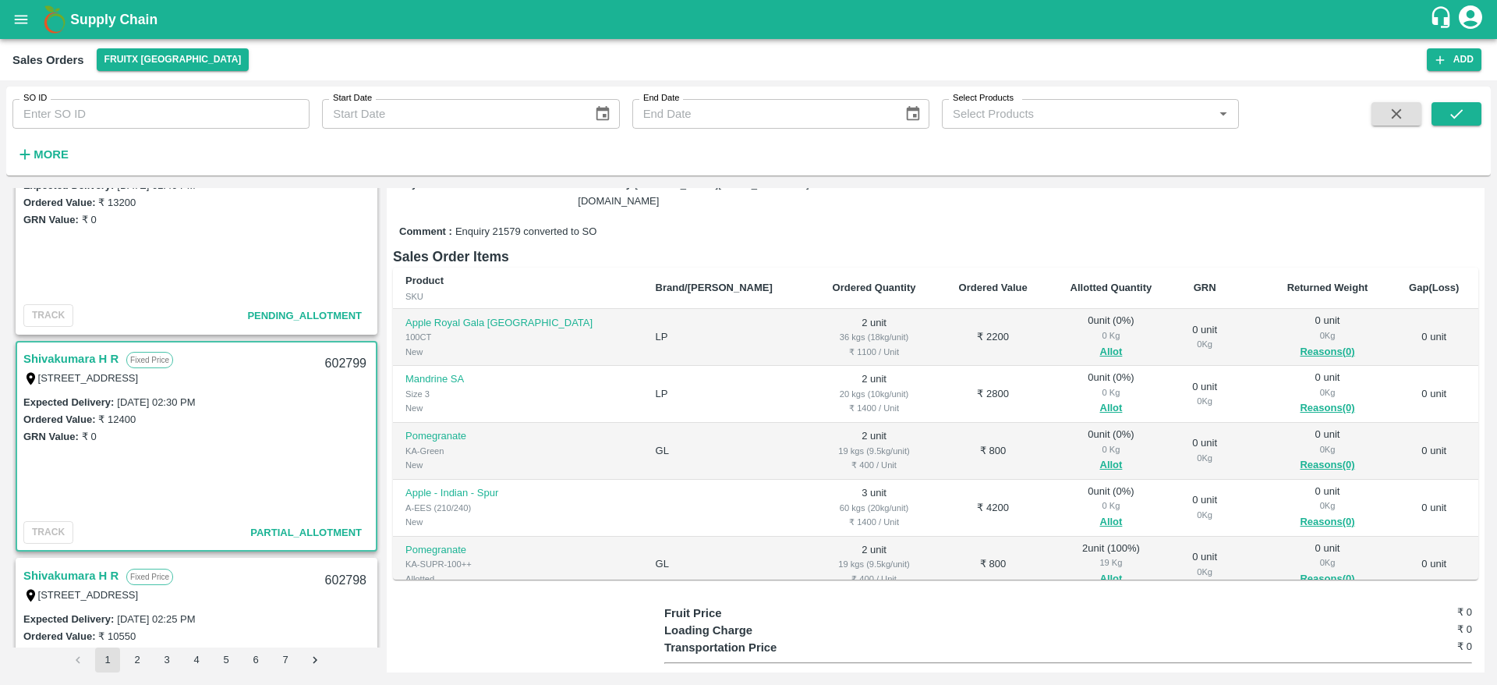
scroll to position [168, 0]
click at [1100, 459] on button "Allot" at bounding box center [1111, 467] width 23 height 18
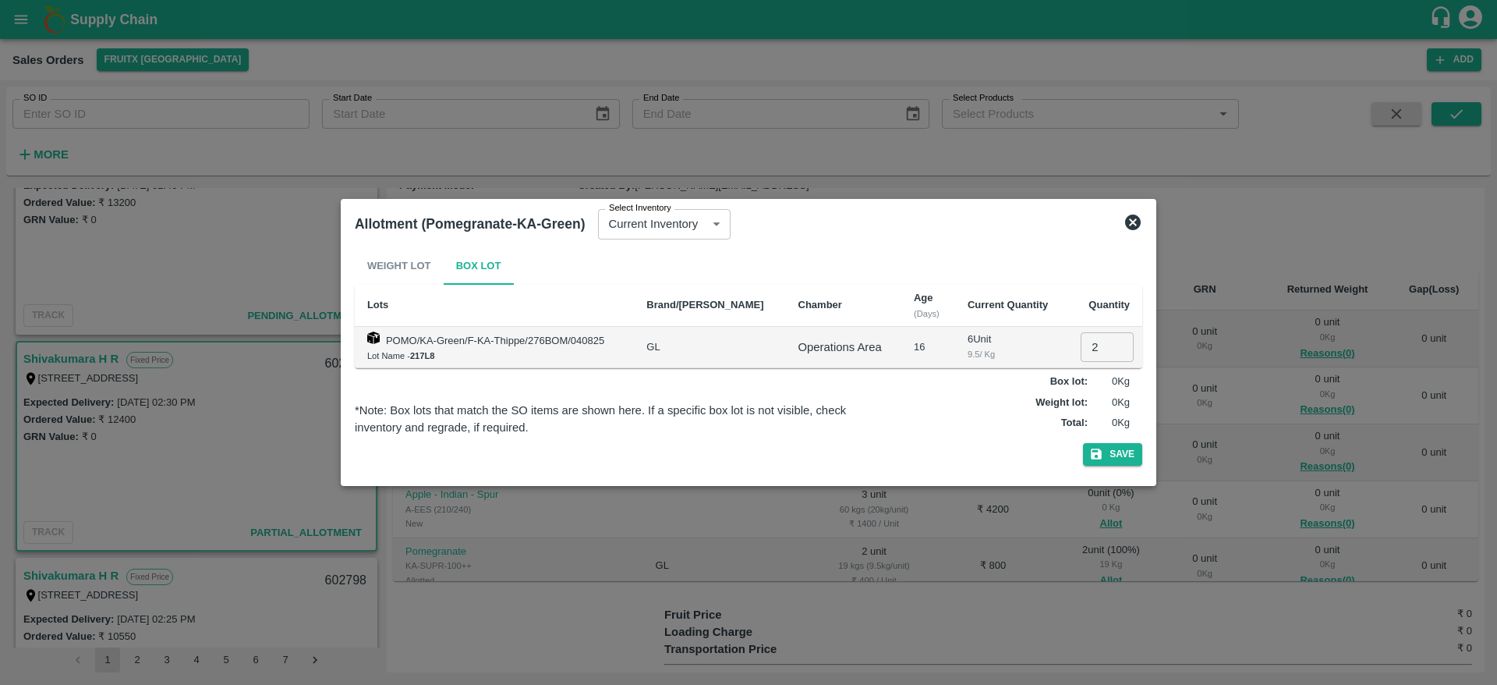
click at [1095, 359] on input "2" at bounding box center [1107, 347] width 53 height 30
type input "2"
click at [1083, 443] on button "Save" at bounding box center [1112, 454] width 59 height 23
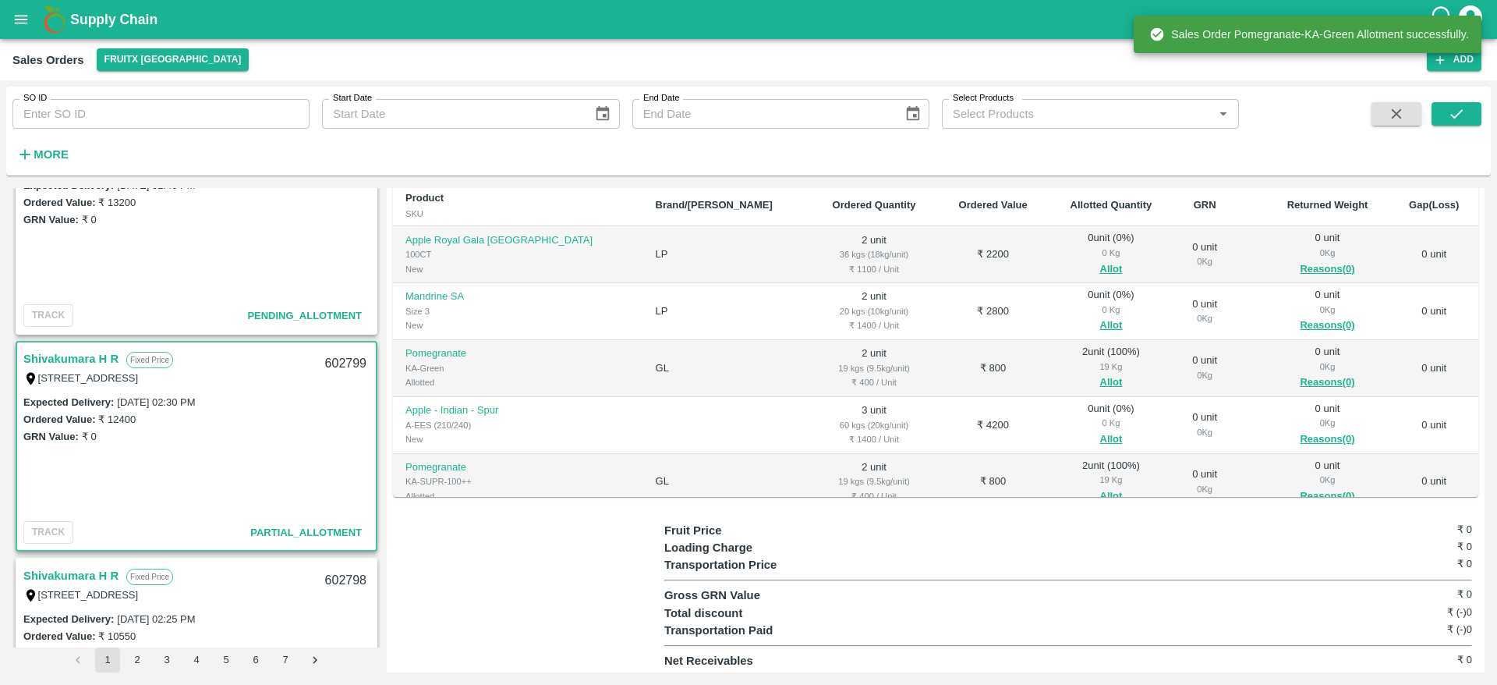
scroll to position [155, 0]
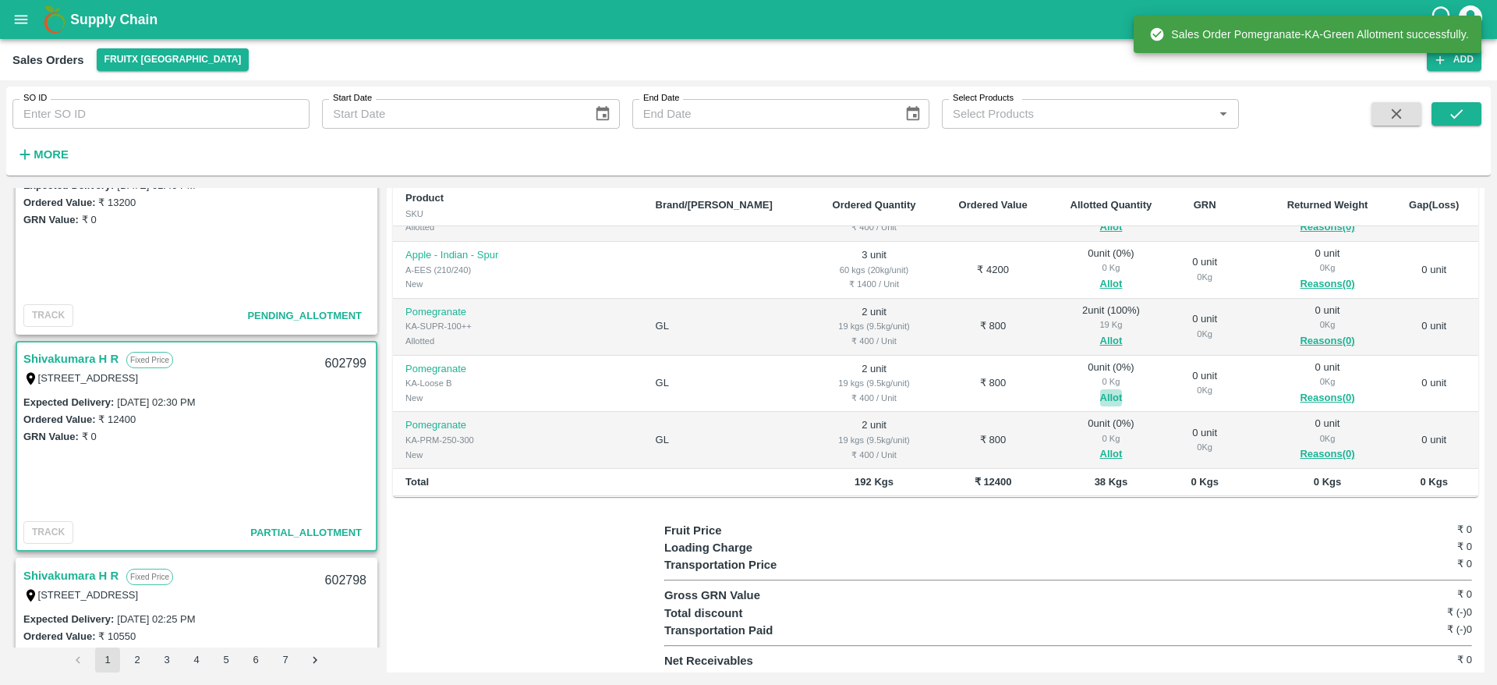
click at [1100, 393] on button "Allot" at bounding box center [1111, 398] width 23 height 18
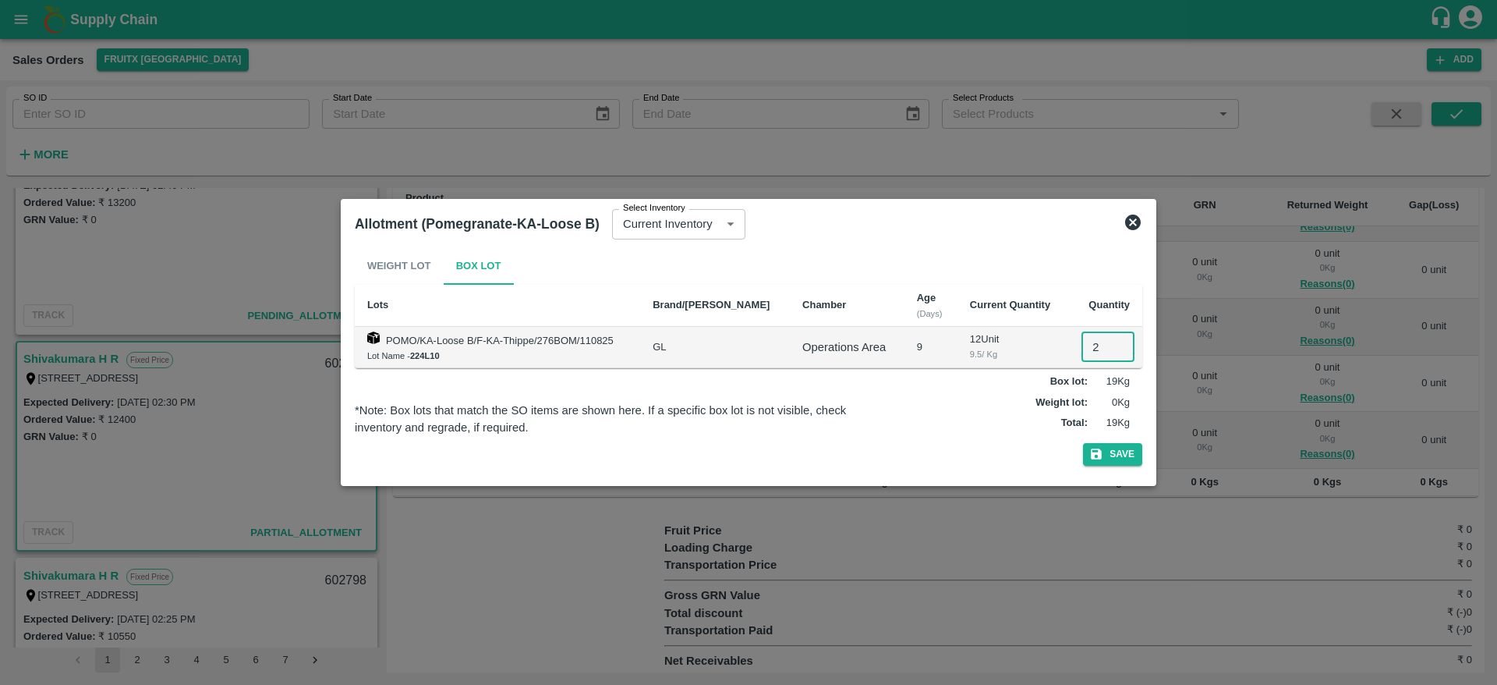
click at [1081, 349] on input "2" at bounding box center [1107, 347] width 53 height 30
type input "2"
click at [1083, 443] on button "Save" at bounding box center [1112, 454] width 59 height 23
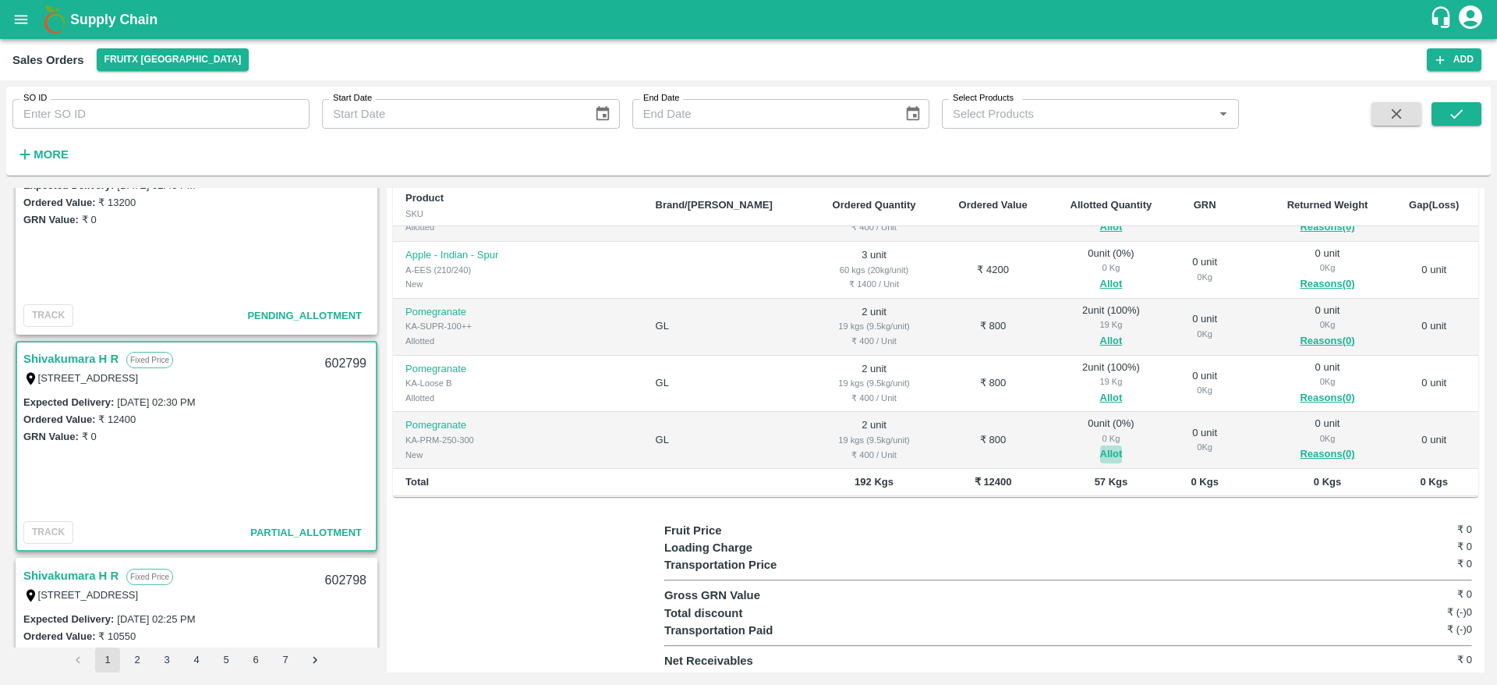
click at [1100, 445] on button "Allot" at bounding box center [1111, 454] width 23 height 18
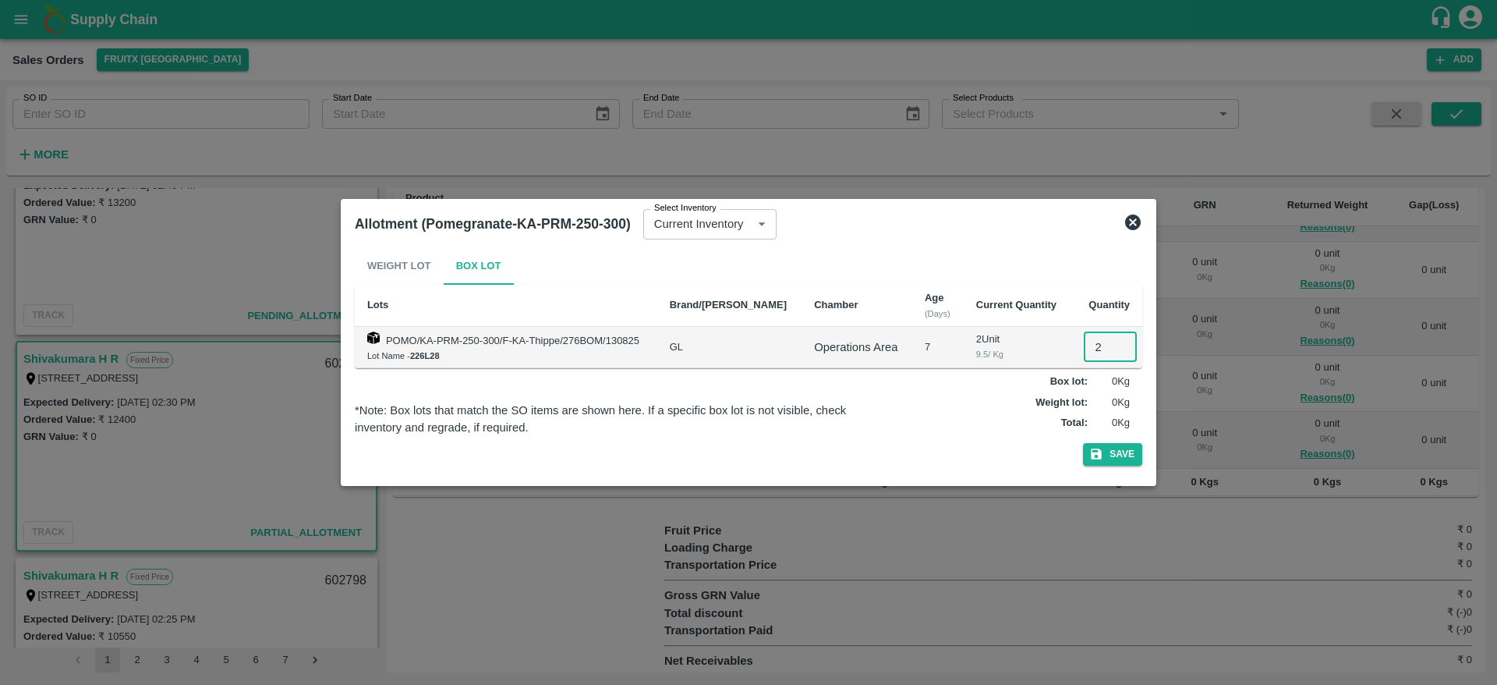
click at [1089, 340] on input "2" at bounding box center [1110, 347] width 53 height 30
type input "2"
click at [1083, 443] on button "Save" at bounding box center [1112, 454] width 59 height 23
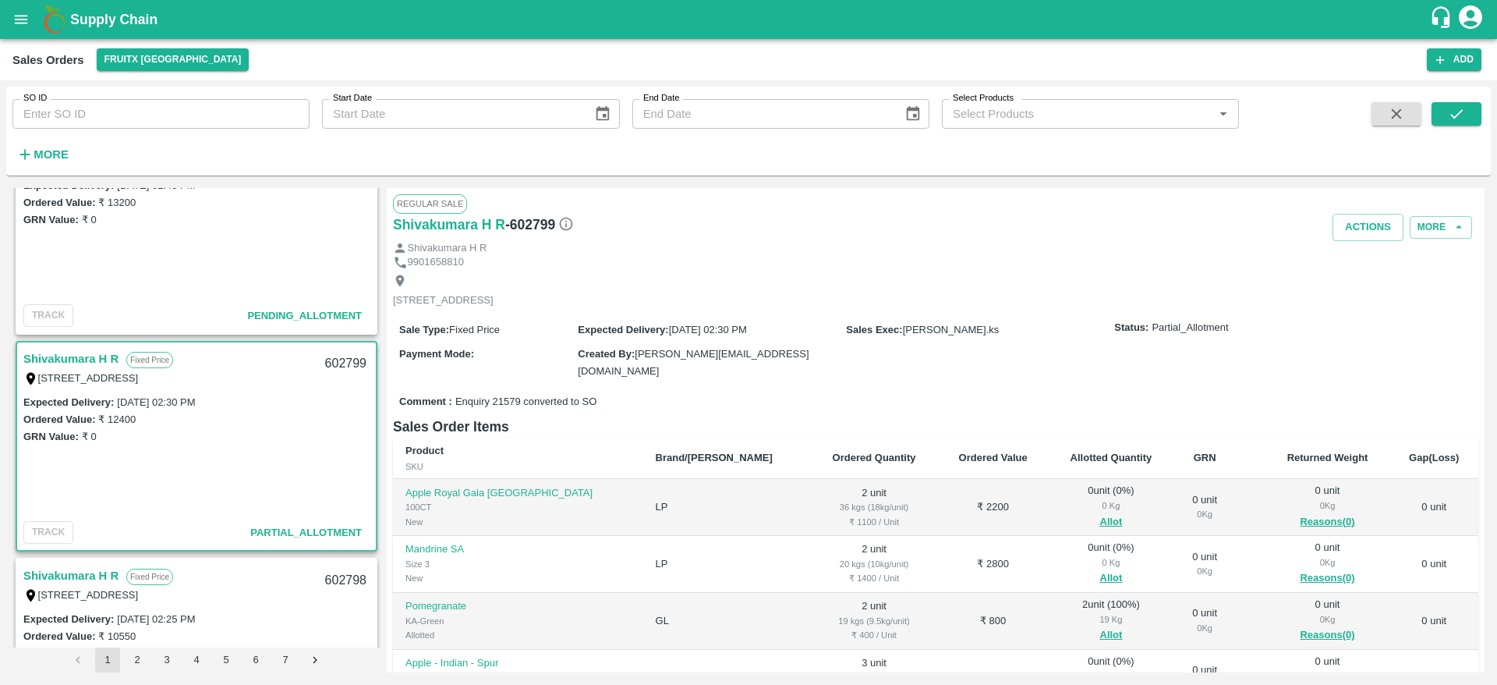
click at [347, 364] on div "602799" at bounding box center [346, 363] width 60 height 37
copy div "602799"
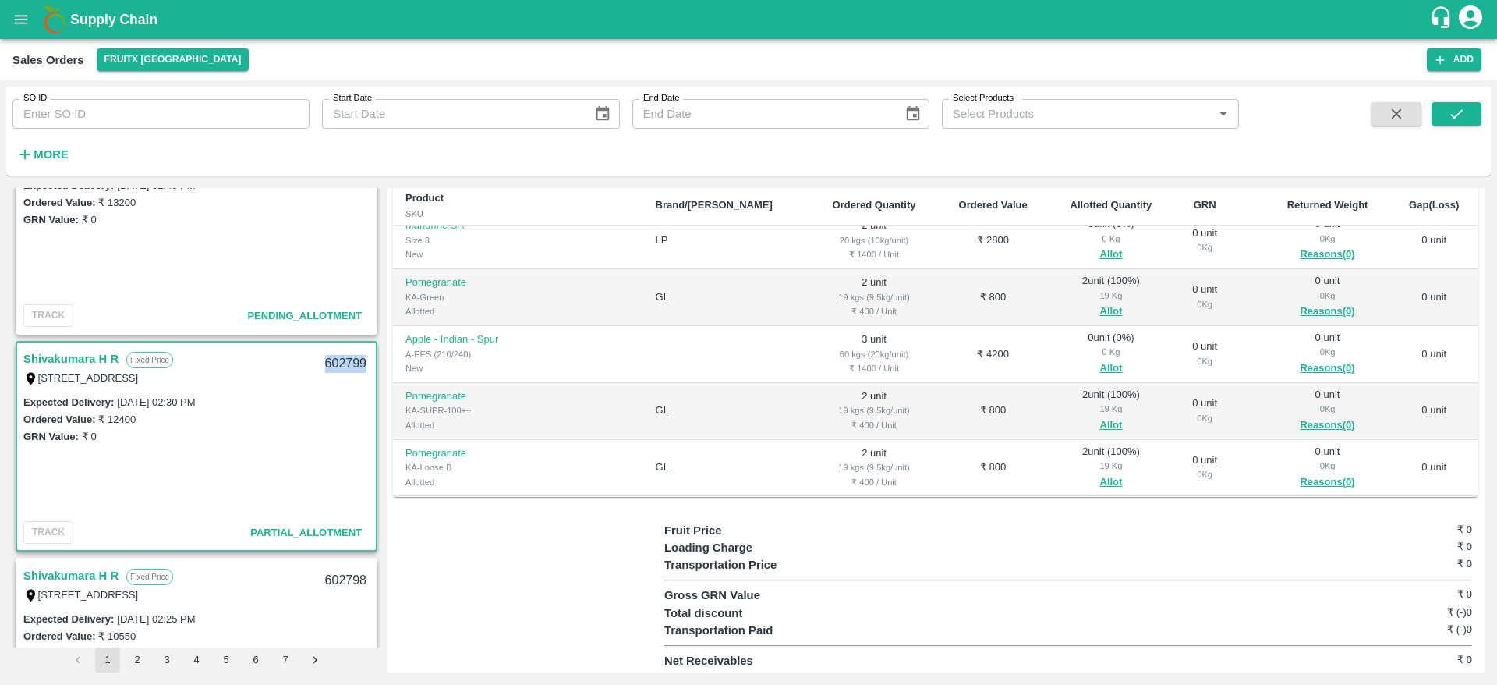
scroll to position [62, 0]
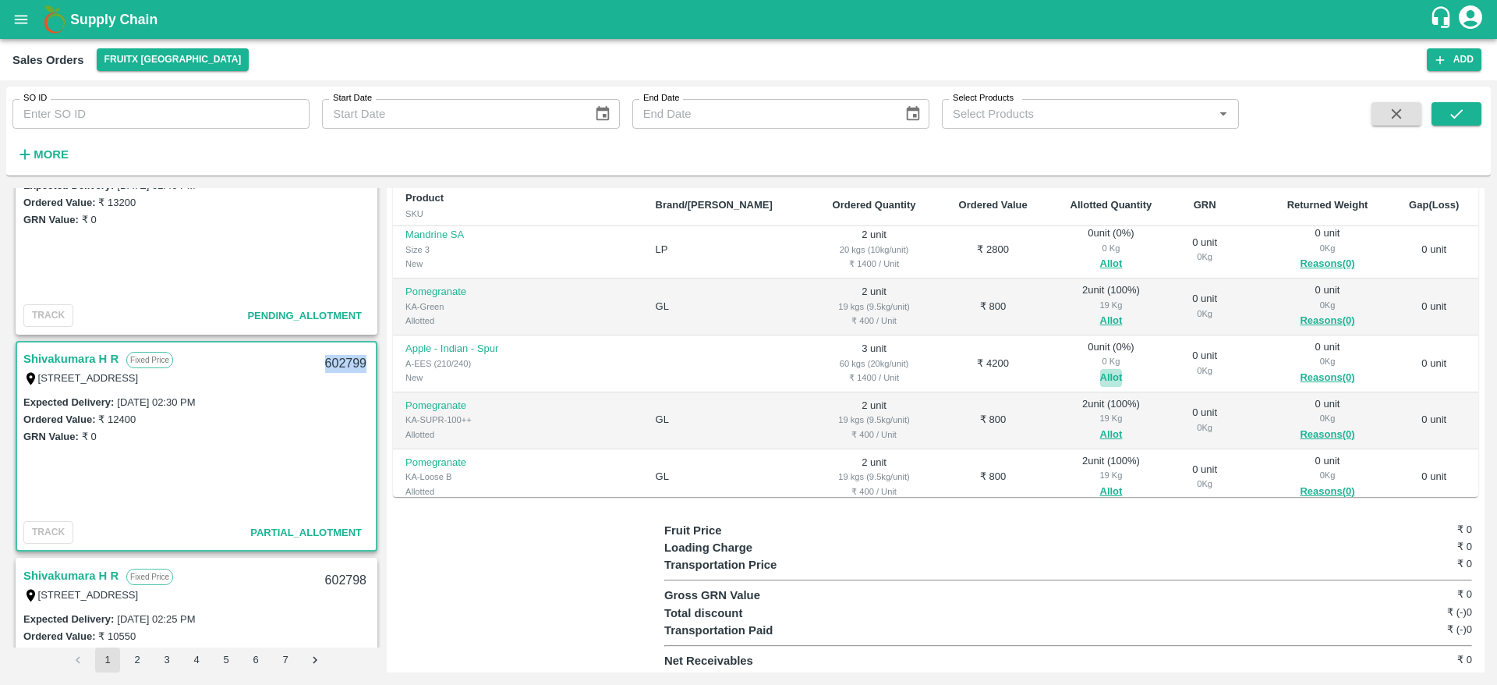
click at [1100, 372] on button "Allot" at bounding box center [1111, 378] width 23 height 18
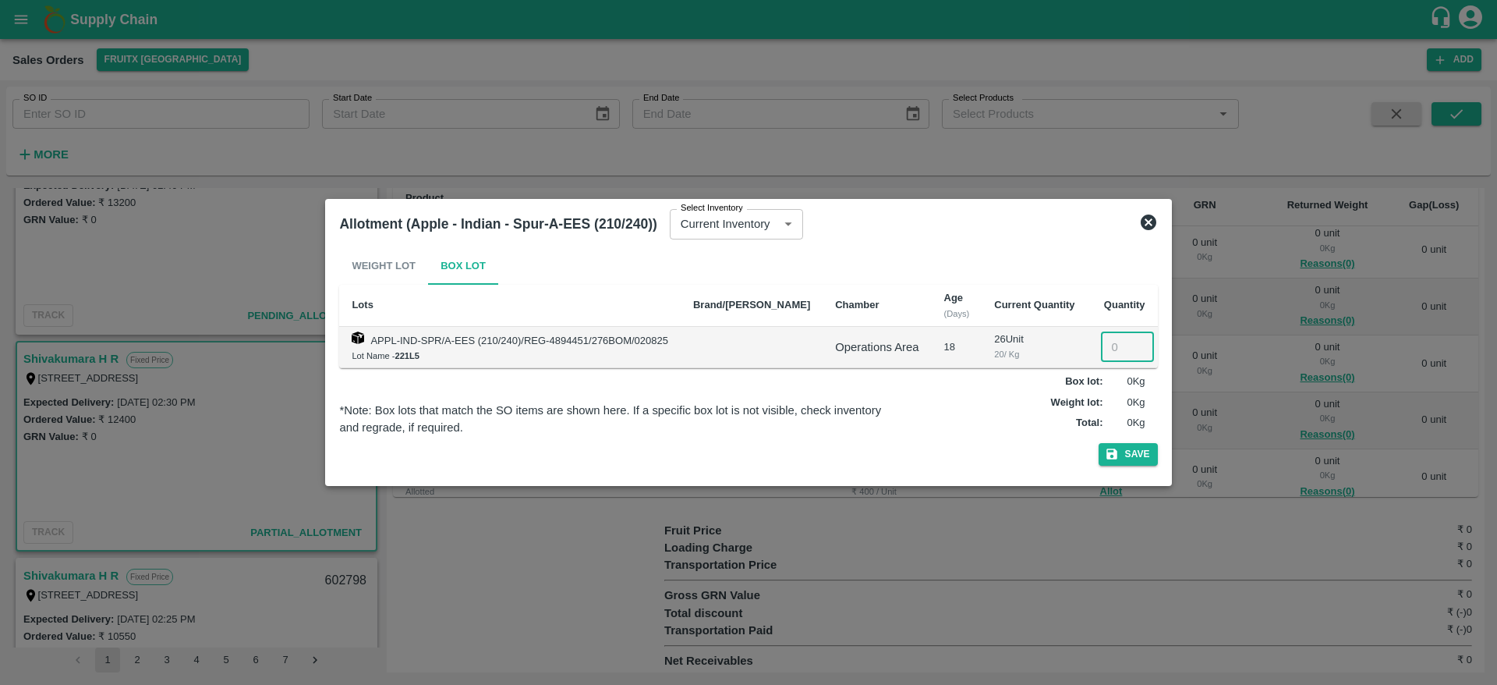
click at [1101, 338] on input "number" at bounding box center [1127, 347] width 53 height 30
type input "3"
click at [1099, 443] on button "Save" at bounding box center [1128, 454] width 59 height 23
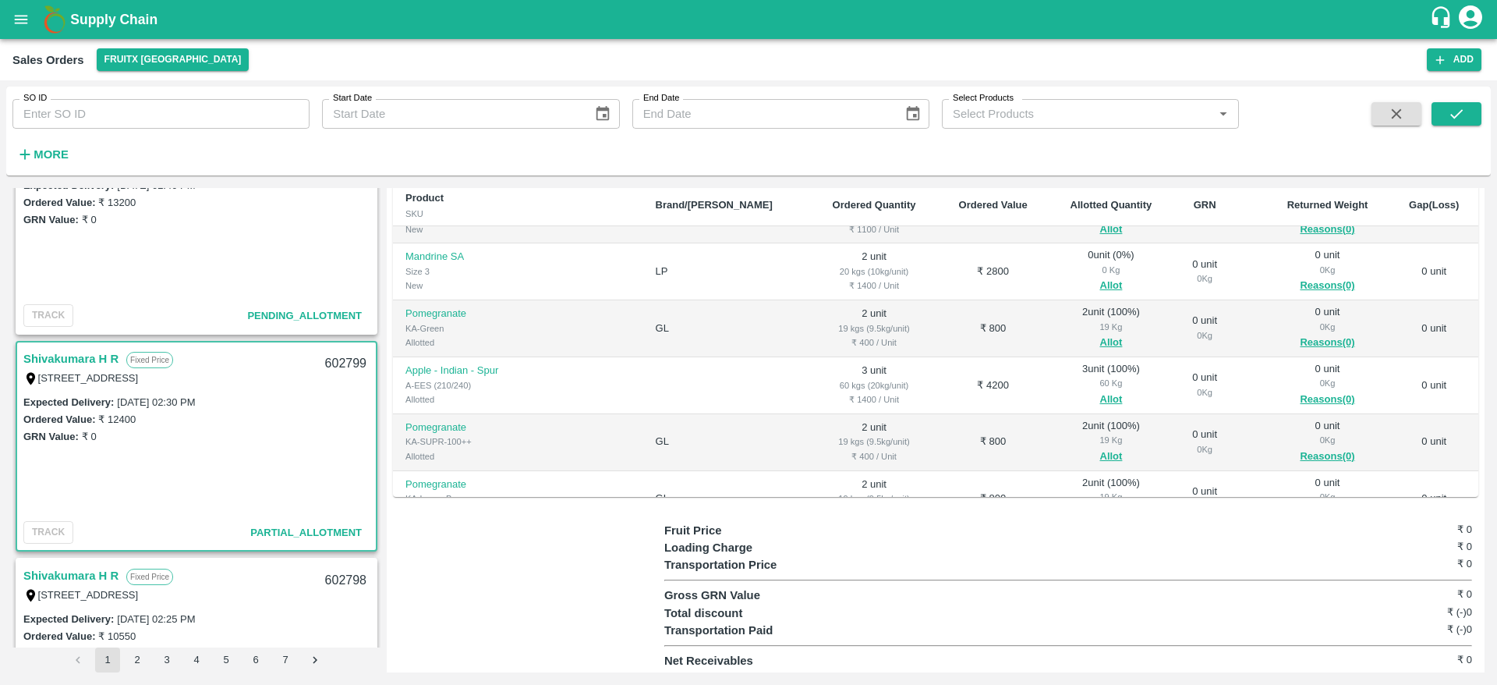
scroll to position [5, 0]
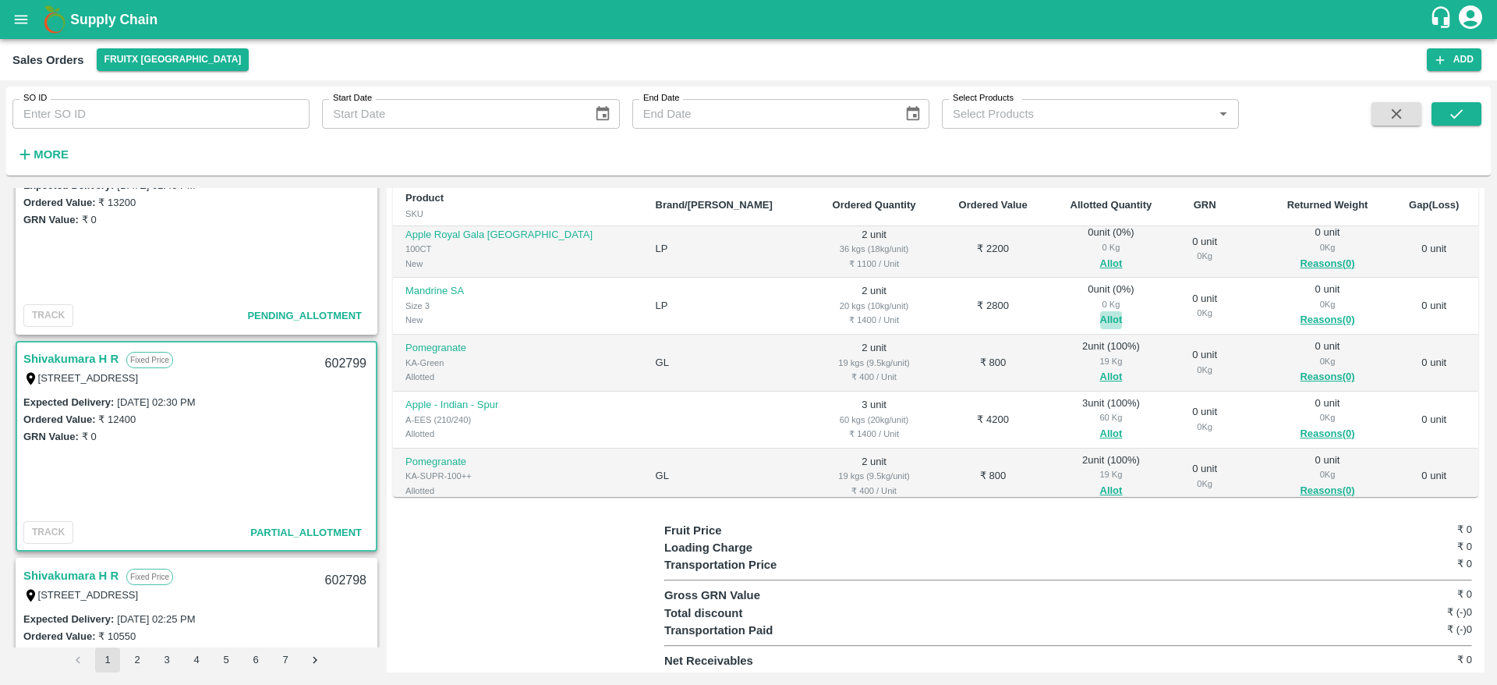
click at [1100, 316] on button "Allot" at bounding box center [1111, 320] width 23 height 18
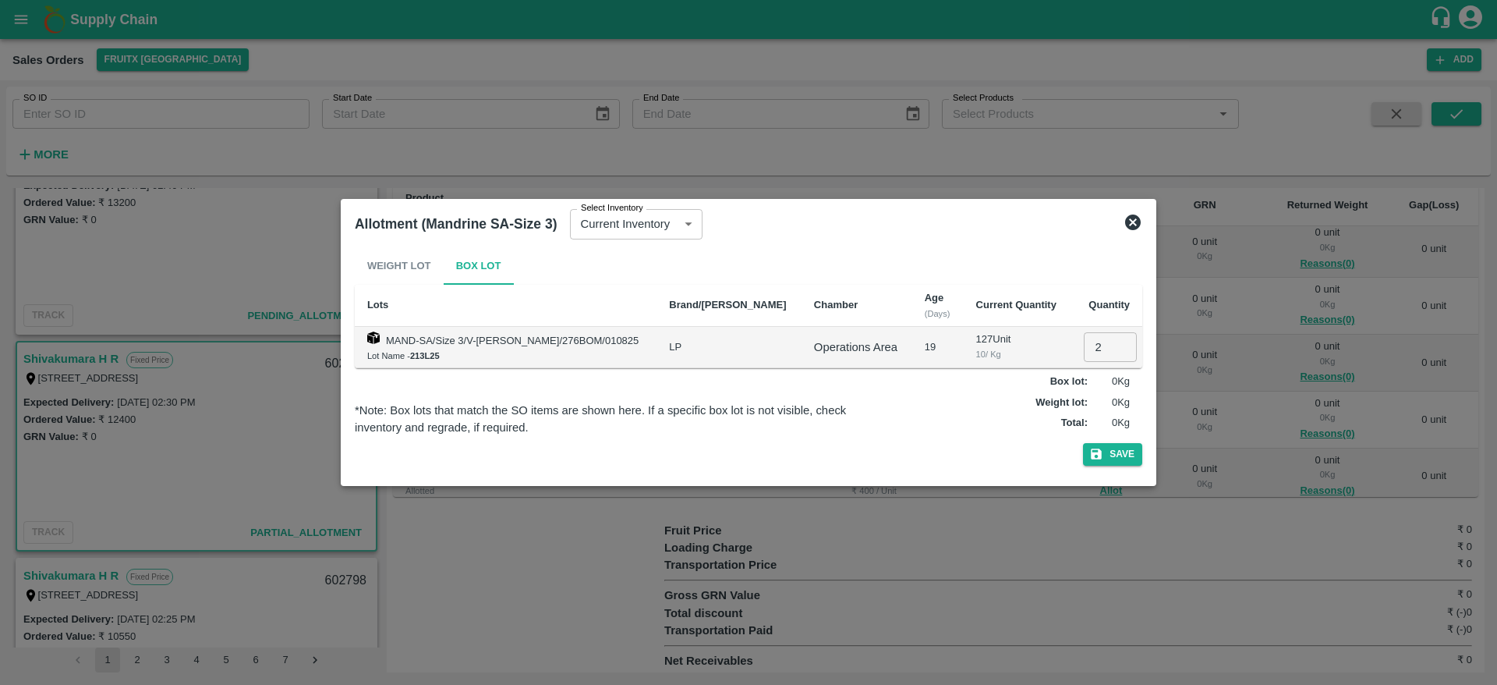
click at [1096, 334] on input "2" at bounding box center [1110, 347] width 53 height 30
type input "2"
click at [1083, 443] on button "Save" at bounding box center [1112, 454] width 59 height 23
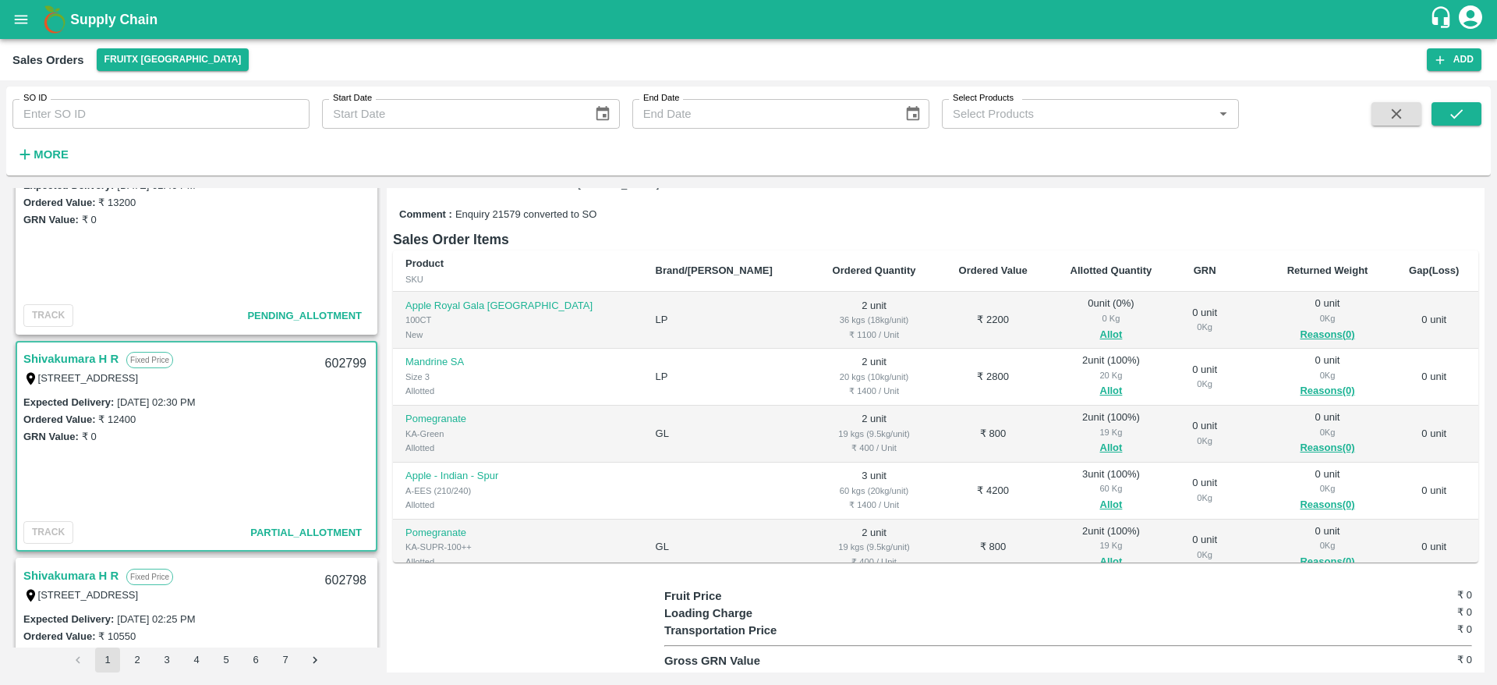
scroll to position [189, 0]
click at [1100, 324] on button "Allot" at bounding box center [1111, 333] width 23 height 18
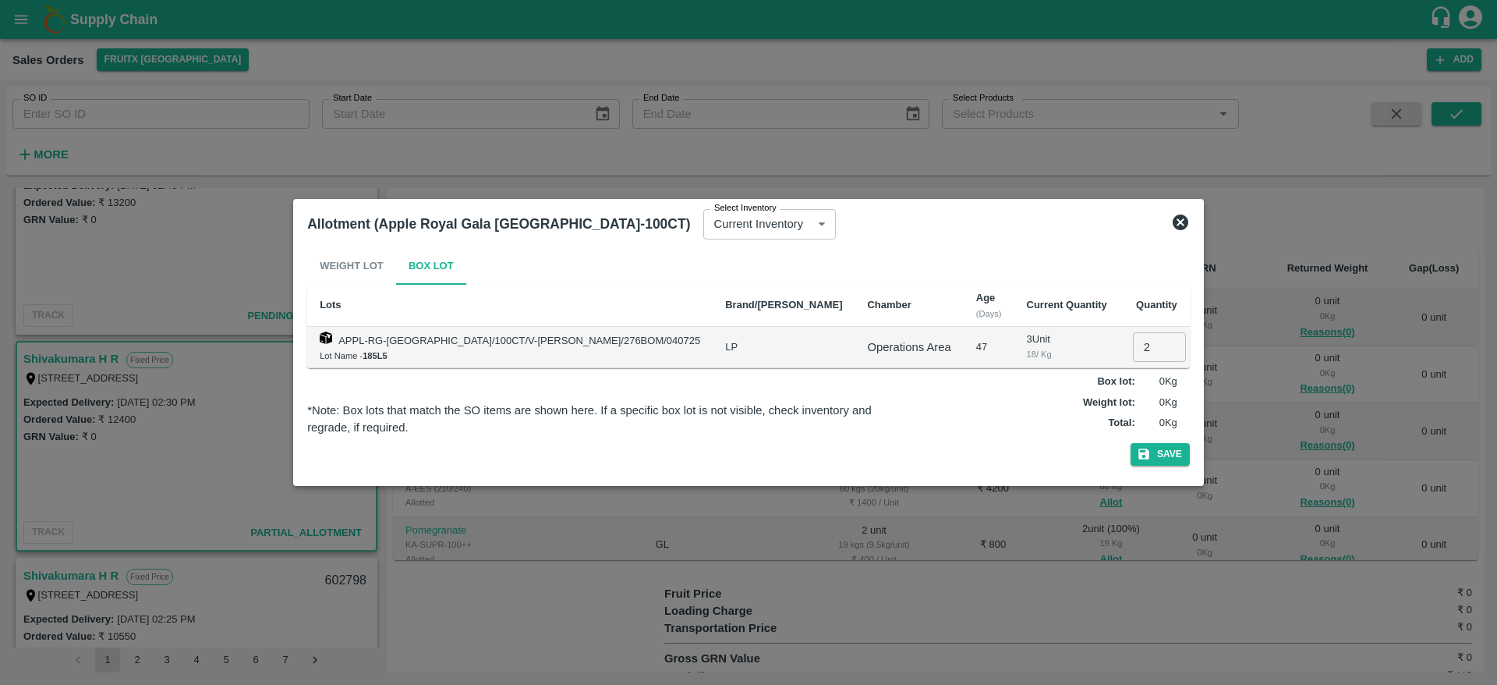
click at [1133, 338] on input "2" at bounding box center [1159, 347] width 53 height 30
type input "2"
click at [1130, 443] on button "Save" at bounding box center [1159, 454] width 59 height 23
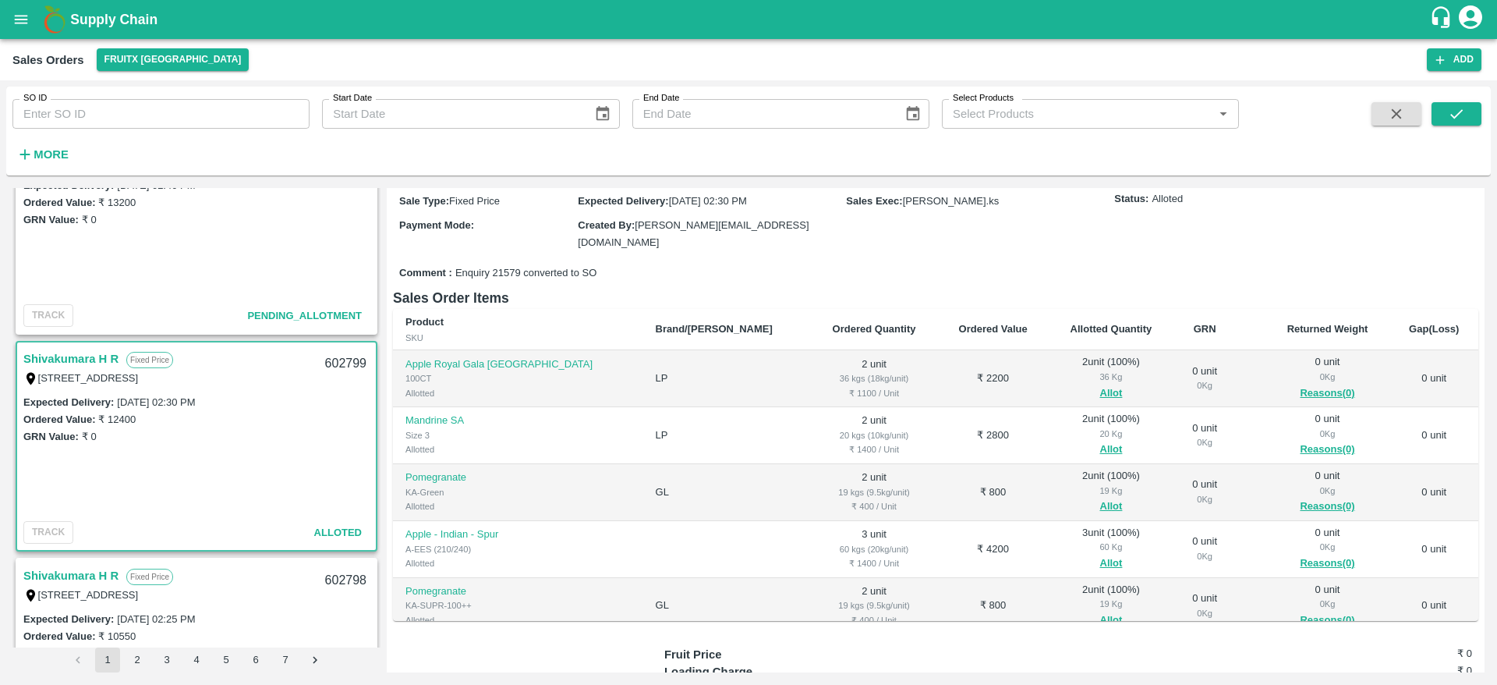
scroll to position [0, 0]
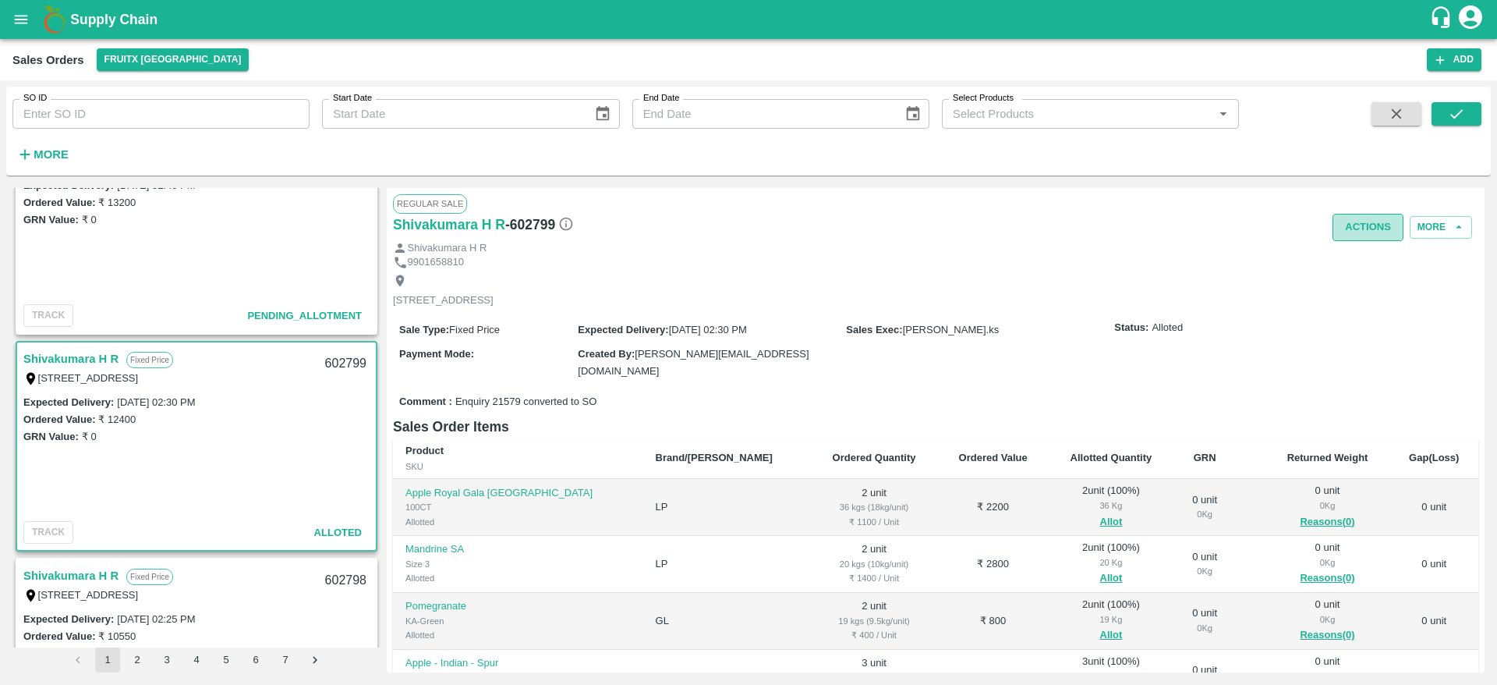
click at [1371, 215] on button "Actions" at bounding box center [1367, 227] width 71 height 27
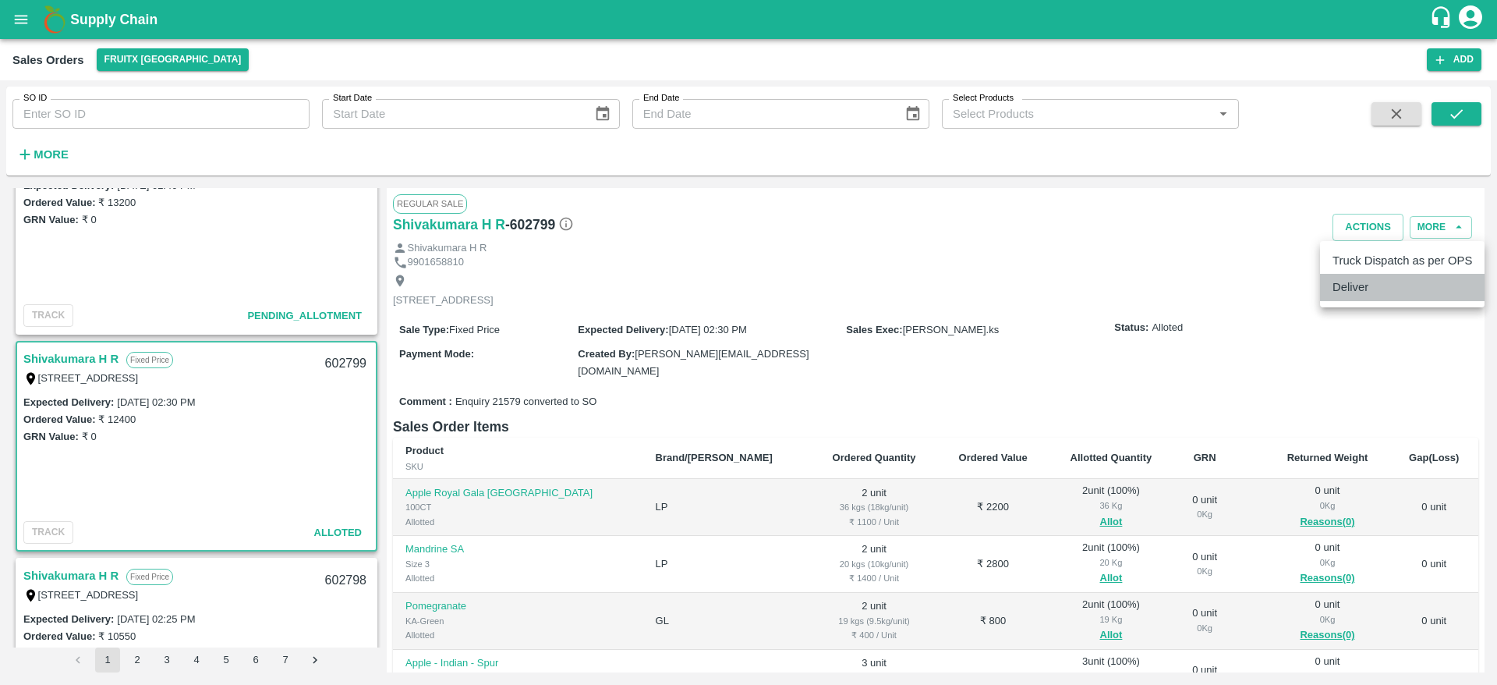
click at [1391, 285] on li "Deliver" at bounding box center [1402, 287] width 165 height 27
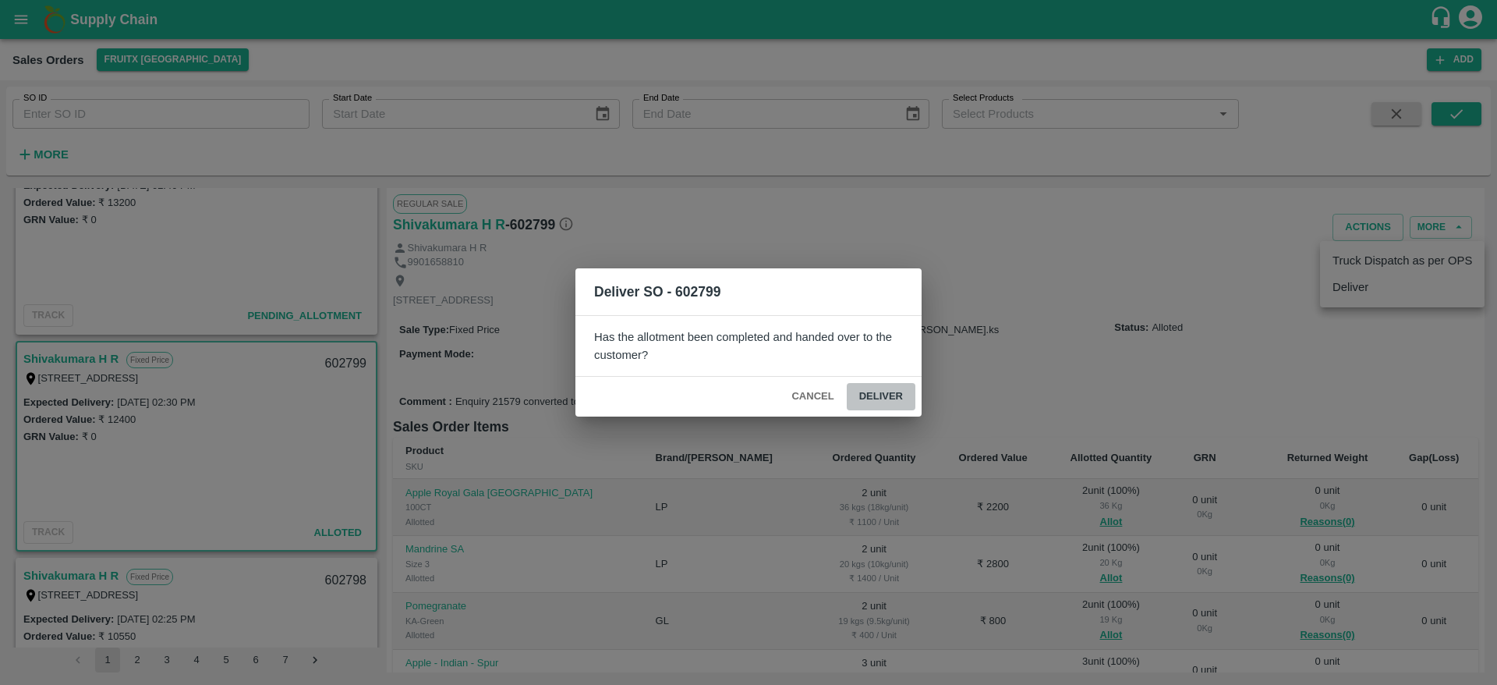
click at [899, 401] on button "Deliver" at bounding box center [881, 396] width 69 height 27
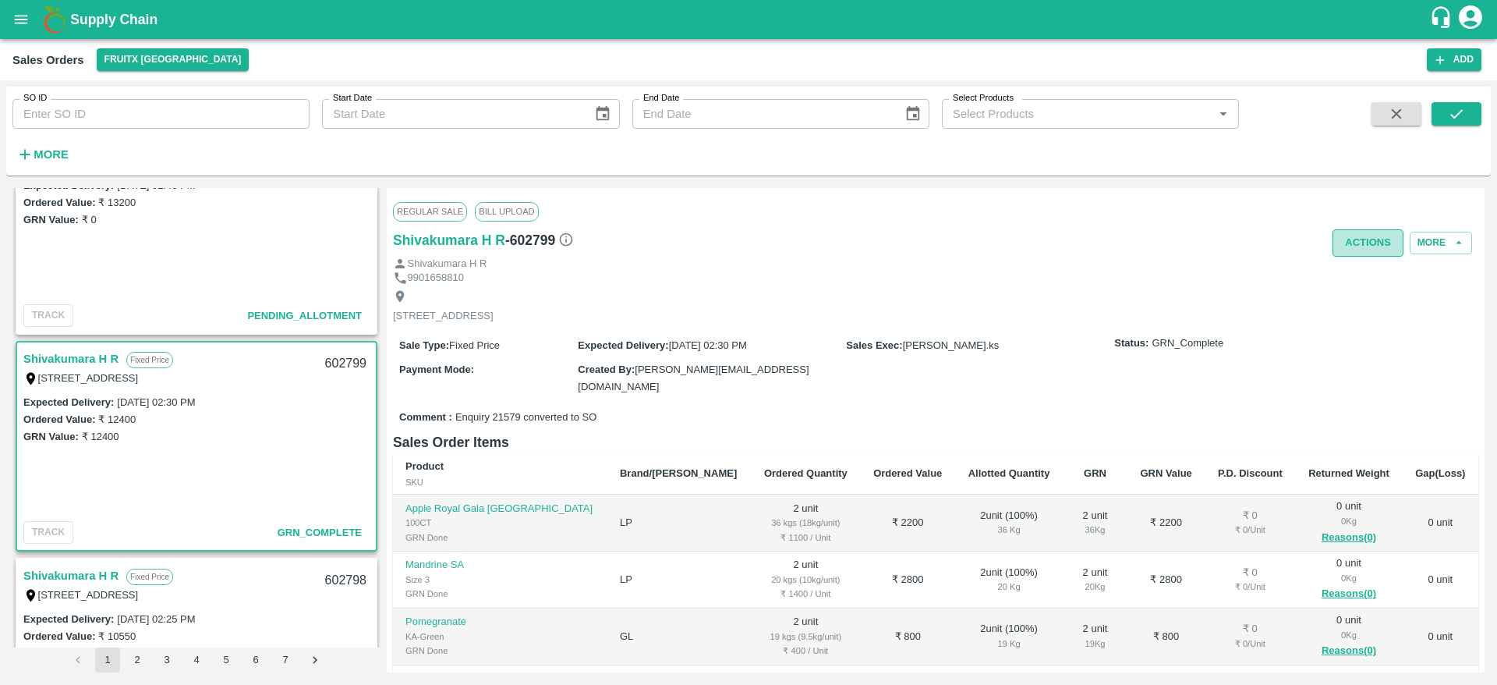
click at [1379, 246] on button "Actions" at bounding box center [1367, 242] width 71 height 27
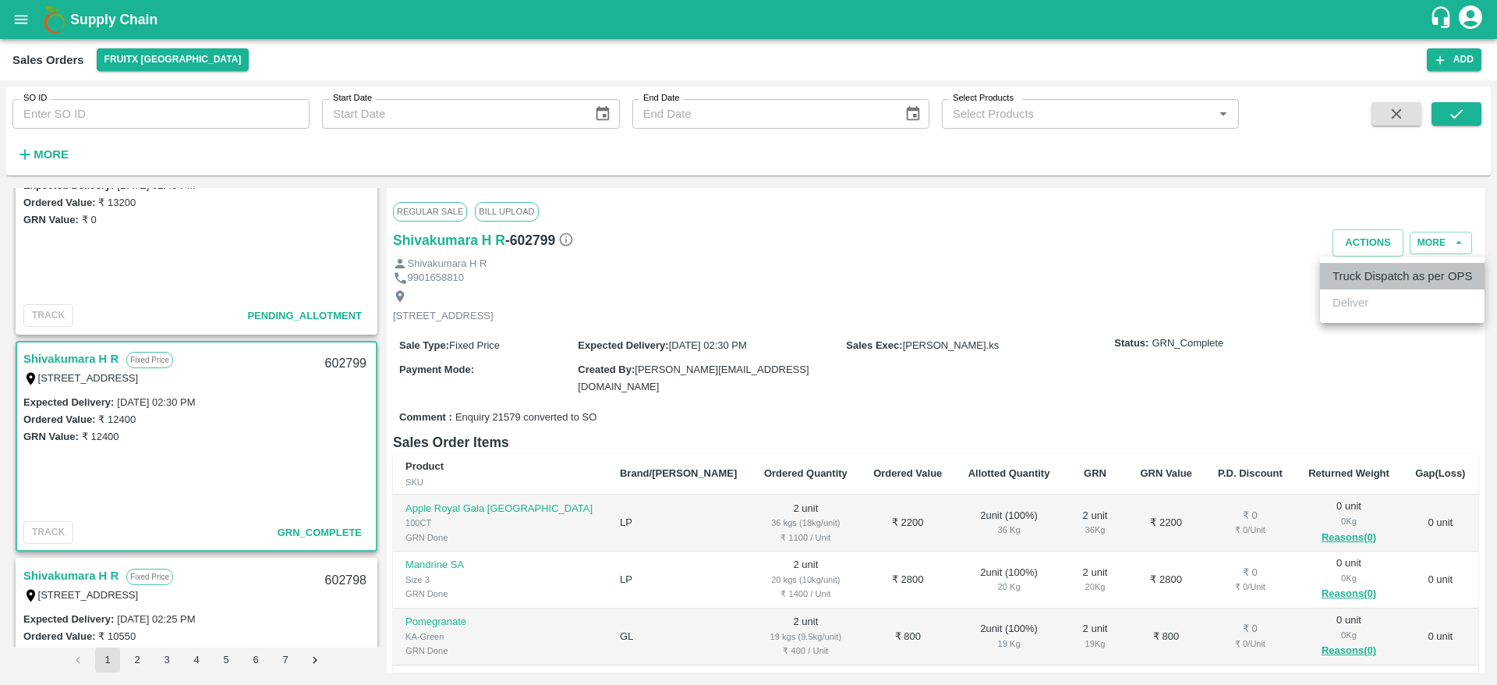
click at [1407, 273] on li "Truck Dispatch as per OPS" at bounding box center [1402, 276] width 165 height 27
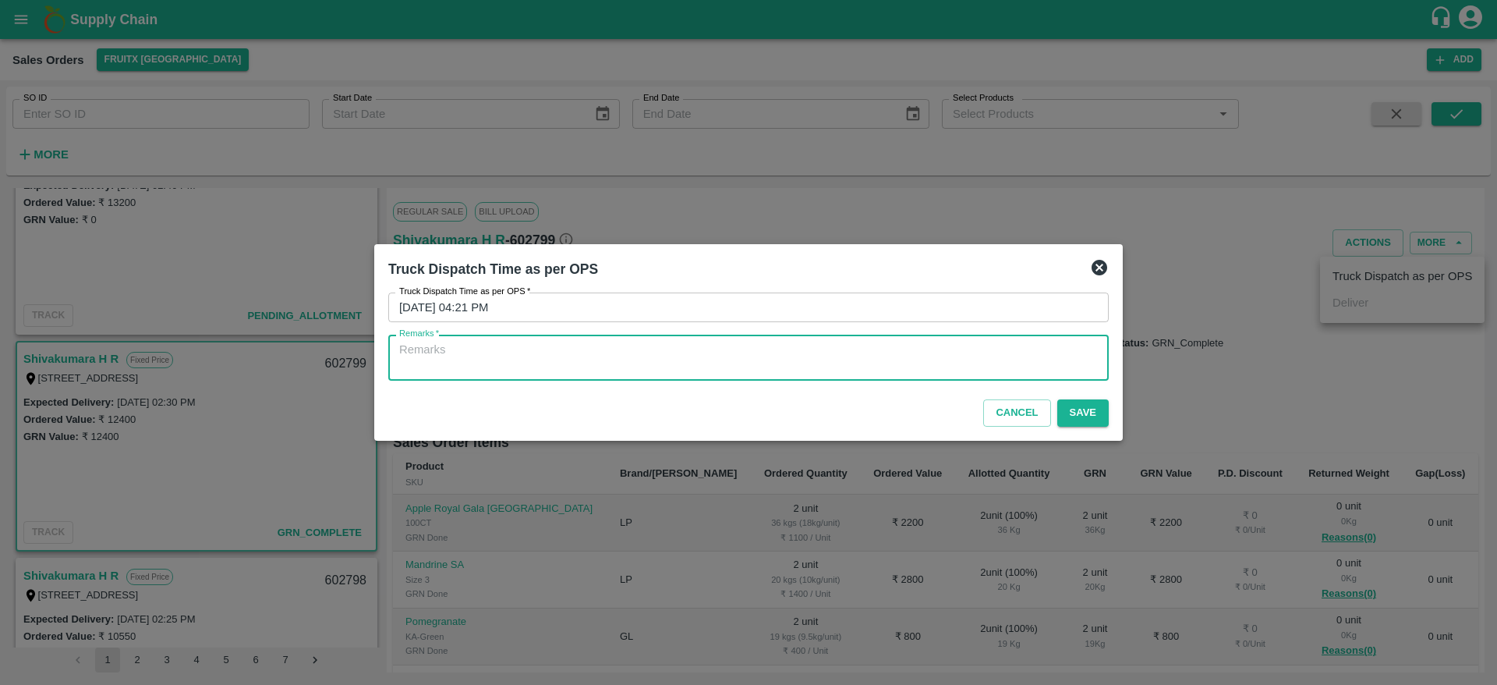
click at [959, 366] on textarea "Remarks   *" at bounding box center [748, 357] width 699 height 33
type textarea "otd"
click at [1090, 415] on button "Save" at bounding box center [1082, 412] width 51 height 27
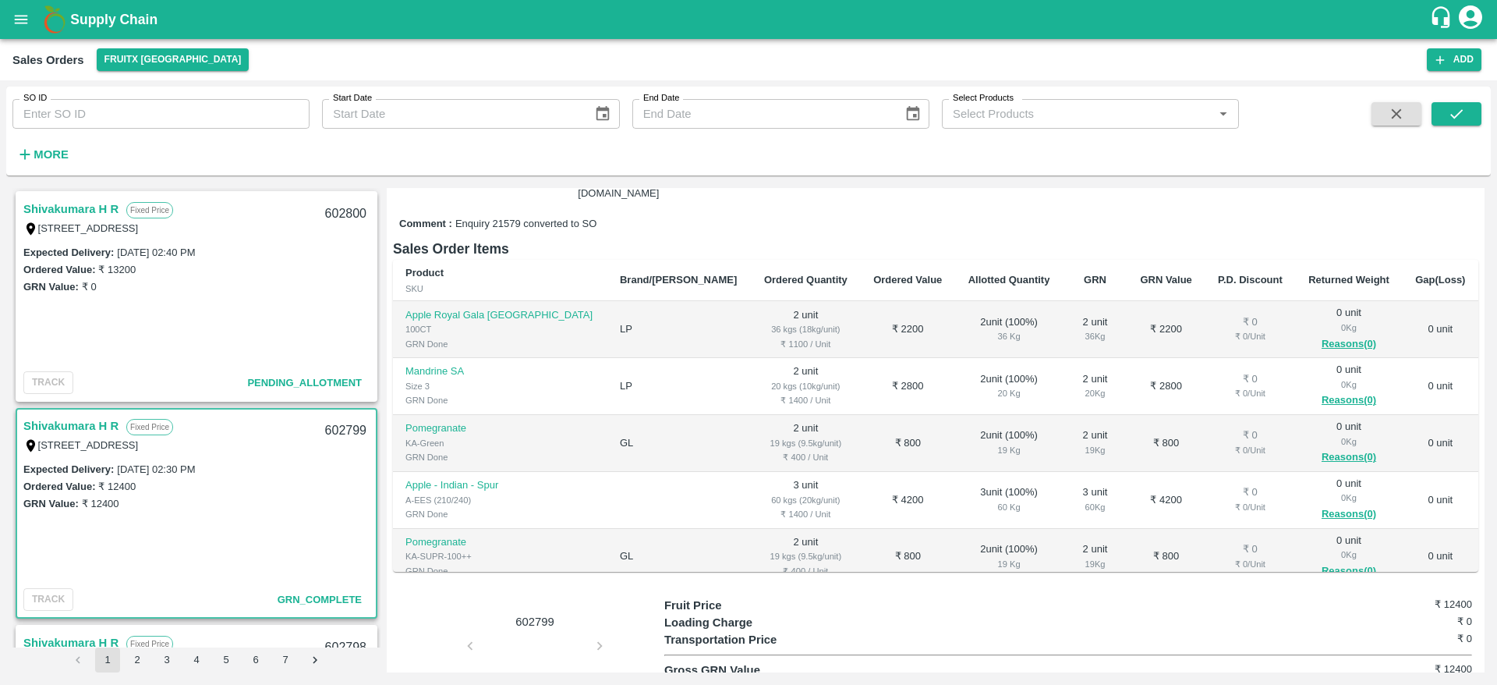
click at [85, 207] on link "Shivakumara H R" at bounding box center [70, 209] width 95 height 20
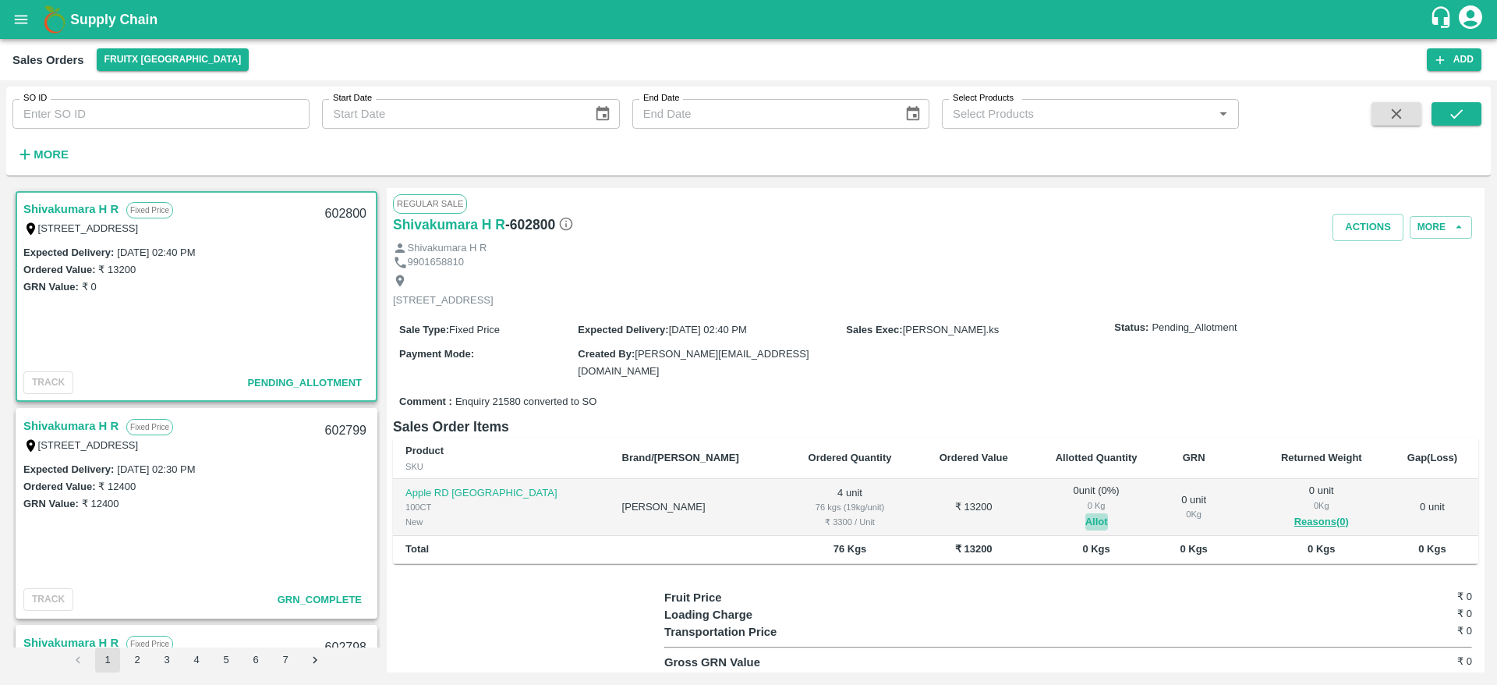
click at [1085, 513] on button "Allot" at bounding box center [1096, 522] width 23 height 18
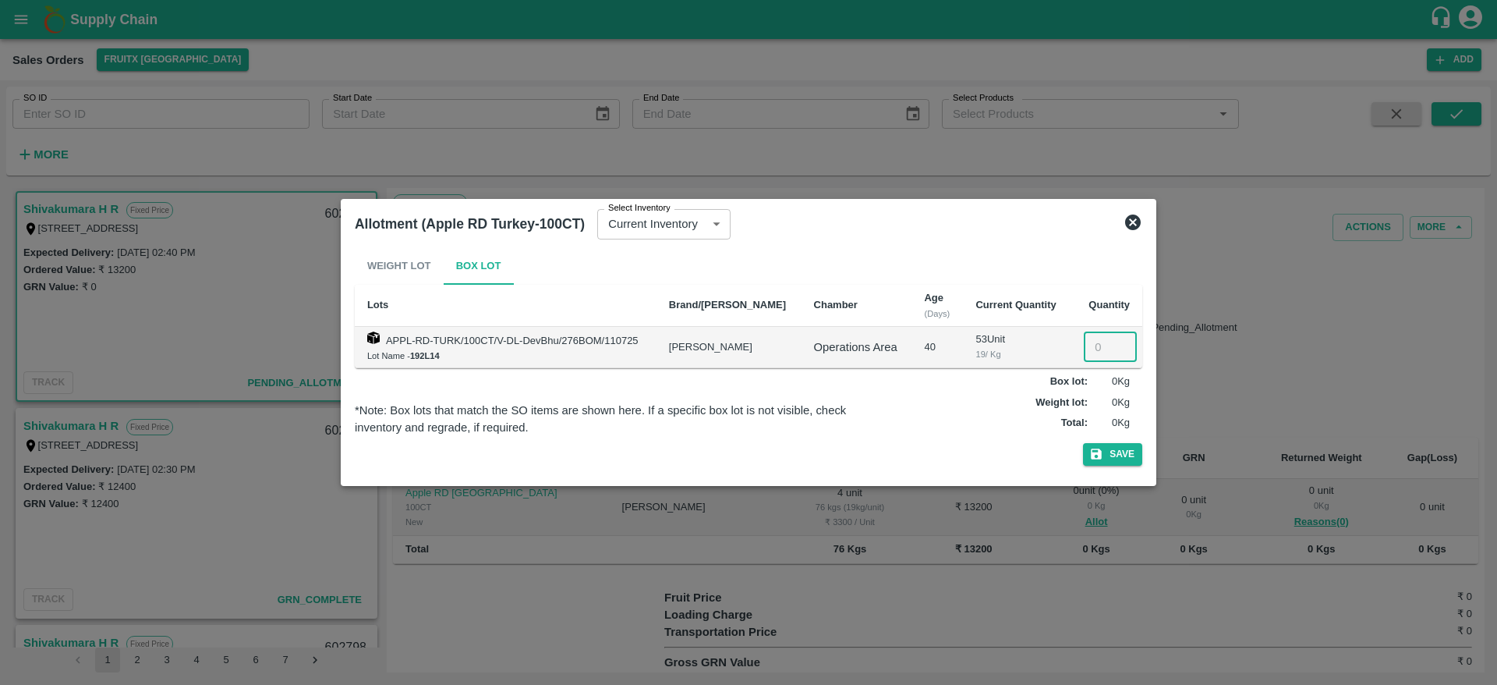
click at [1084, 355] on input "number" at bounding box center [1110, 347] width 53 height 30
type input "4"
click at [1119, 454] on button "Save" at bounding box center [1112, 454] width 59 height 23
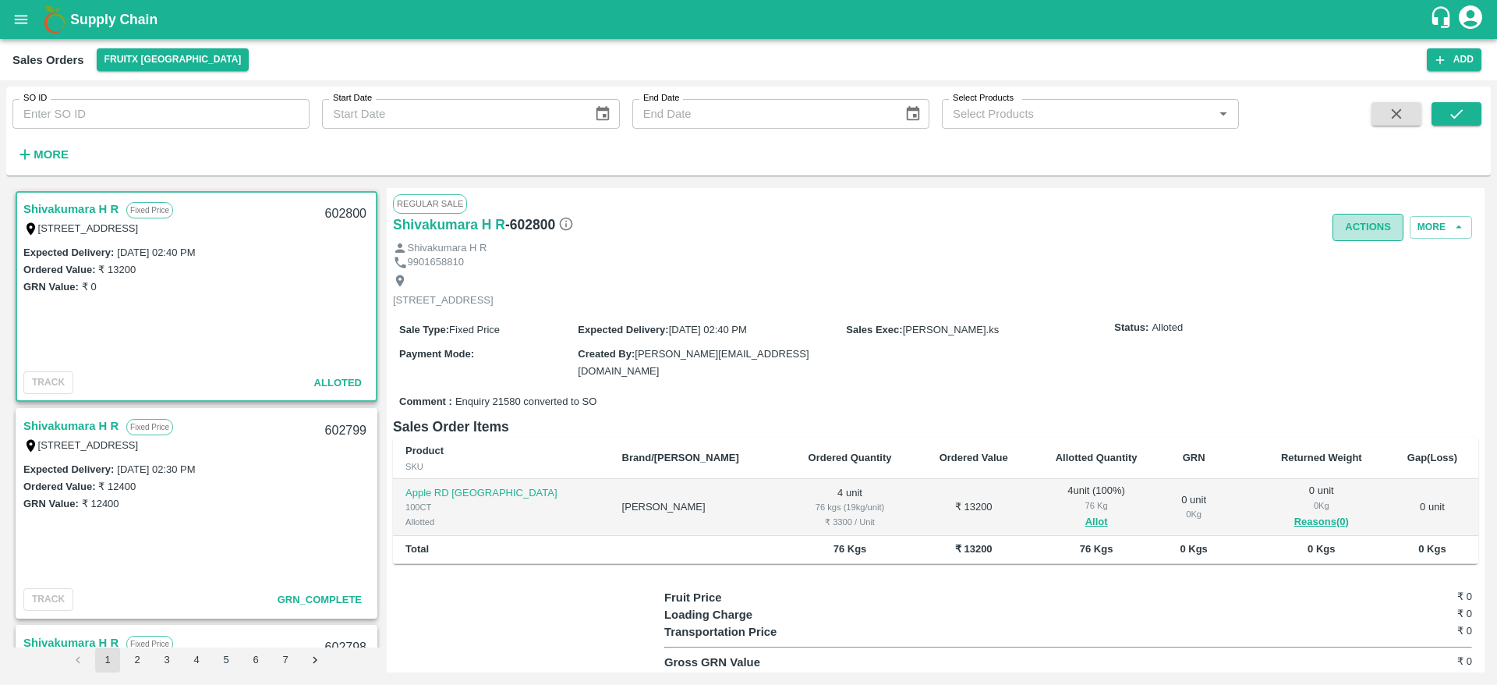
click at [1350, 228] on button "Actions" at bounding box center [1367, 227] width 71 height 27
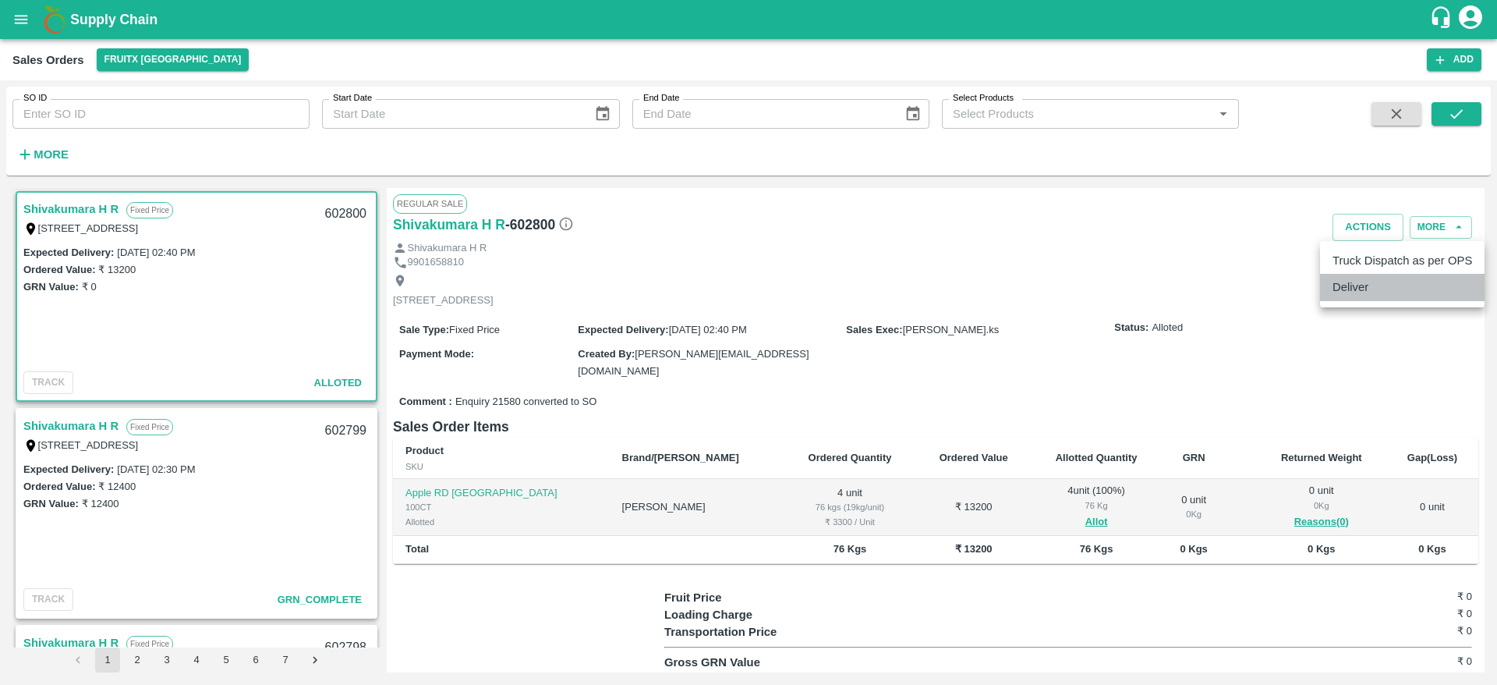
click at [1356, 284] on li "Deliver" at bounding box center [1402, 287] width 165 height 27
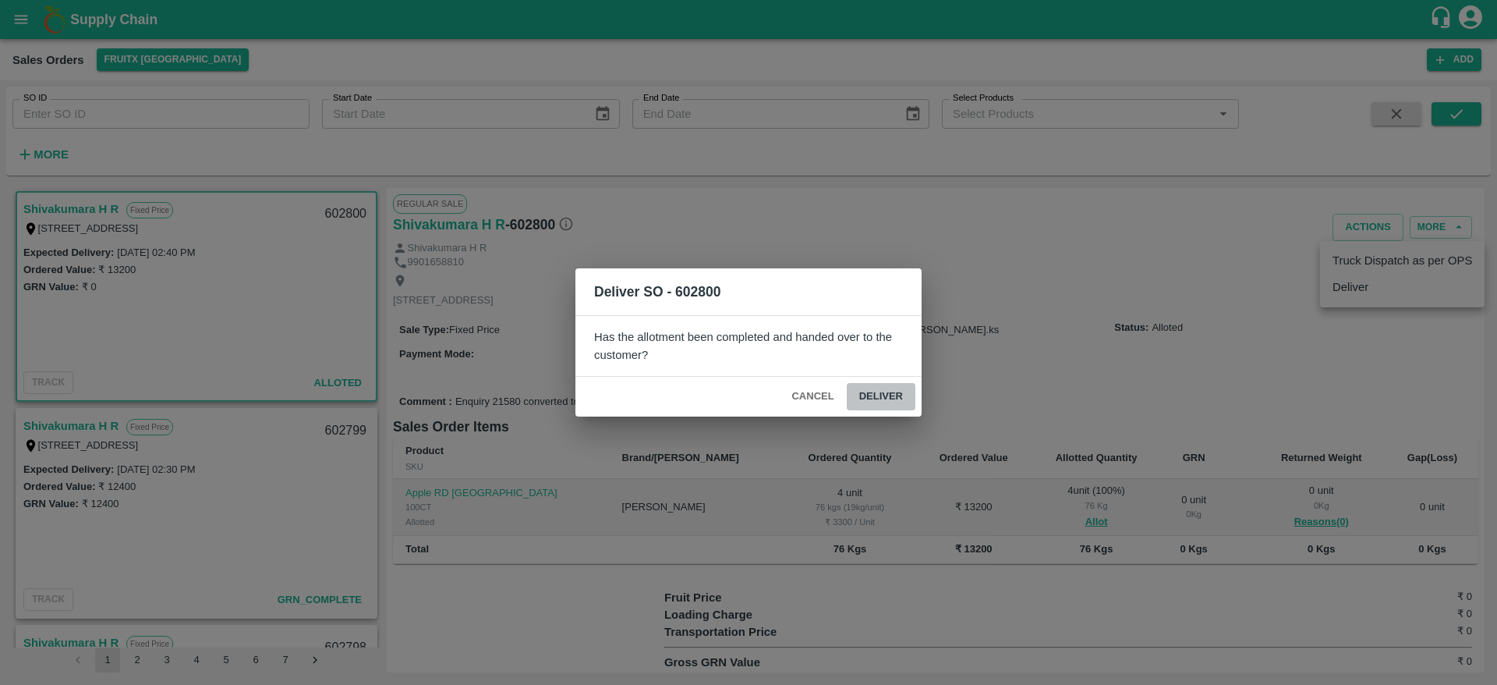
click at [902, 385] on button "Deliver" at bounding box center [881, 396] width 69 height 27
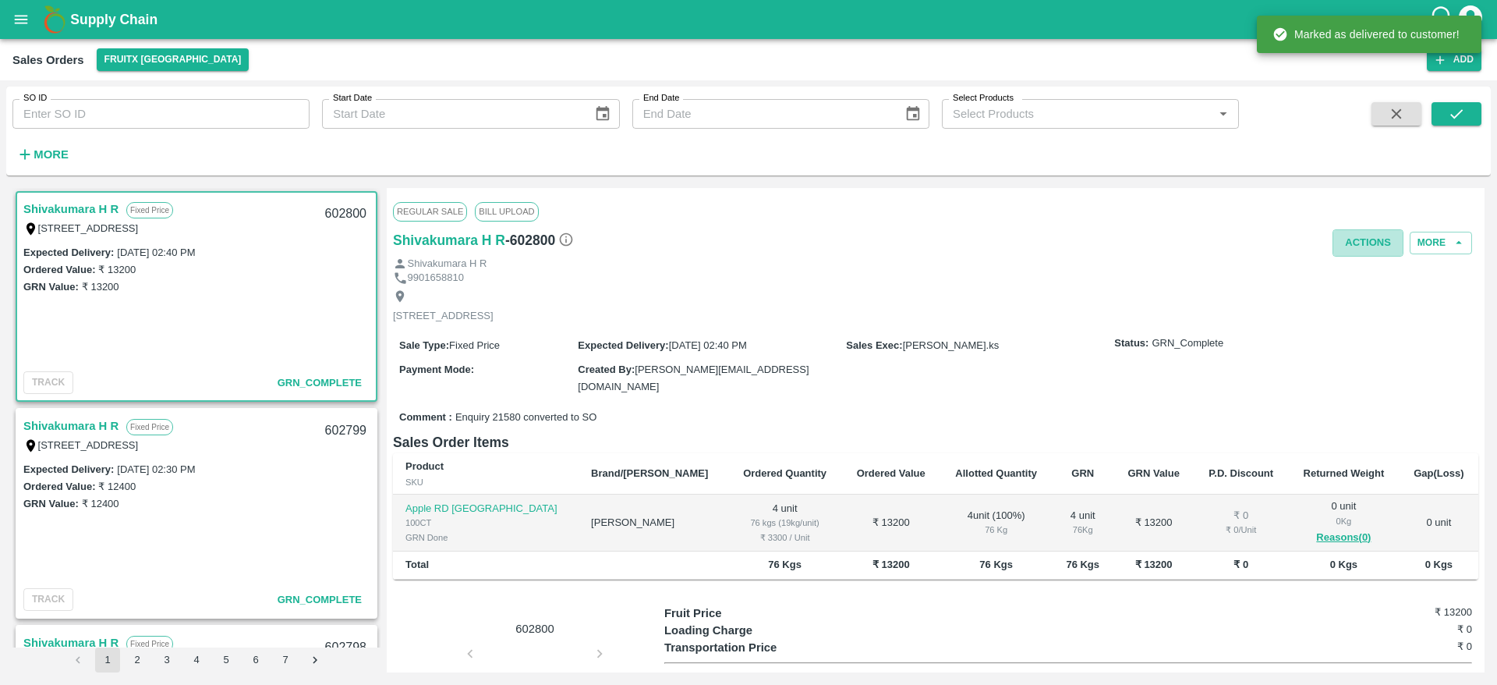
click at [1369, 245] on button "Actions" at bounding box center [1367, 242] width 71 height 27
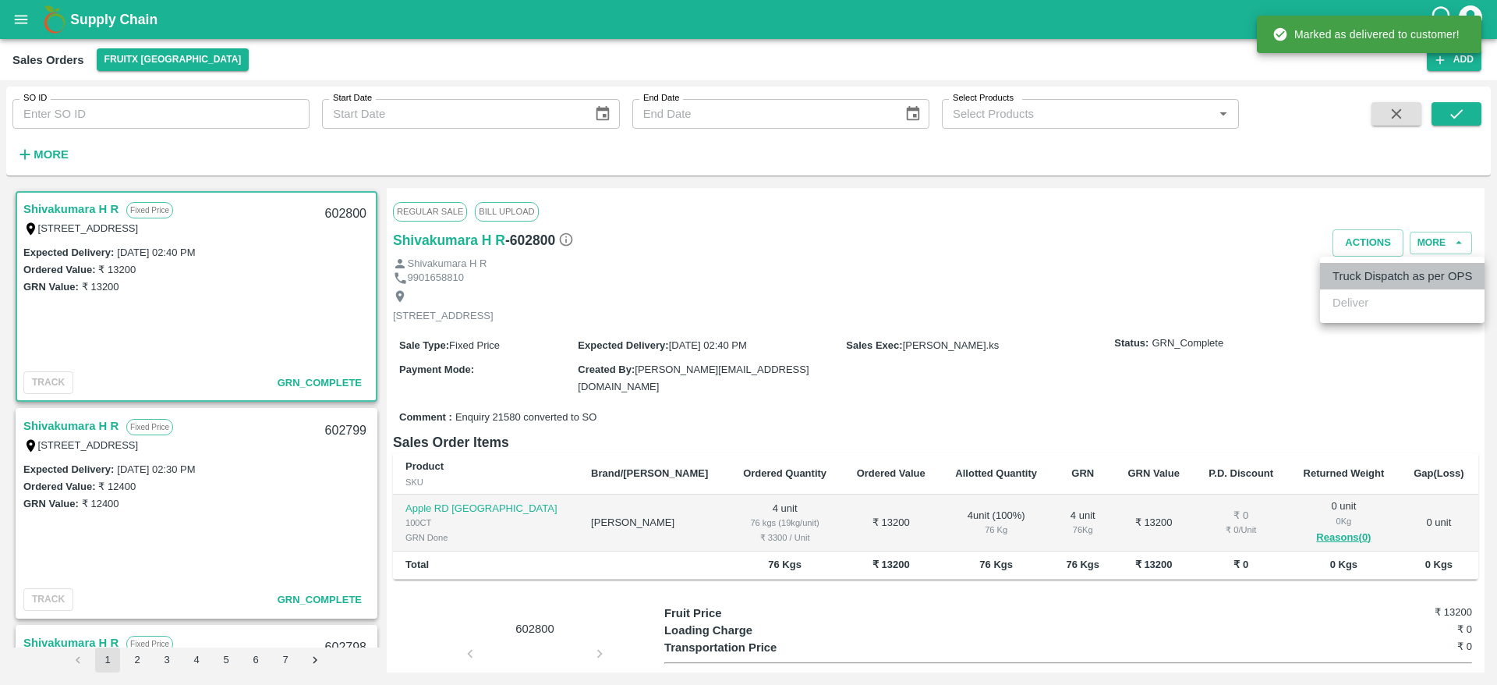
click at [1375, 281] on li "Truck Dispatch as per OPS" at bounding box center [1402, 276] width 165 height 27
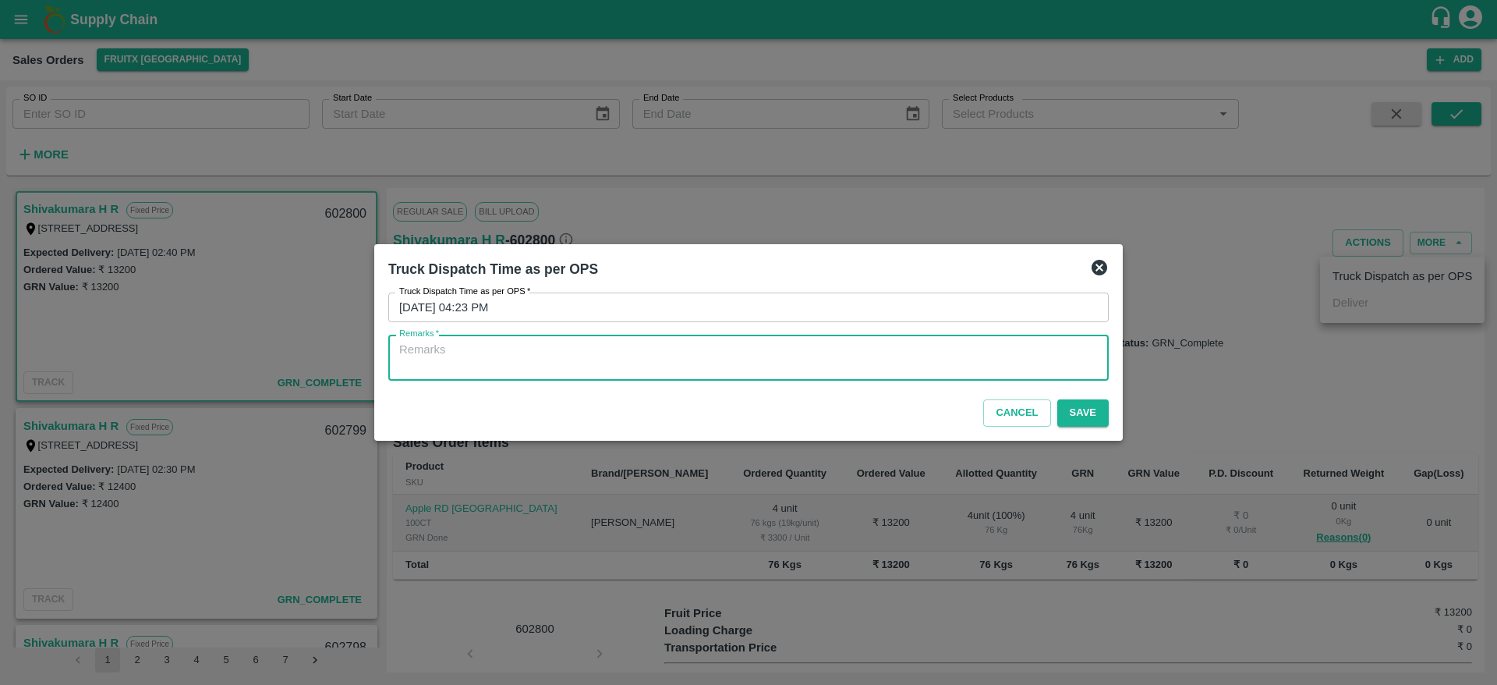
click at [991, 366] on textarea "Remarks   *" at bounding box center [748, 357] width 699 height 33
type textarea "OTD"
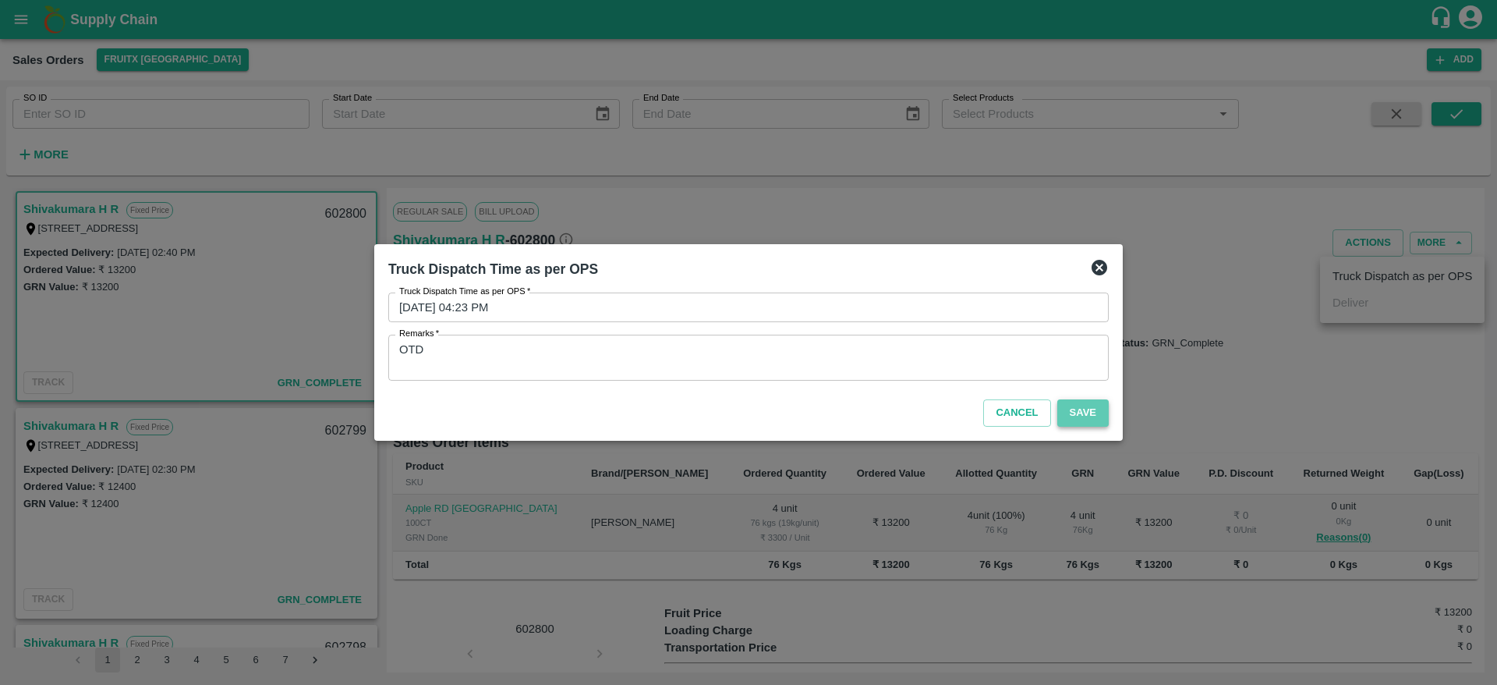
click at [1083, 414] on button "Save" at bounding box center [1082, 412] width 51 height 27
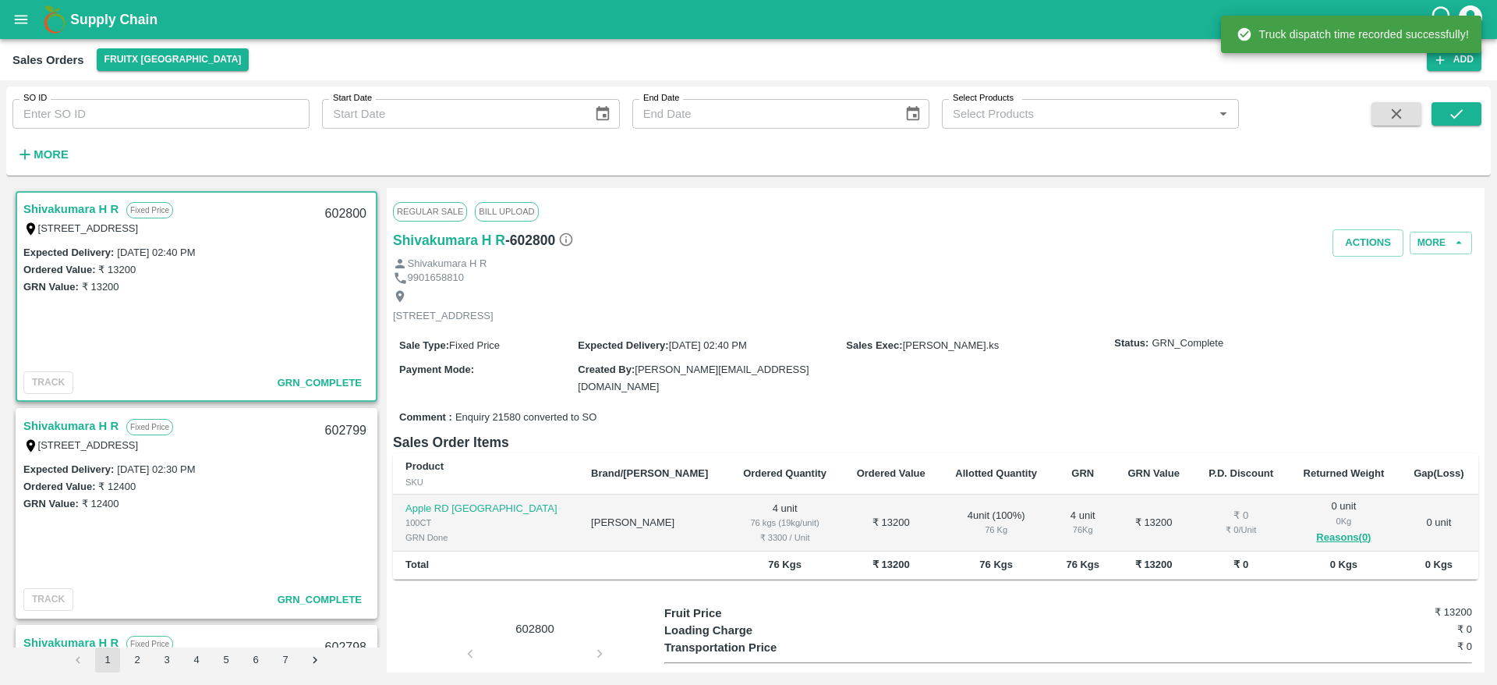
click at [338, 211] on div "602800" at bounding box center [346, 214] width 60 height 37
copy div "602800"
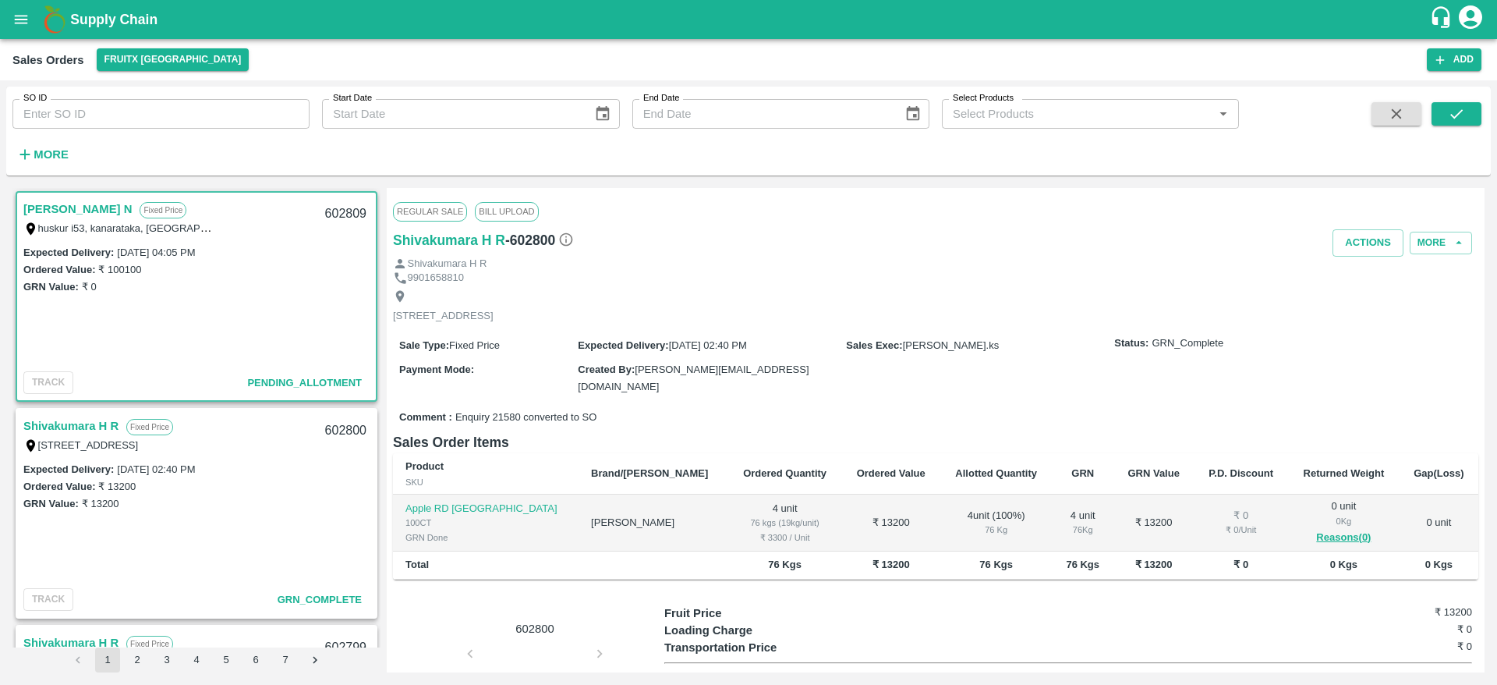
click at [60, 207] on link "Rama Murthy N" at bounding box center [77, 209] width 108 height 20
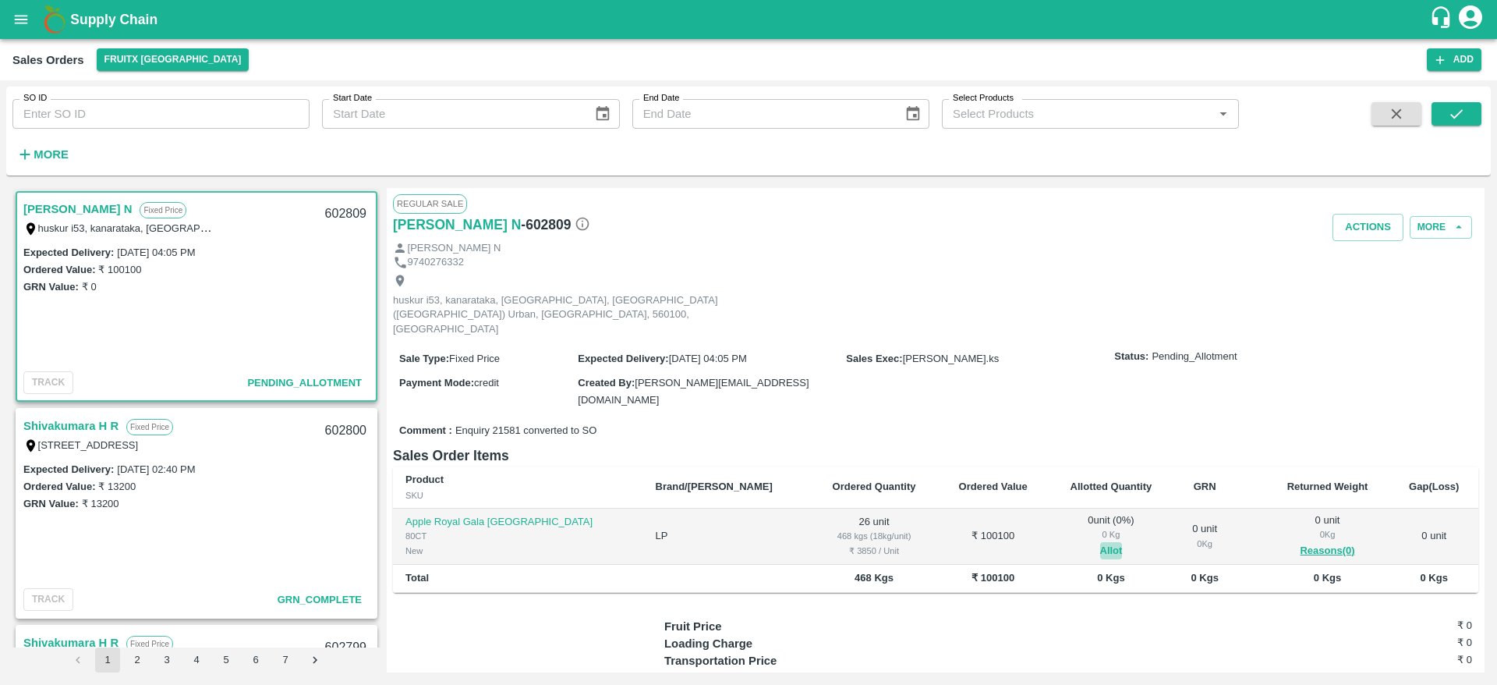
click at [1100, 542] on button "Allot" at bounding box center [1111, 551] width 23 height 18
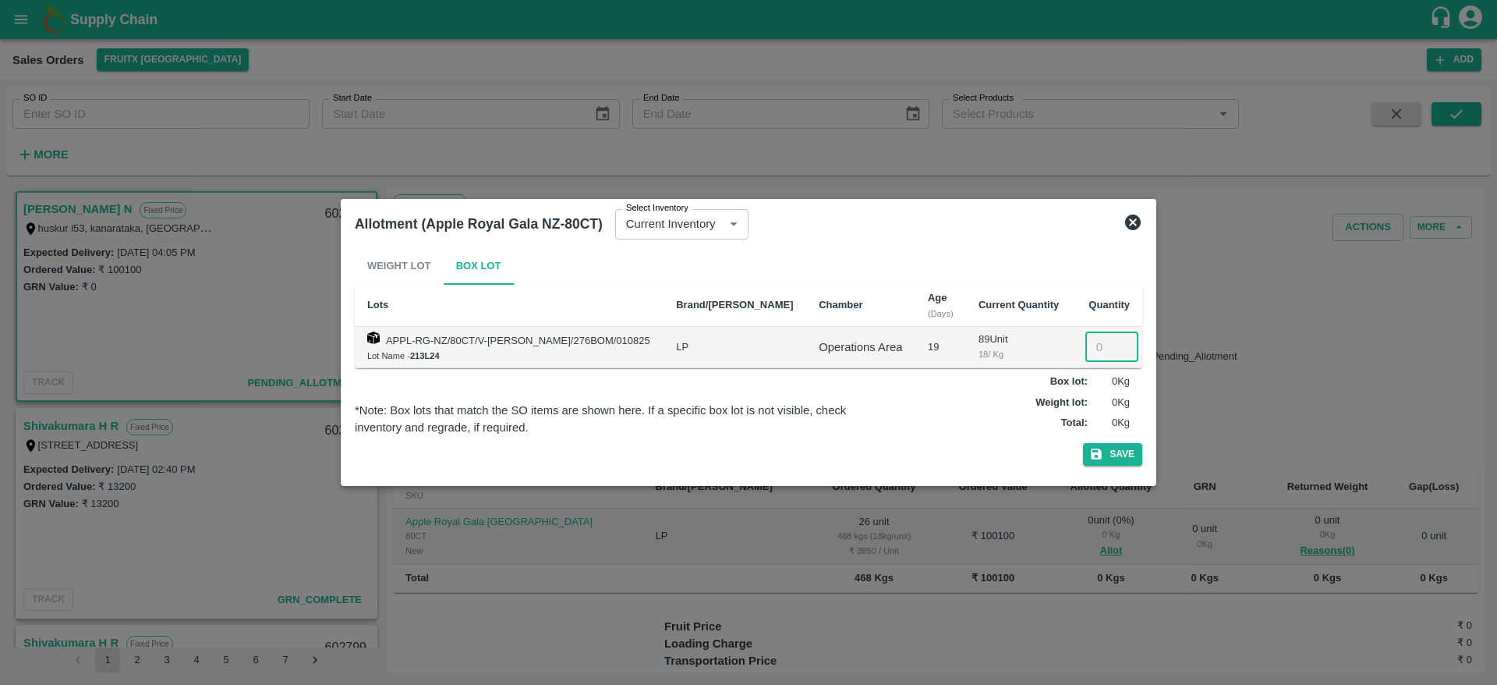
click at [1091, 354] on input "number" at bounding box center [1111, 347] width 53 height 30
type input "26"
click at [1083, 443] on button "Save" at bounding box center [1112, 454] width 59 height 23
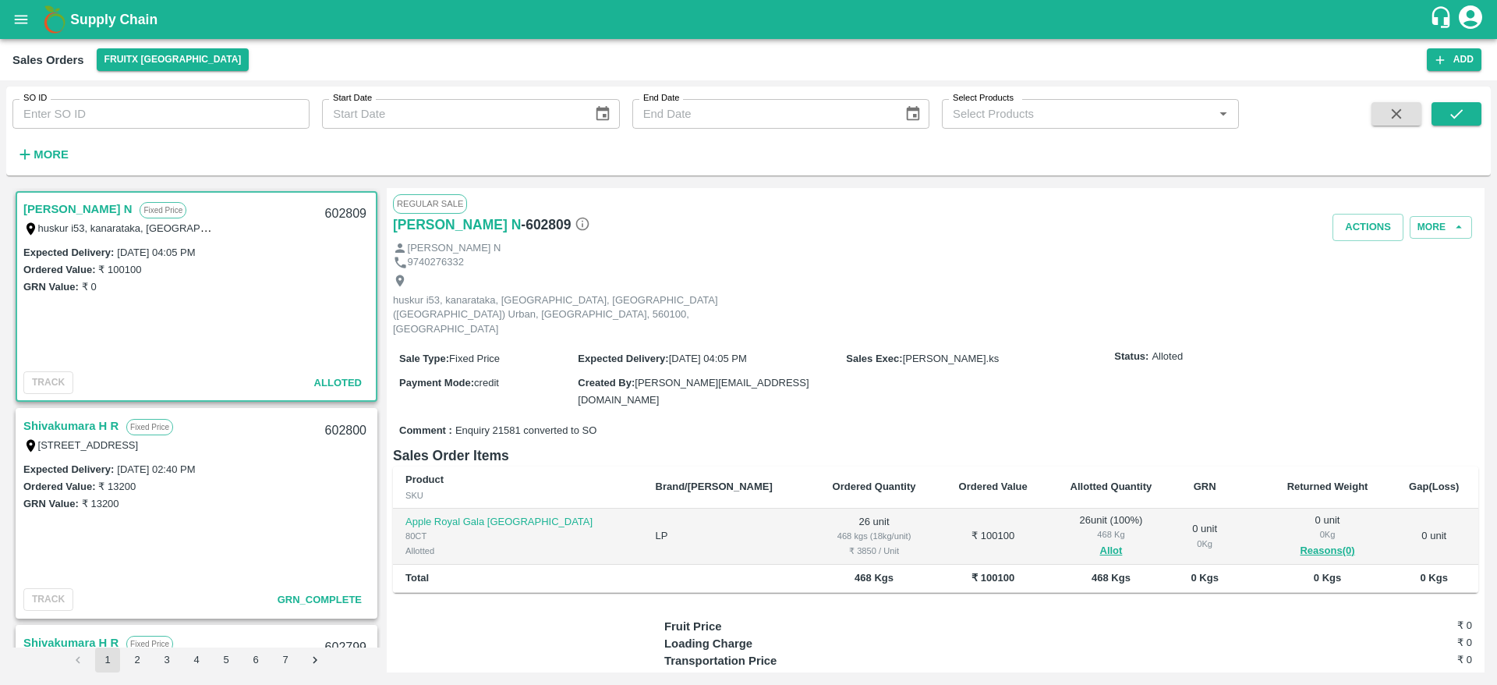
click at [345, 201] on div "602809" at bounding box center [346, 214] width 60 height 37
copy div "602809"
click at [1371, 220] on button "Actions" at bounding box center [1367, 227] width 71 height 27
click at [1362, 280] on li "Deliver" at bounding box center [1402, 287] width 165 height 27
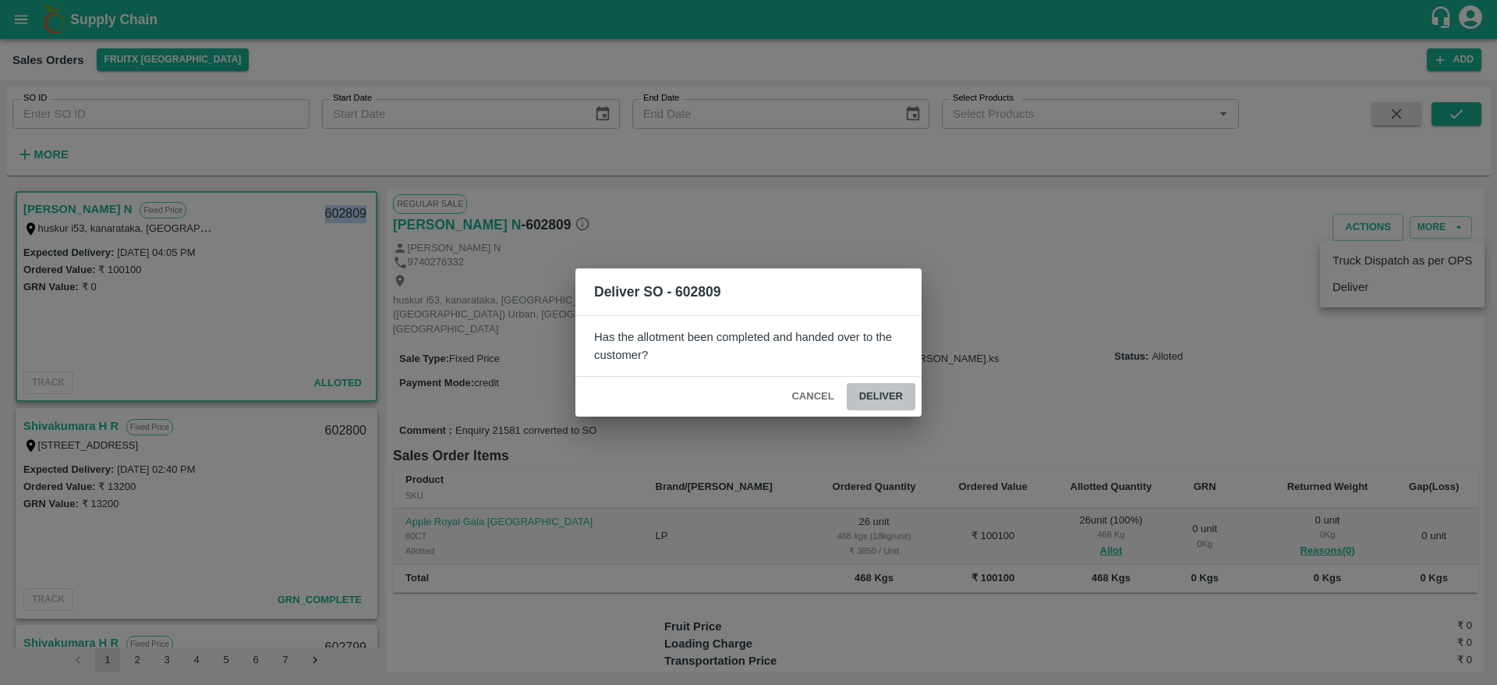
click at [872, 400] on button "Deliver" at bounding box center [881, 396] width 69 height 27
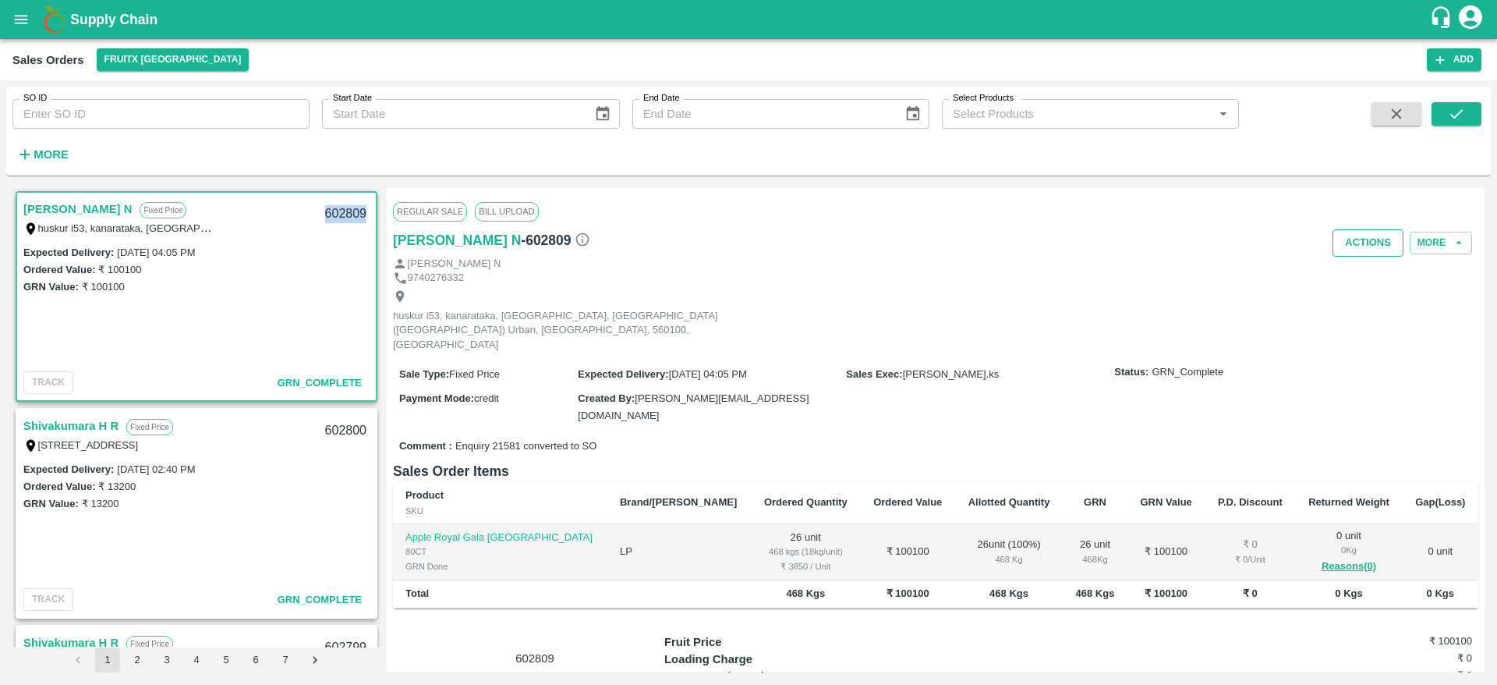
click at [1375, 255] on button "Actions" at bounding box center [1367, 242] width 71 height 27
click at [1375, 271] on li "Truck Dispatch as per OPS" at bounding box center [1402, 276] width 165 height 27
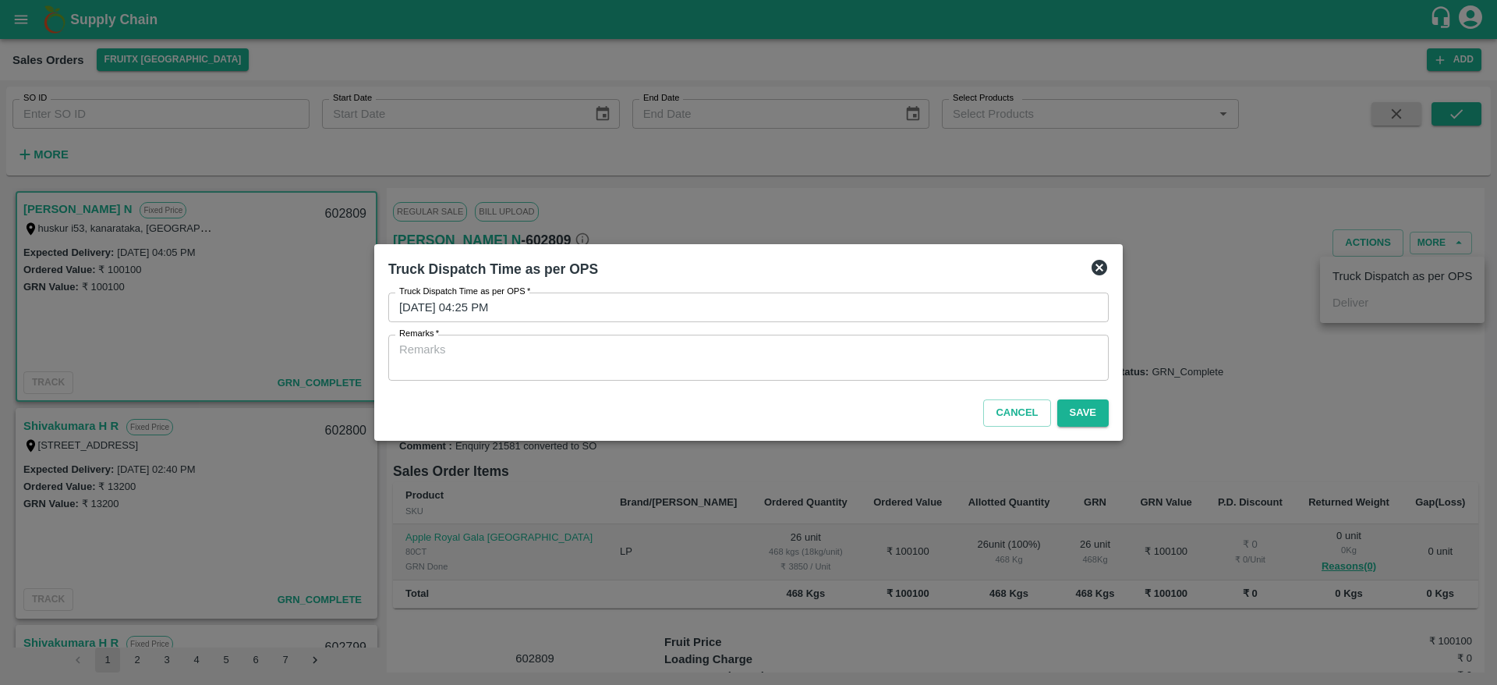
click at [778, 334] on div "x Remarks" at bounding box center [748, 357] width 720 height 46
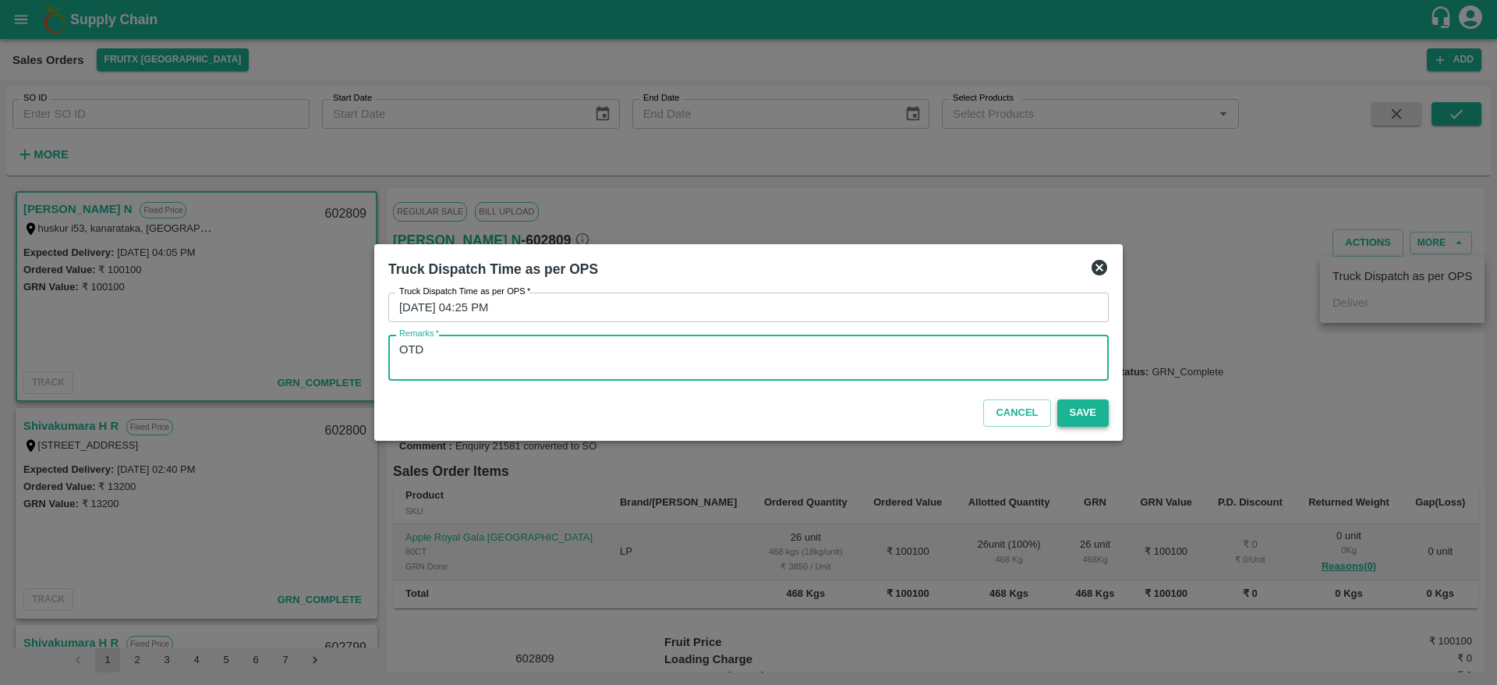
type textarea "OTD"
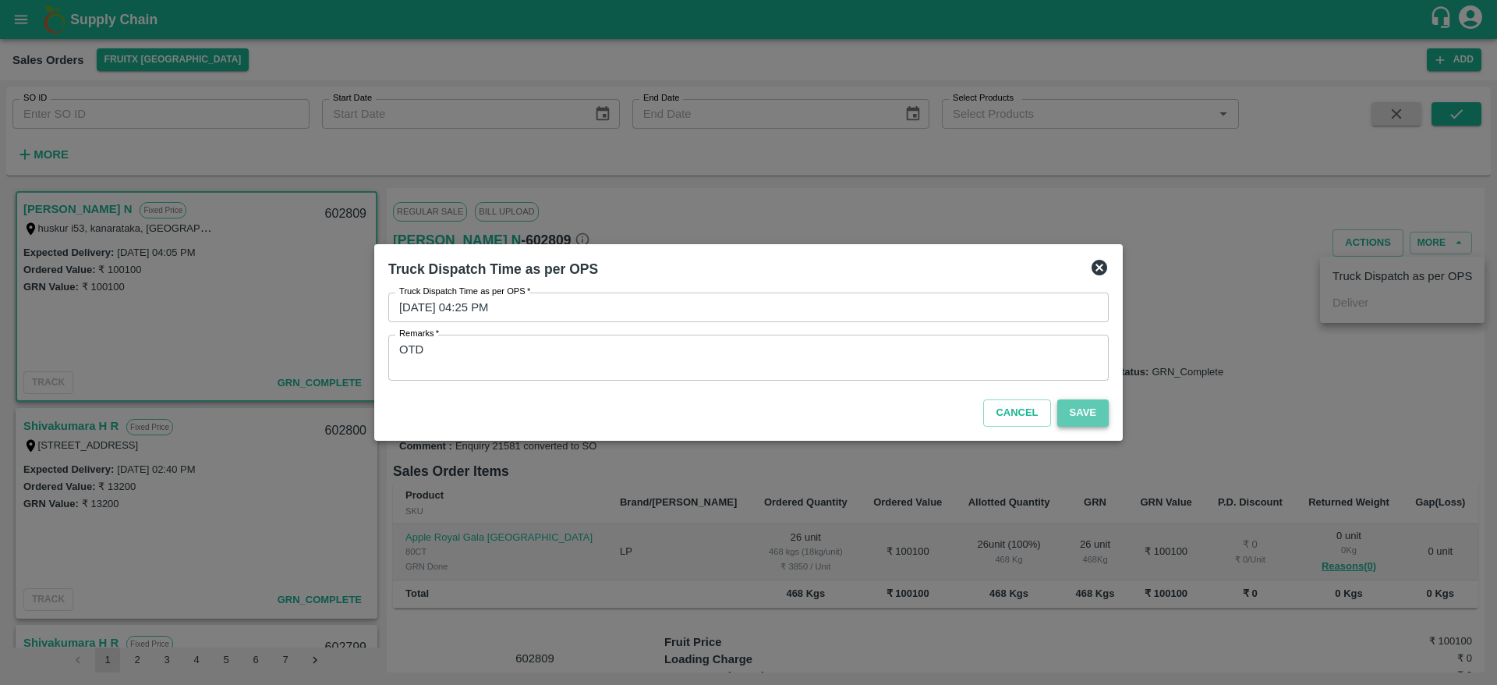
click at [1102, 405] on button "Save" at bounding box center [1082, 412] width 51 height 27
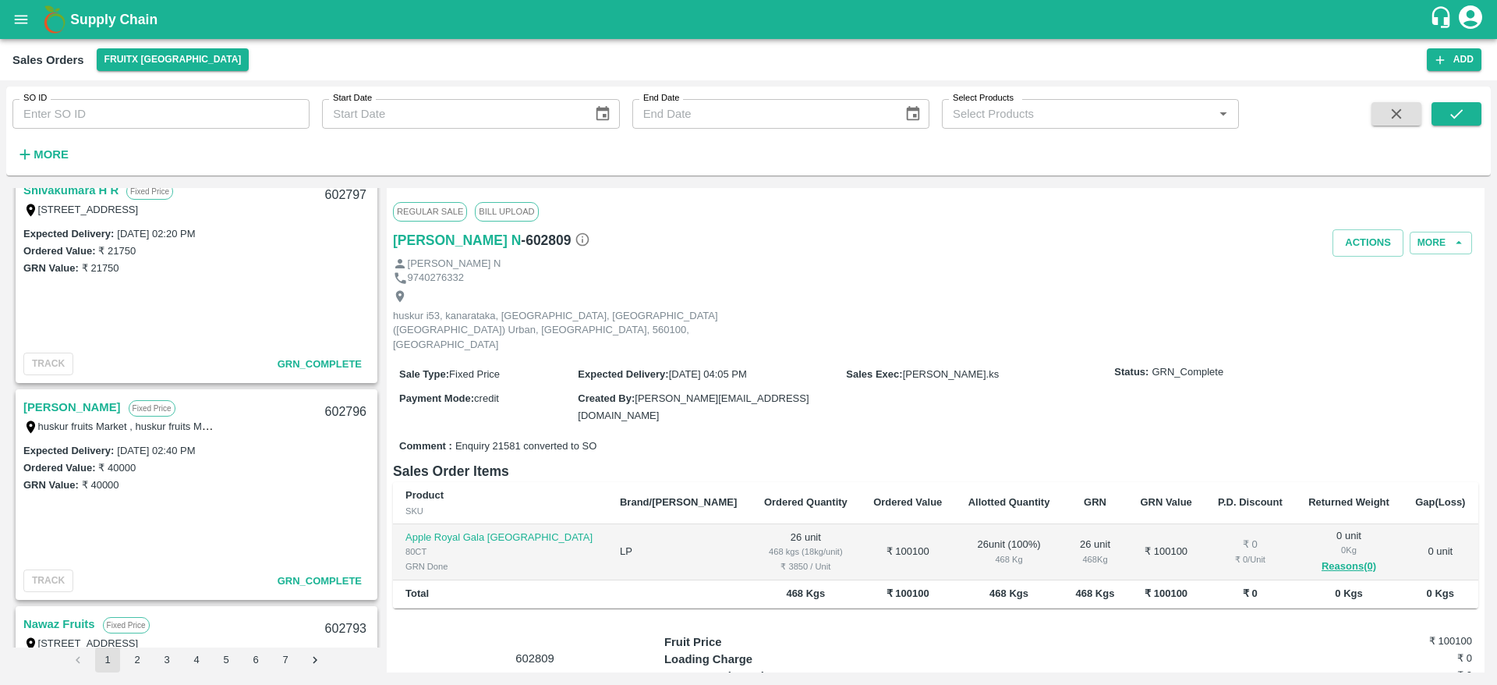
scroll to position [886, 0]
